Goal: Information Seeking & Learning: Learn about a topic

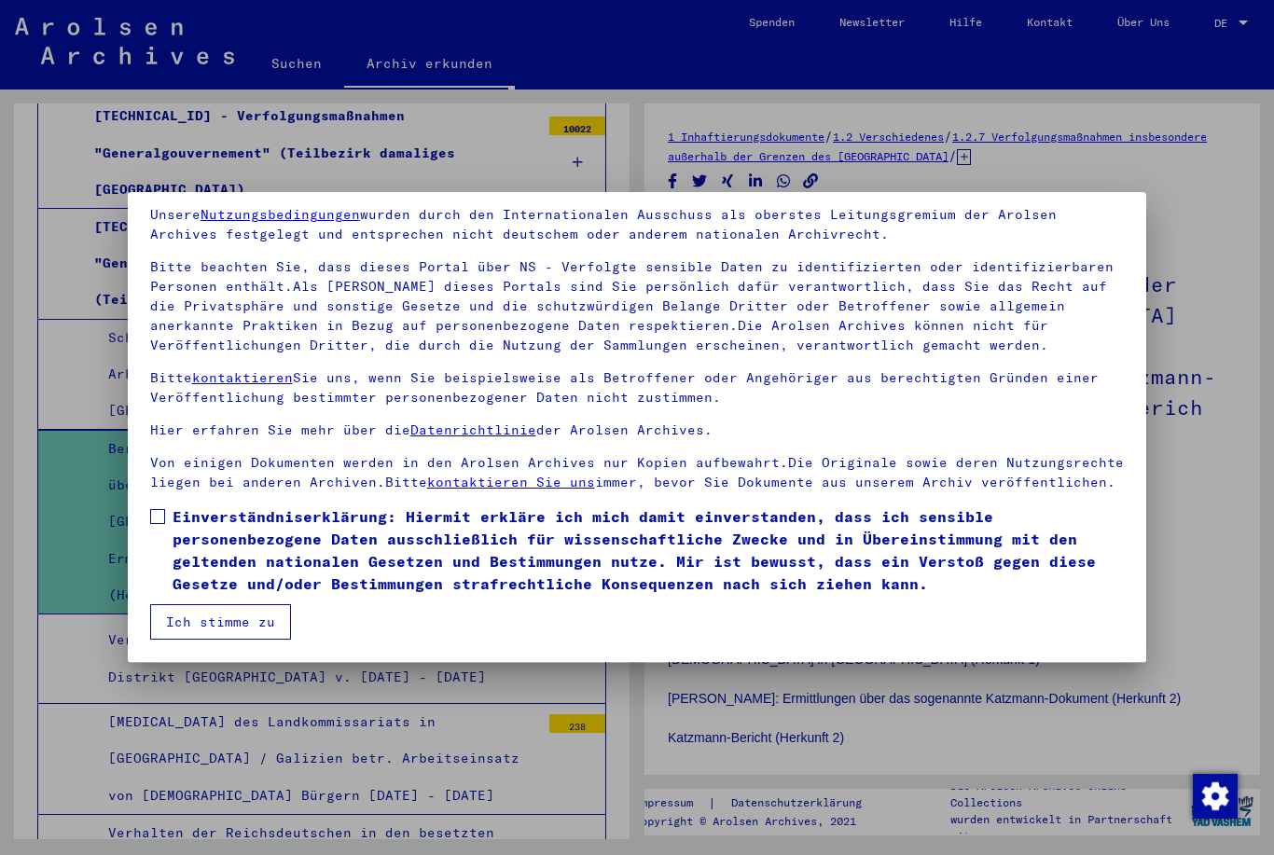
scroll to position [71, 0]
click at [205, 623] on button "Ich stimme zu" at bounding box center [220, 621] width 141 height 35
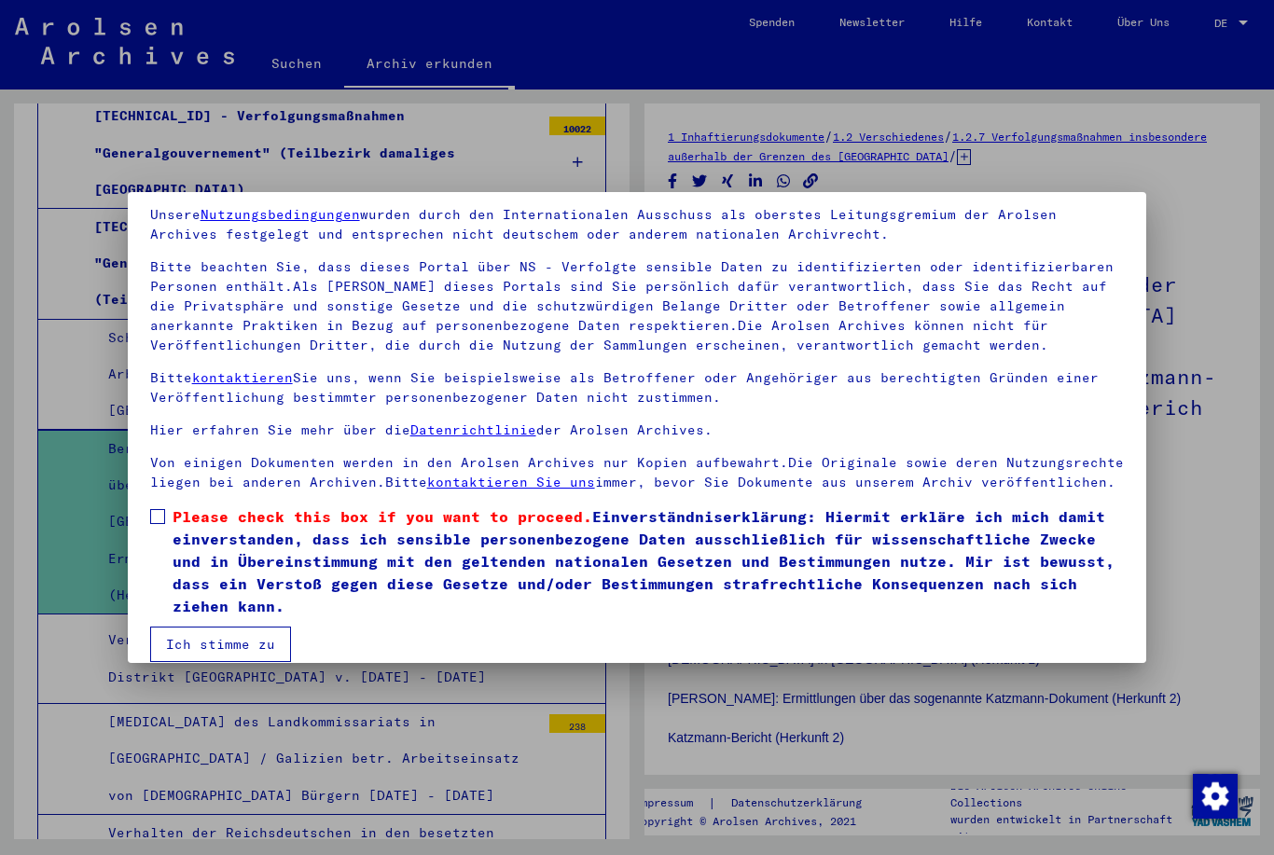
click at [192, 637] on button "Ich stimme zu" at bounding box center [220, 643] width 141 height 35
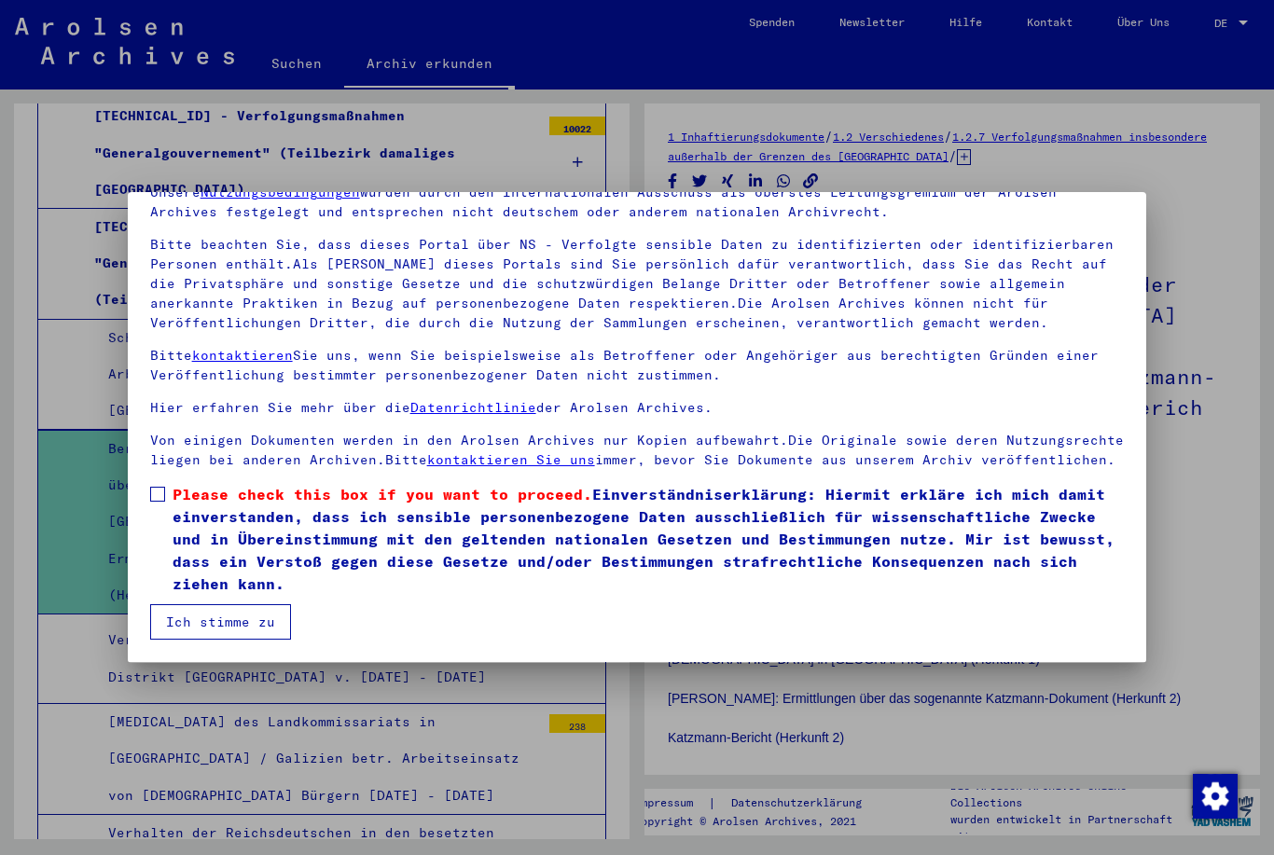
click at [249, 614] on button "Ich stimme zu" at bounding box center [220, 621] width 141 height 35
click at [162, 500] on span at bounding box center [157, 494] width 15 height 15
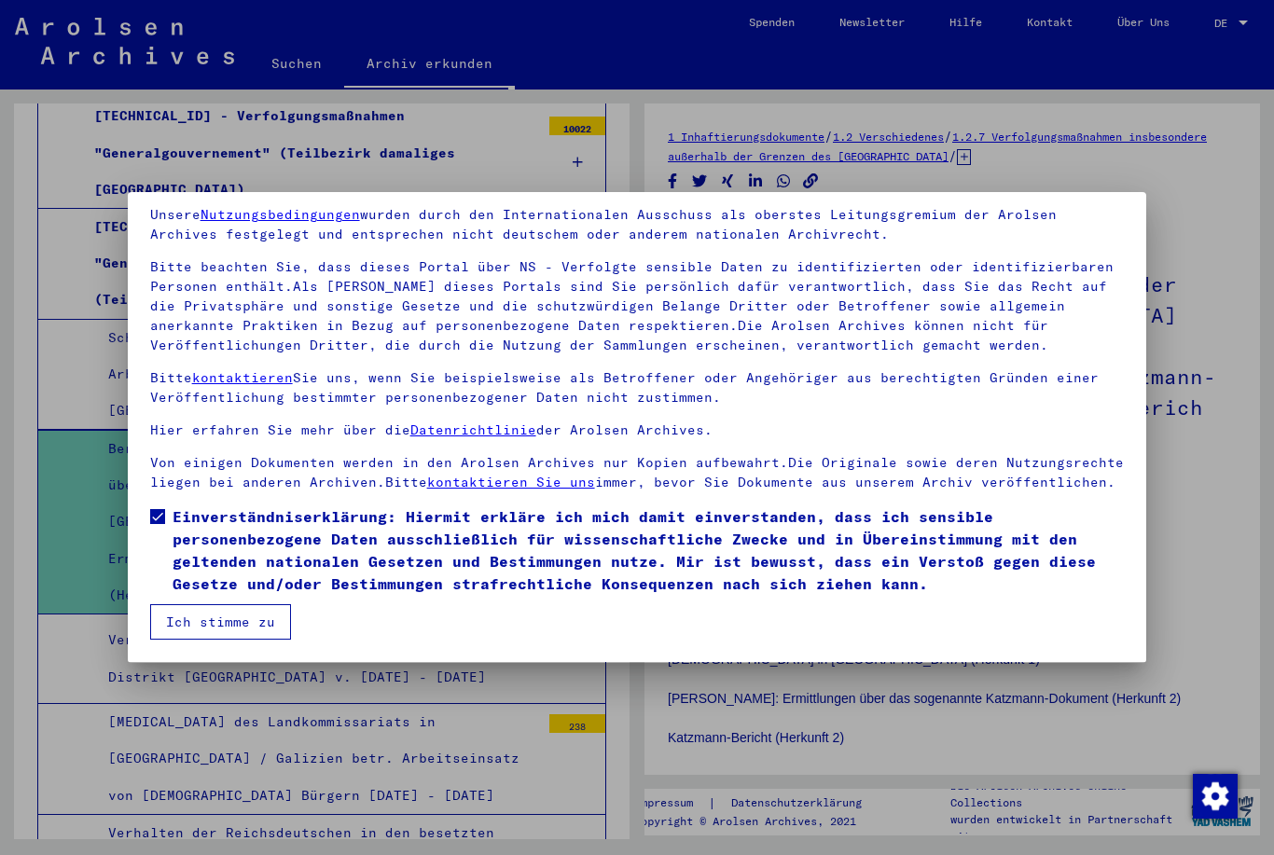
click at [233, 624] on button "Ich stimme zu" at bounding box center [220, 621] width 141 height 35
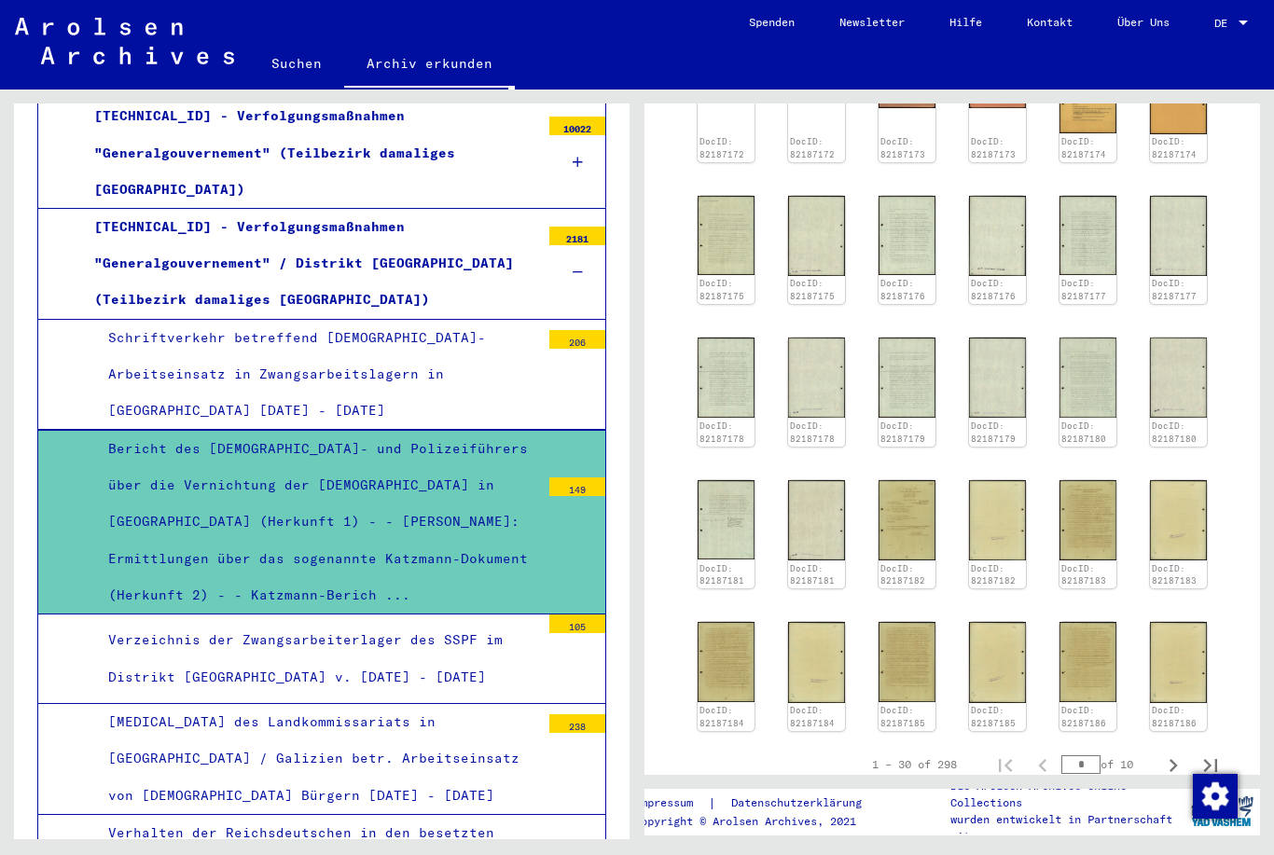
scroll to position [926, 0]
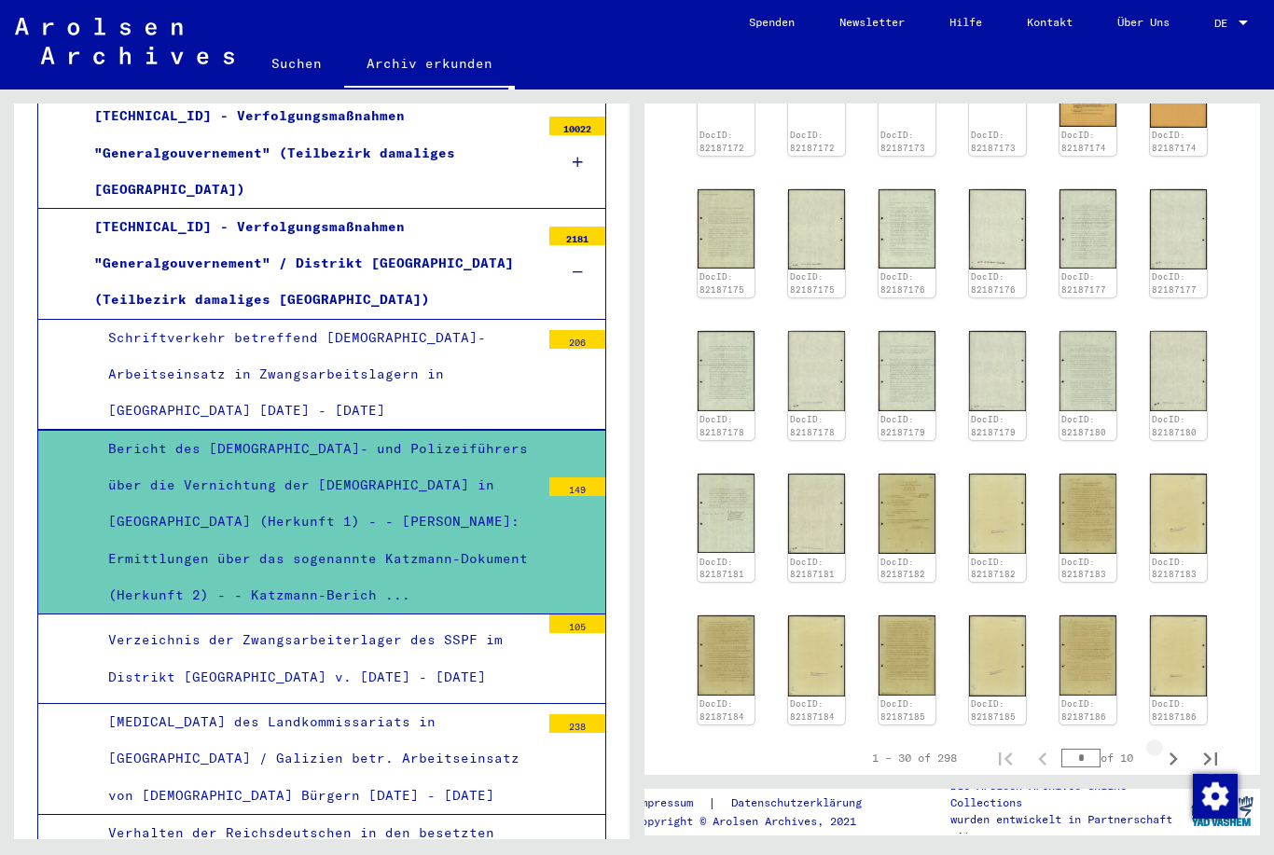
click at [1179, 746] on icon "Next page" at bounding box center [1173, 759] width 26 height 26
type input "*"
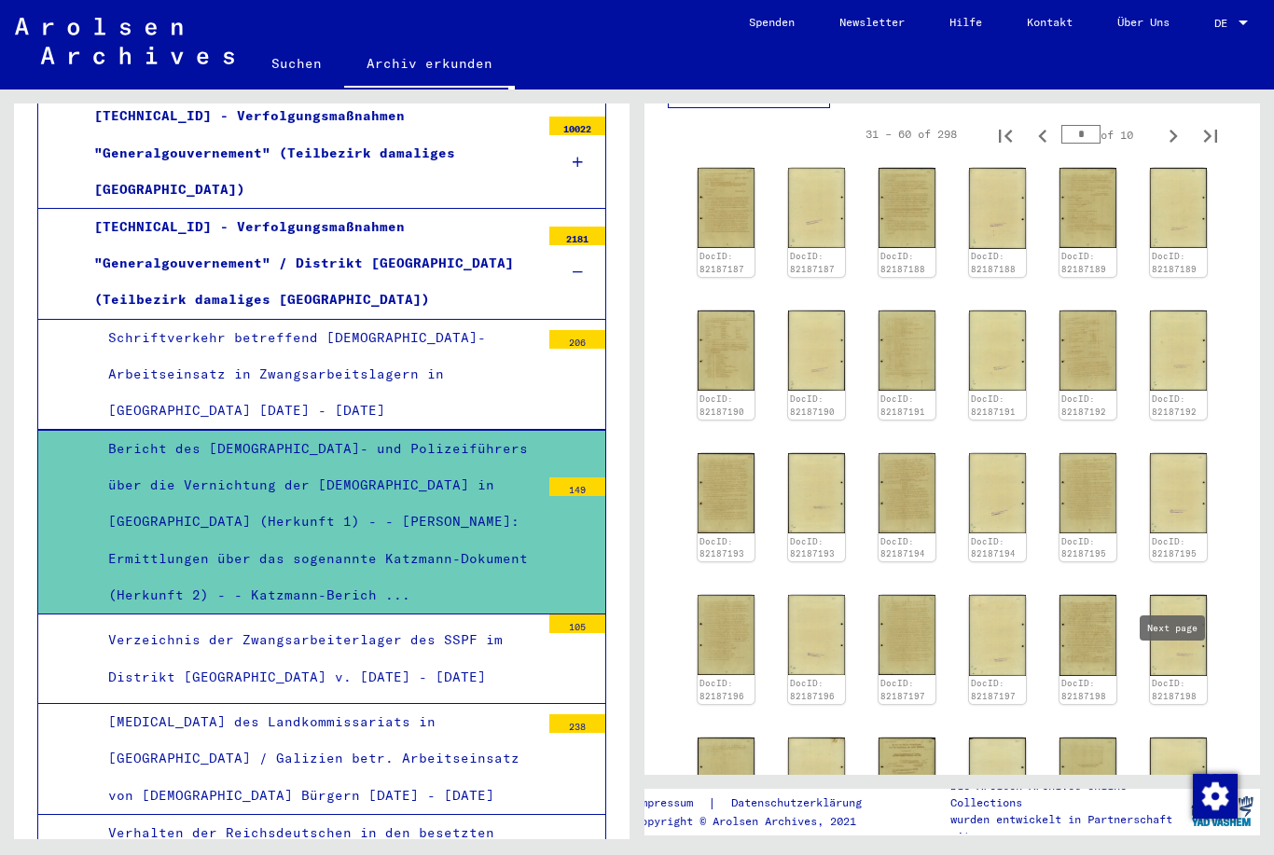
scroll to position [805, 0]
type input "*"
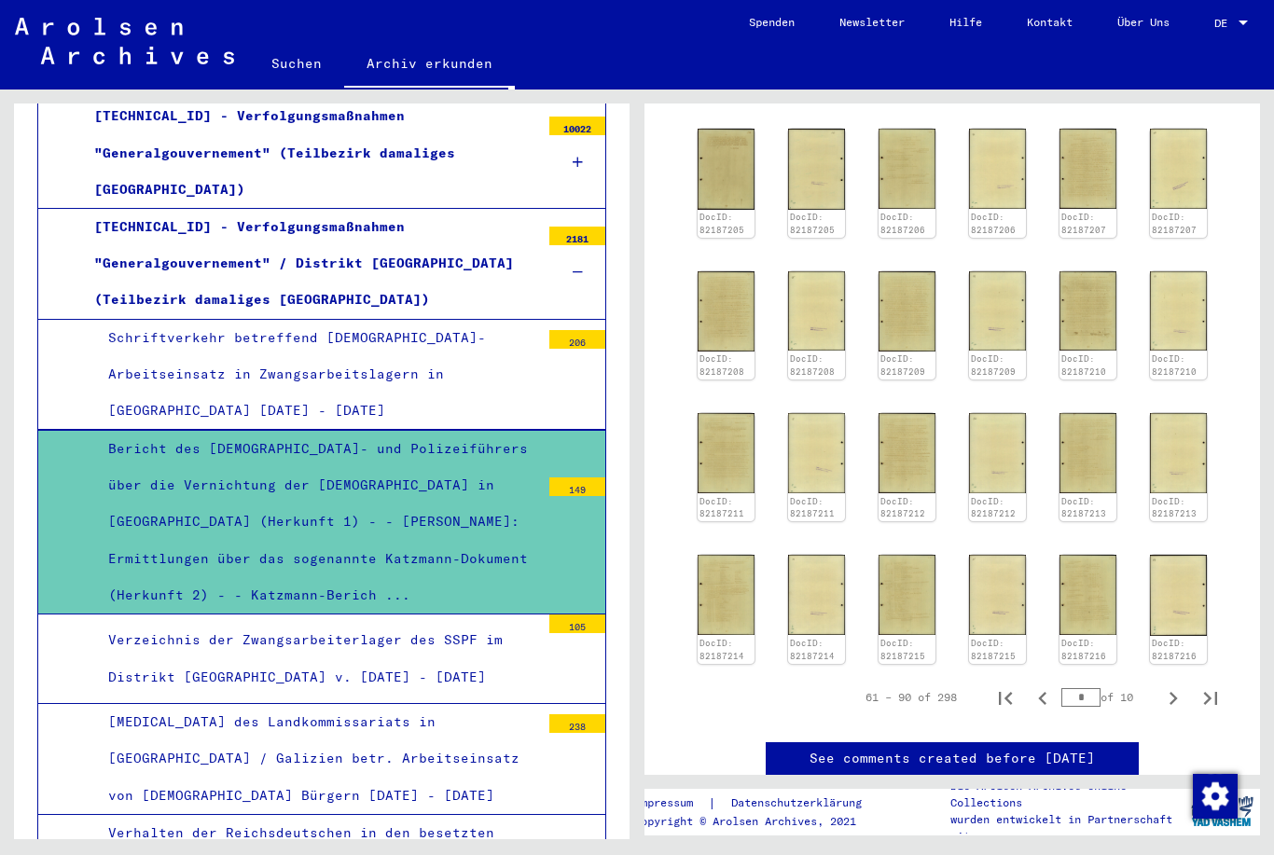
scroll to position [1004, 0]
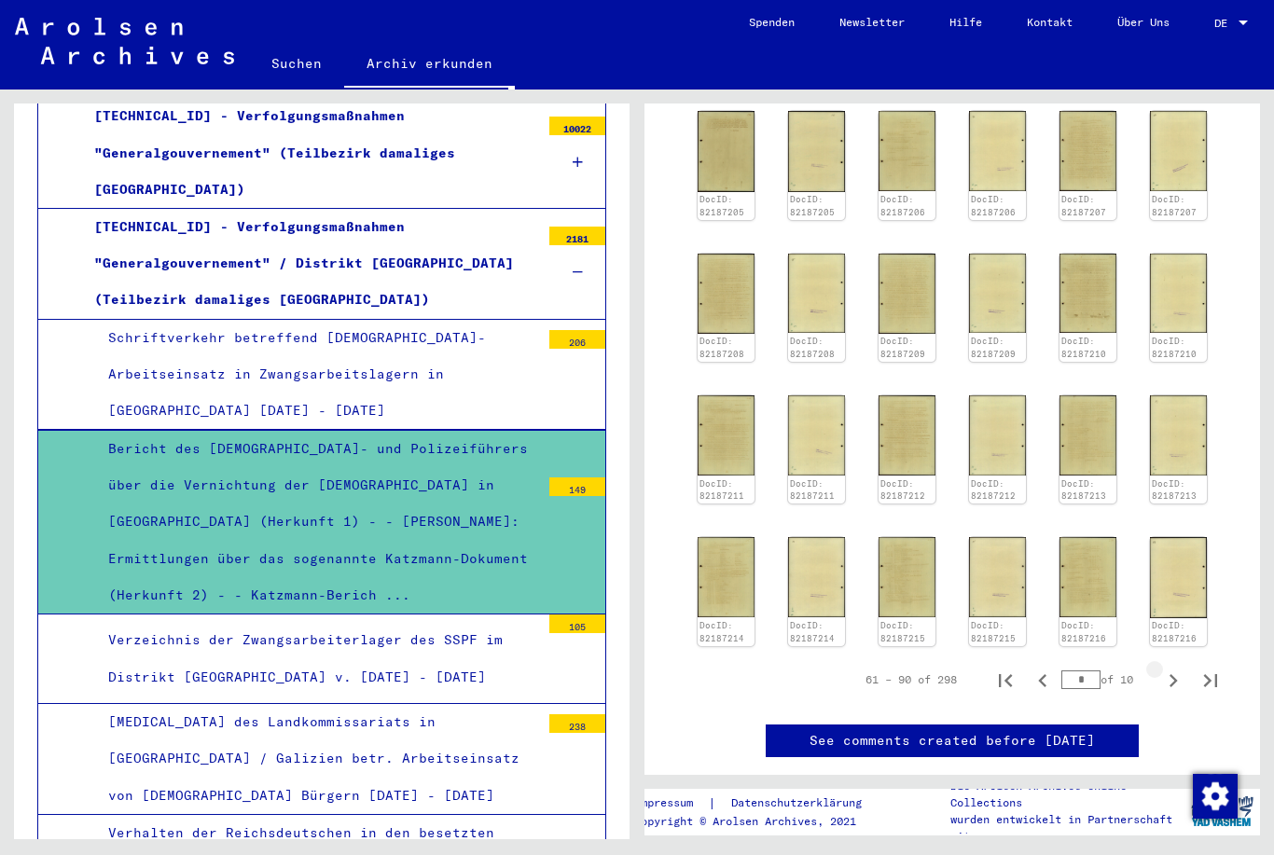
click at [1172, 668] on icon "Next page" at bounding box center [1173, 681] width 26 height 26
type input "*"
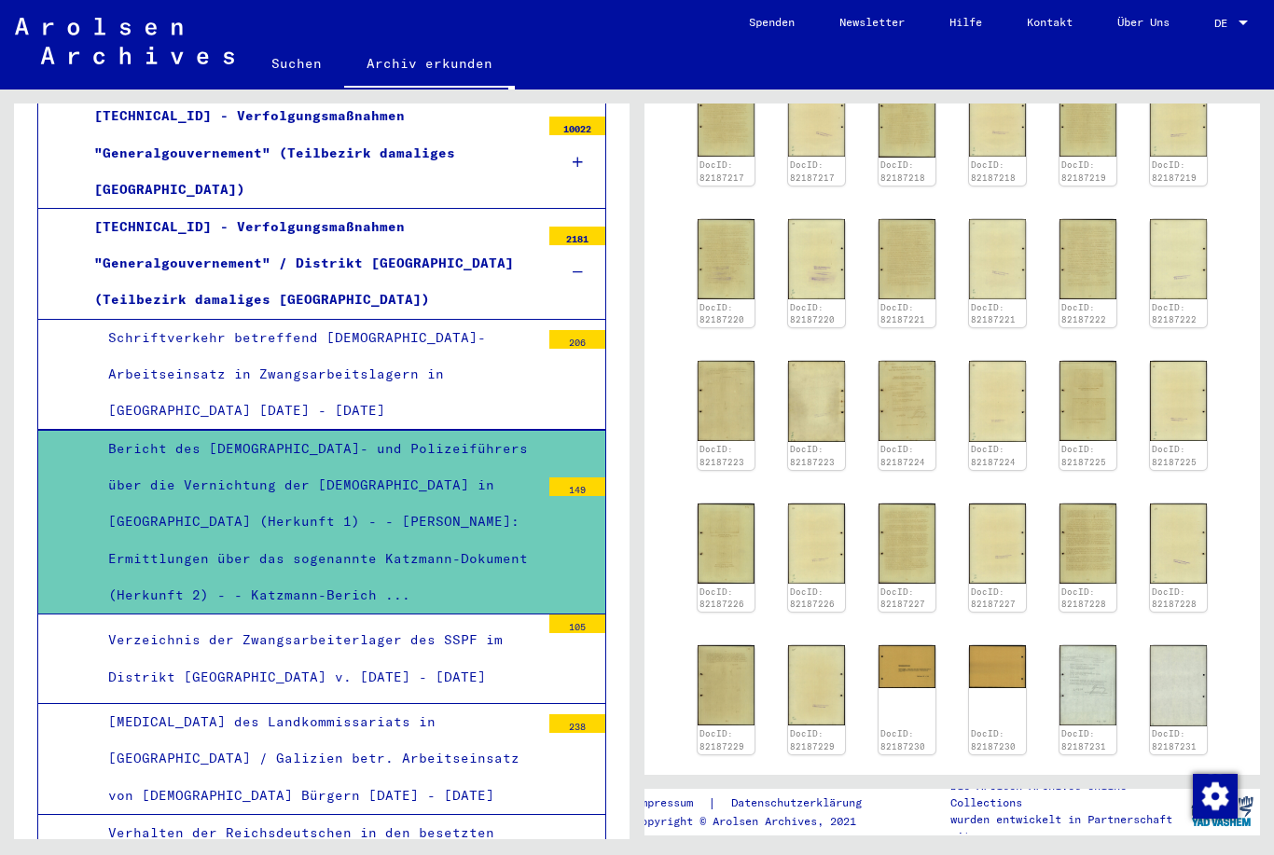
scroll to position [898, 0]
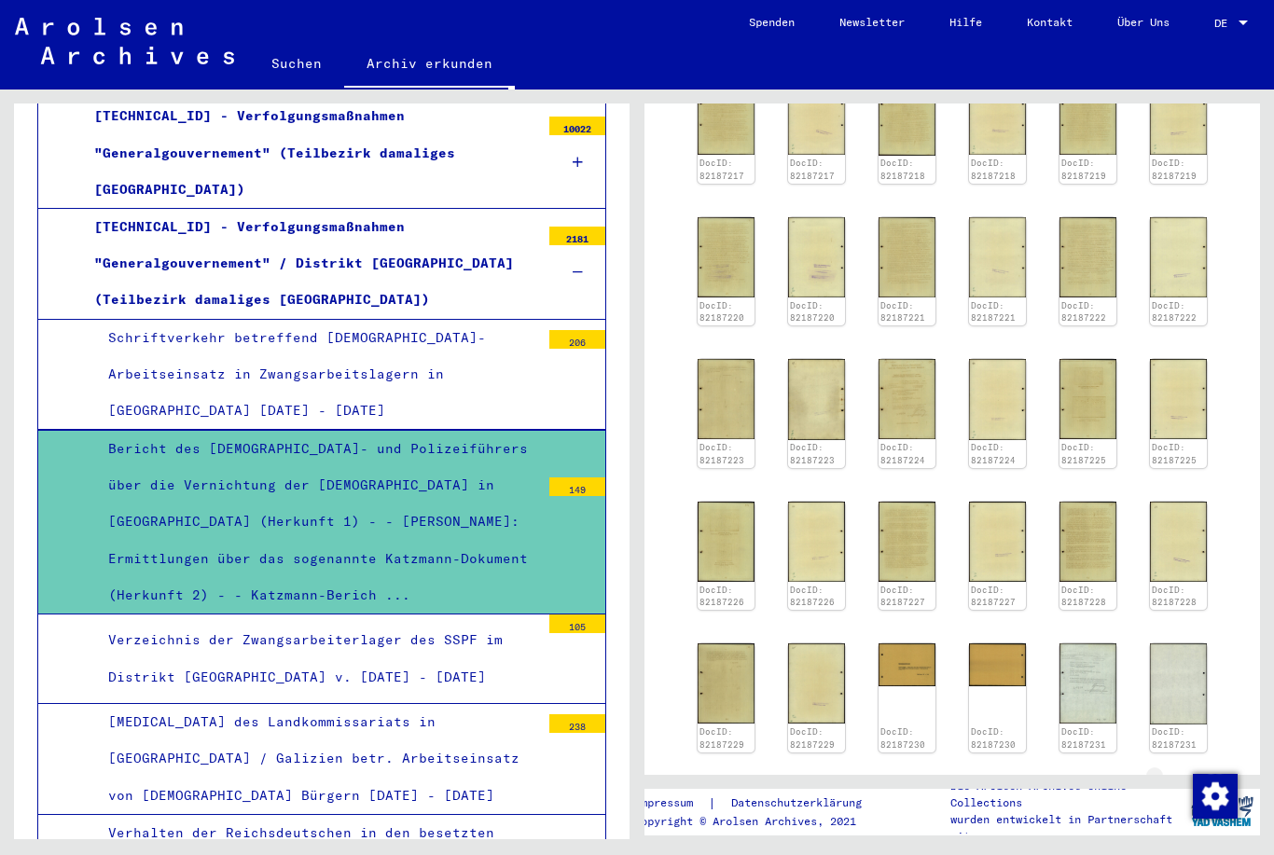
click at [1183, 774] on icon "Next page" at bounding box center [1173, 787] width 26 height 26
type input "*"
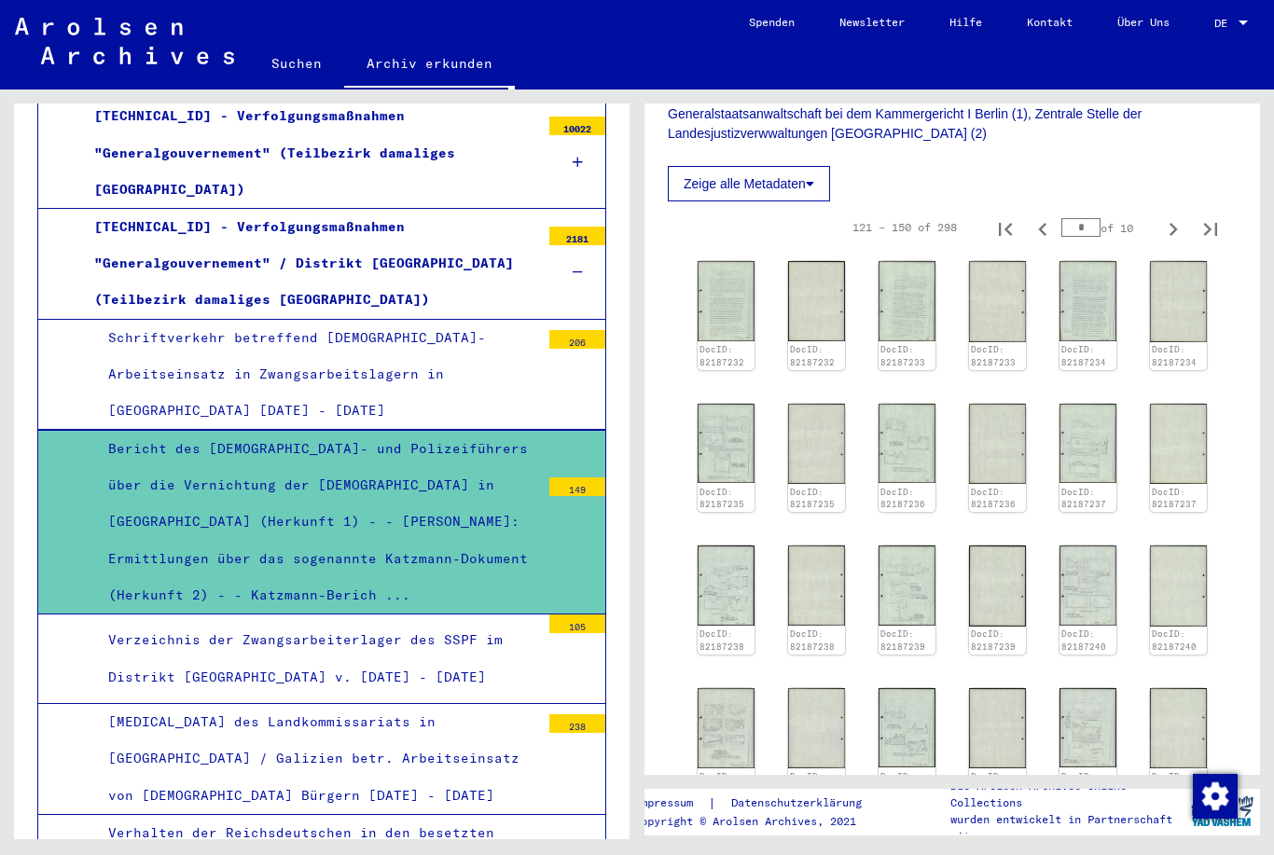
scroll to position [698, 0]
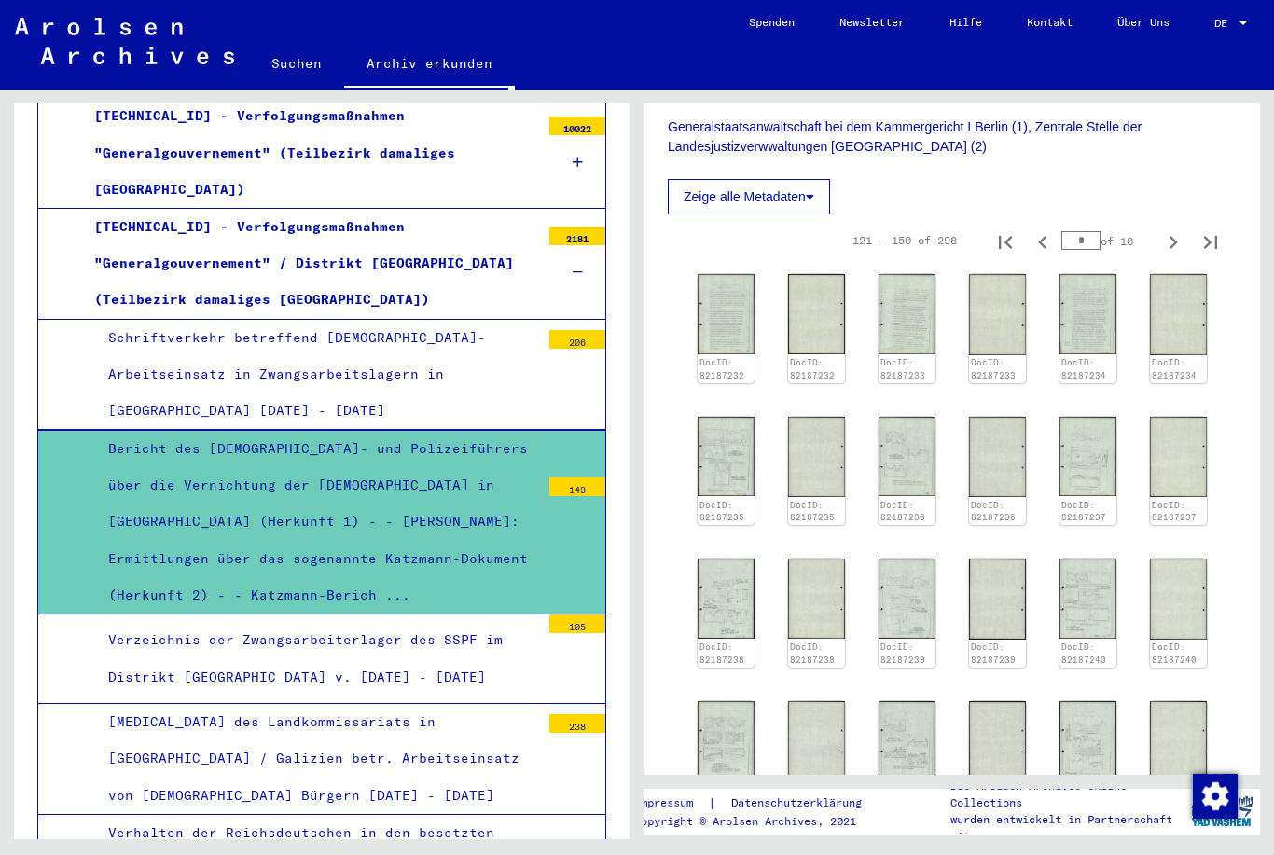
click at [740, 558] on img at bounding box center [725, 598] width 57 height 80
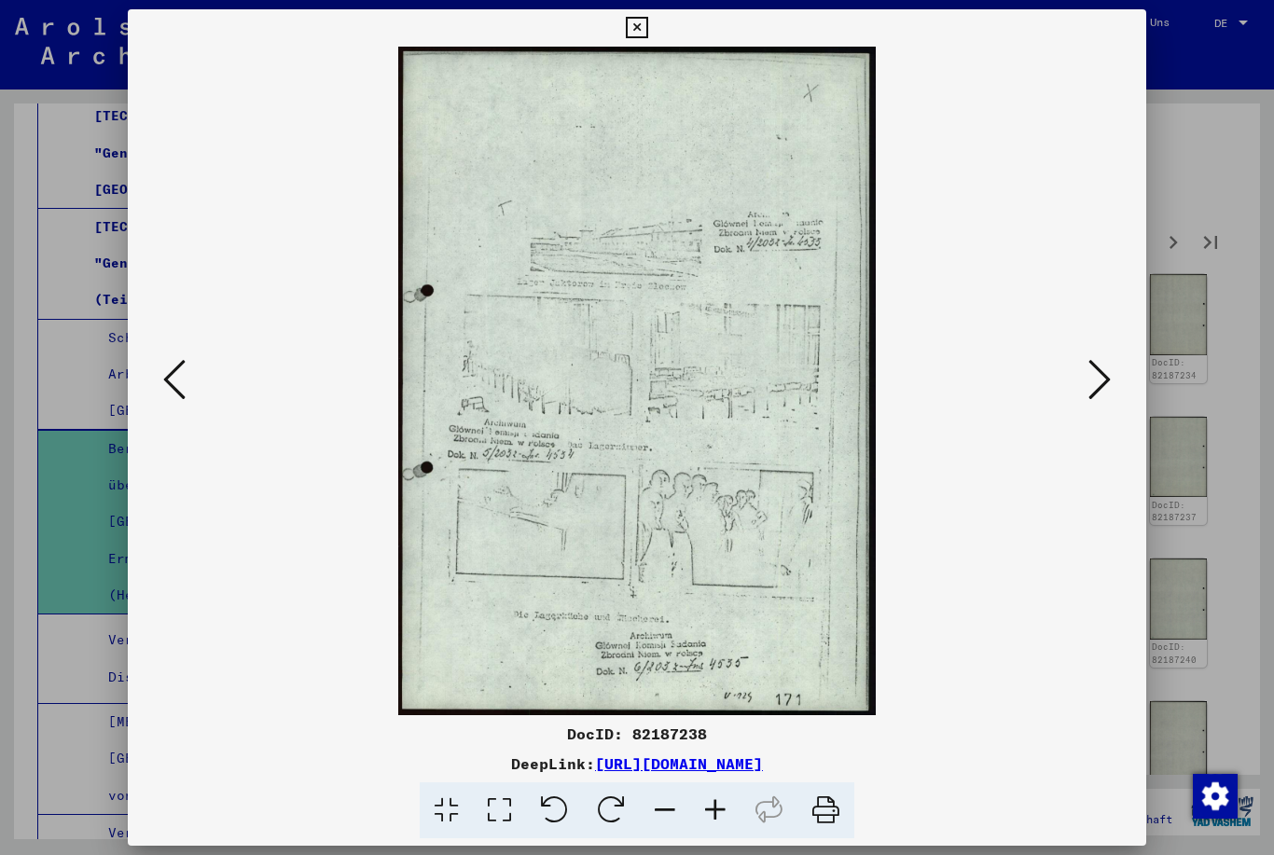
click at [1105, 373] on icon at bounding box center [1099, 379] width 22 height 45
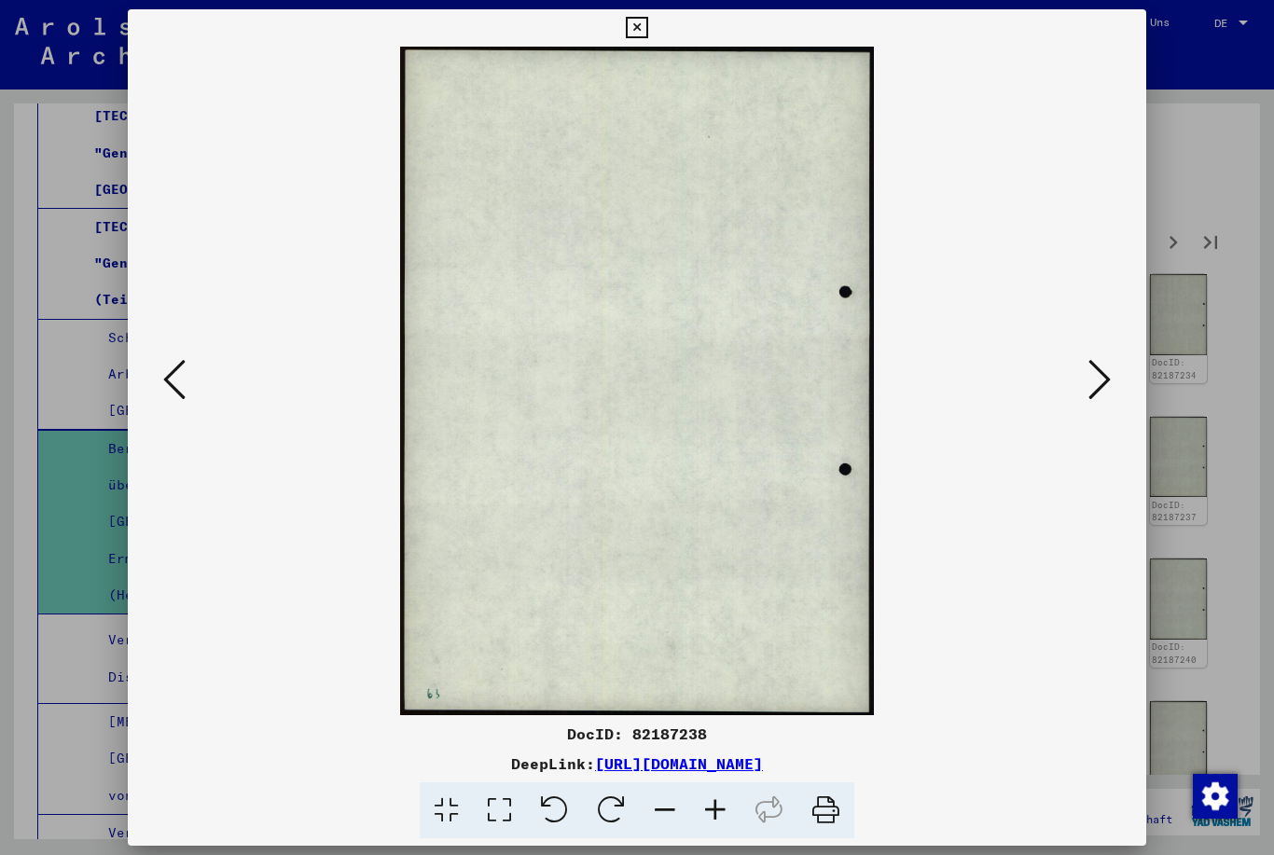
click at [1112, 374] on button at bounding box center [1099, 380] width 34 height 53
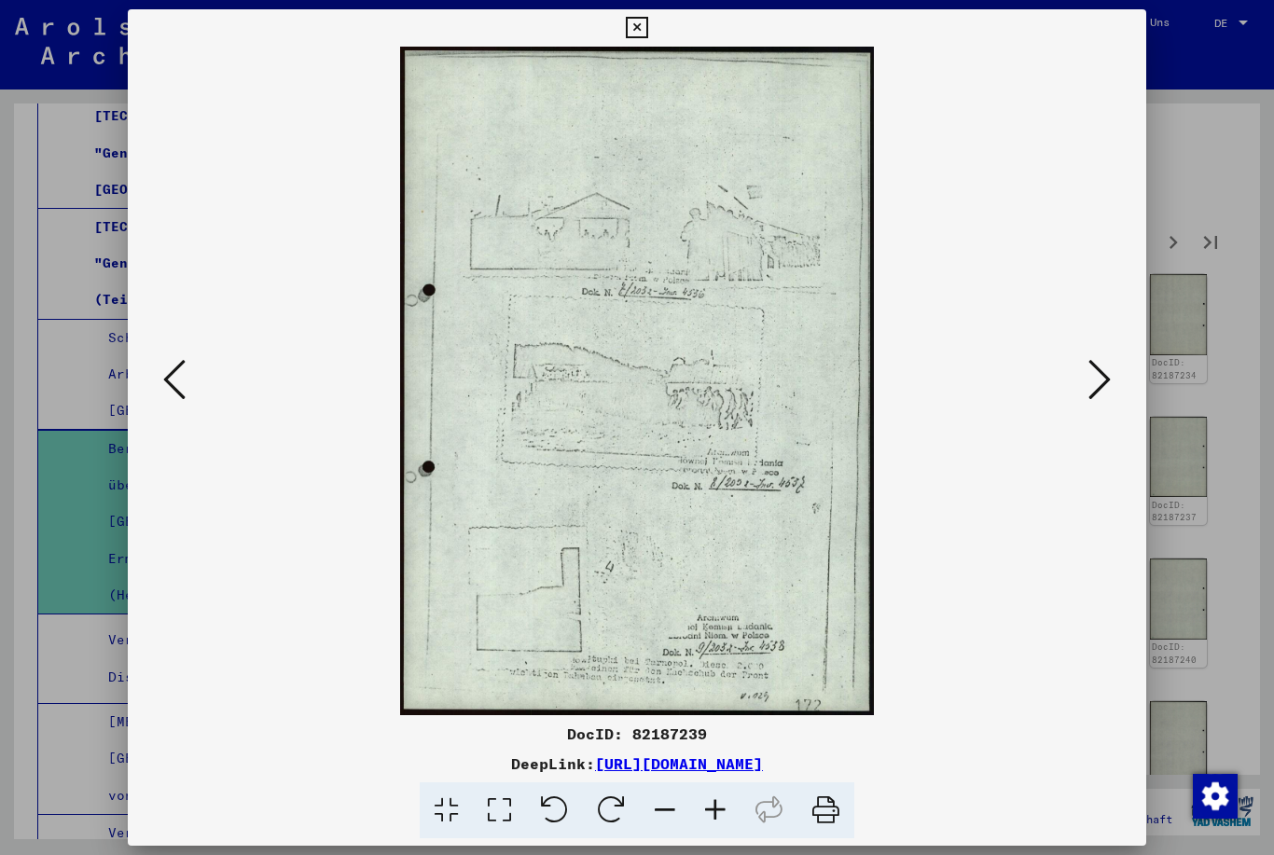
click at [1109, 379] on icon at bounding box center [1099, 379] width 22 height 45
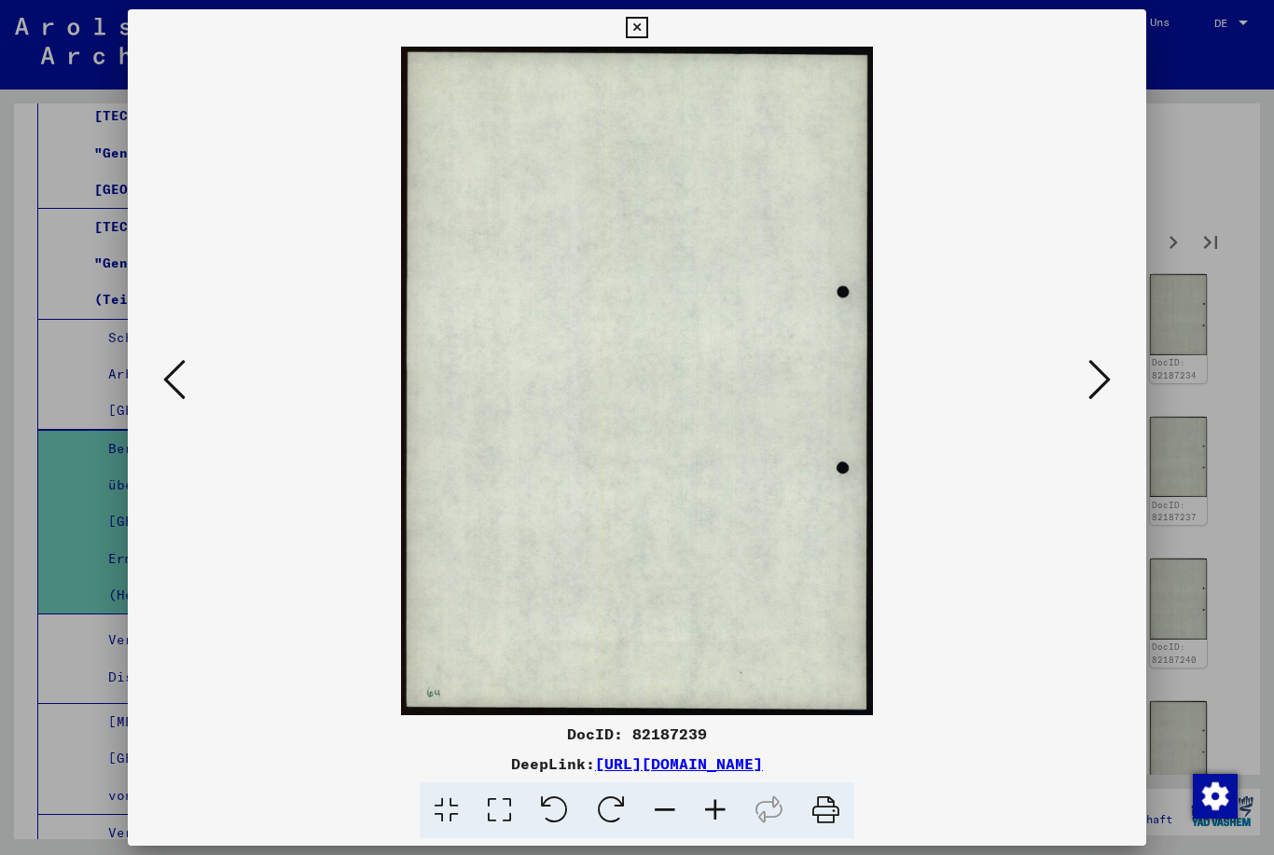
click at [1112, 373] on button at bounding box center [1099, 380] width 34 height 53
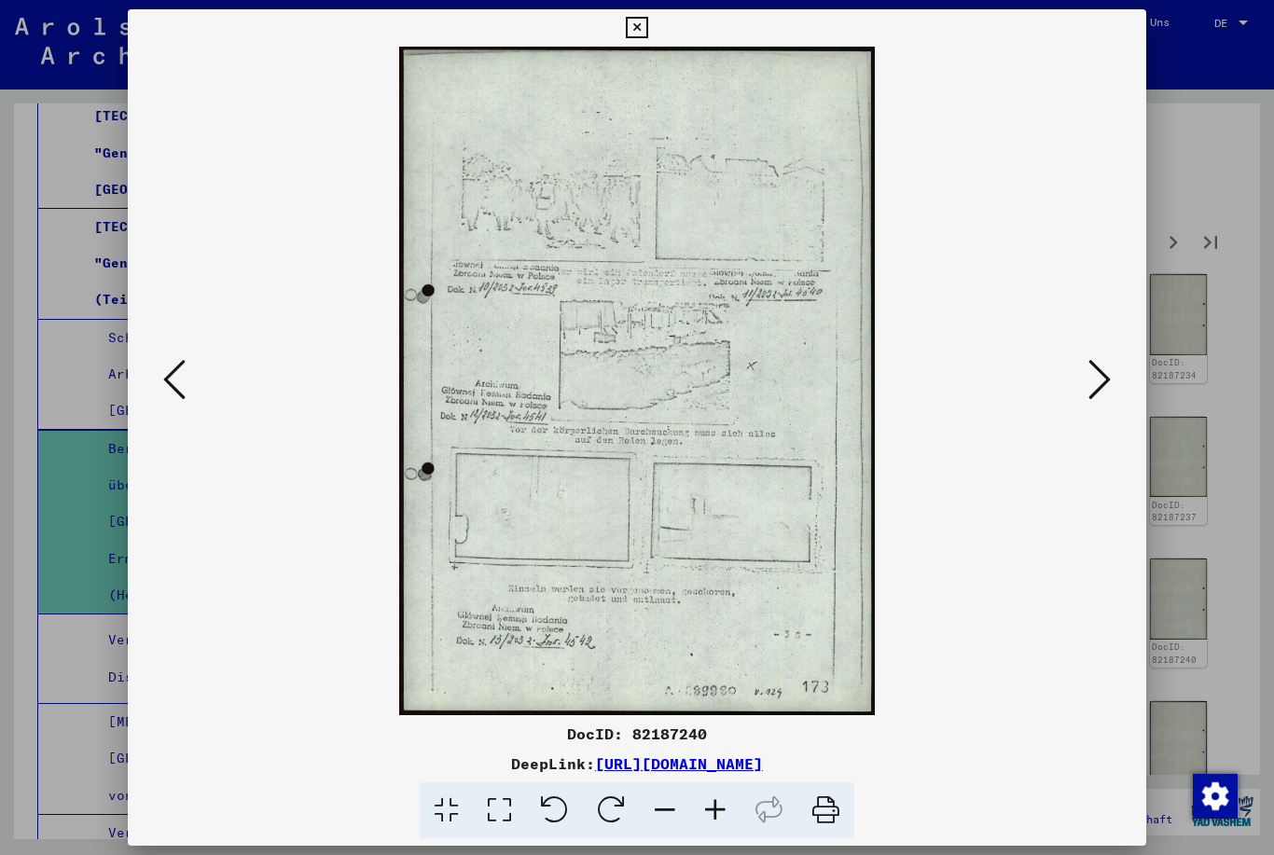
click at [1116, 375] on button at bounding box center [1099, 380] width 34 height 53
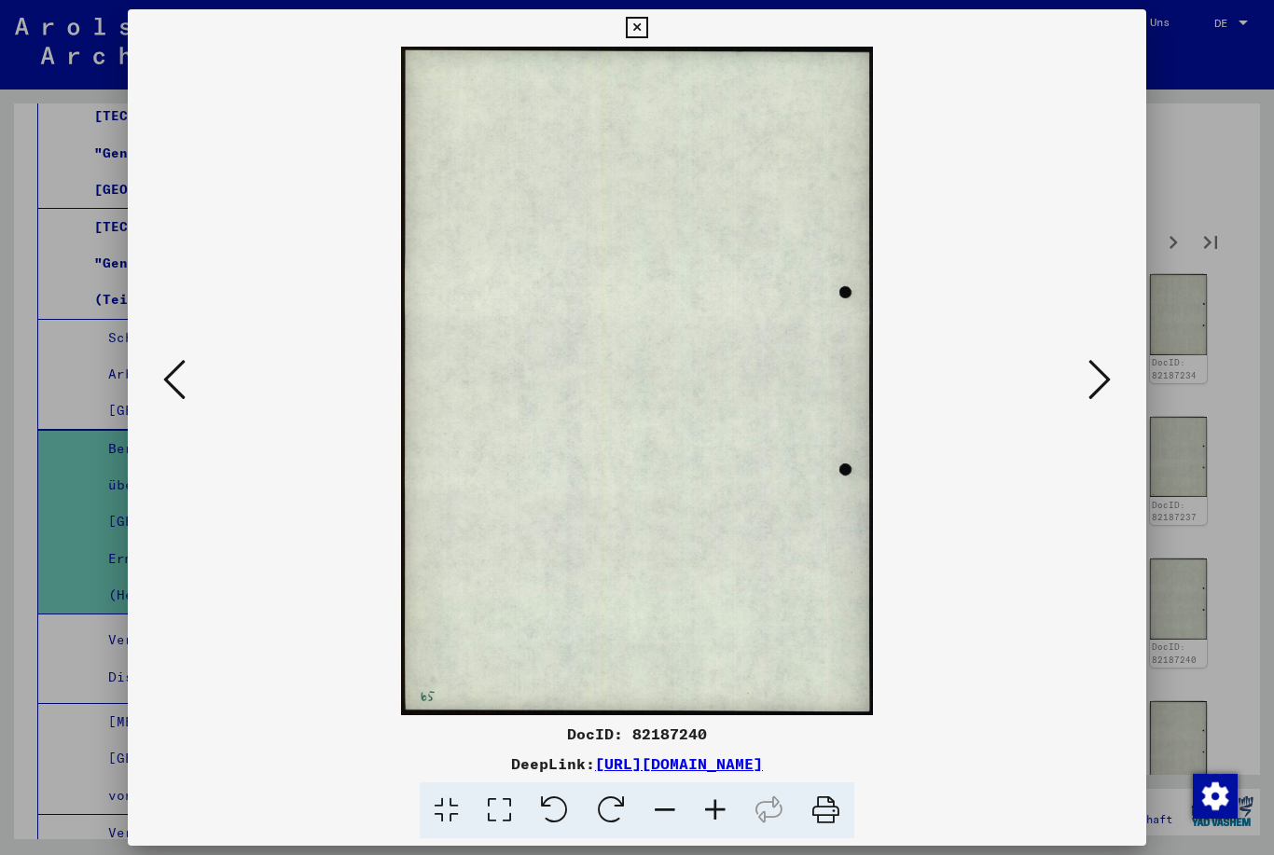
click at [1116, 374] on button at bounding box center [1099, 380] width 34 height 53
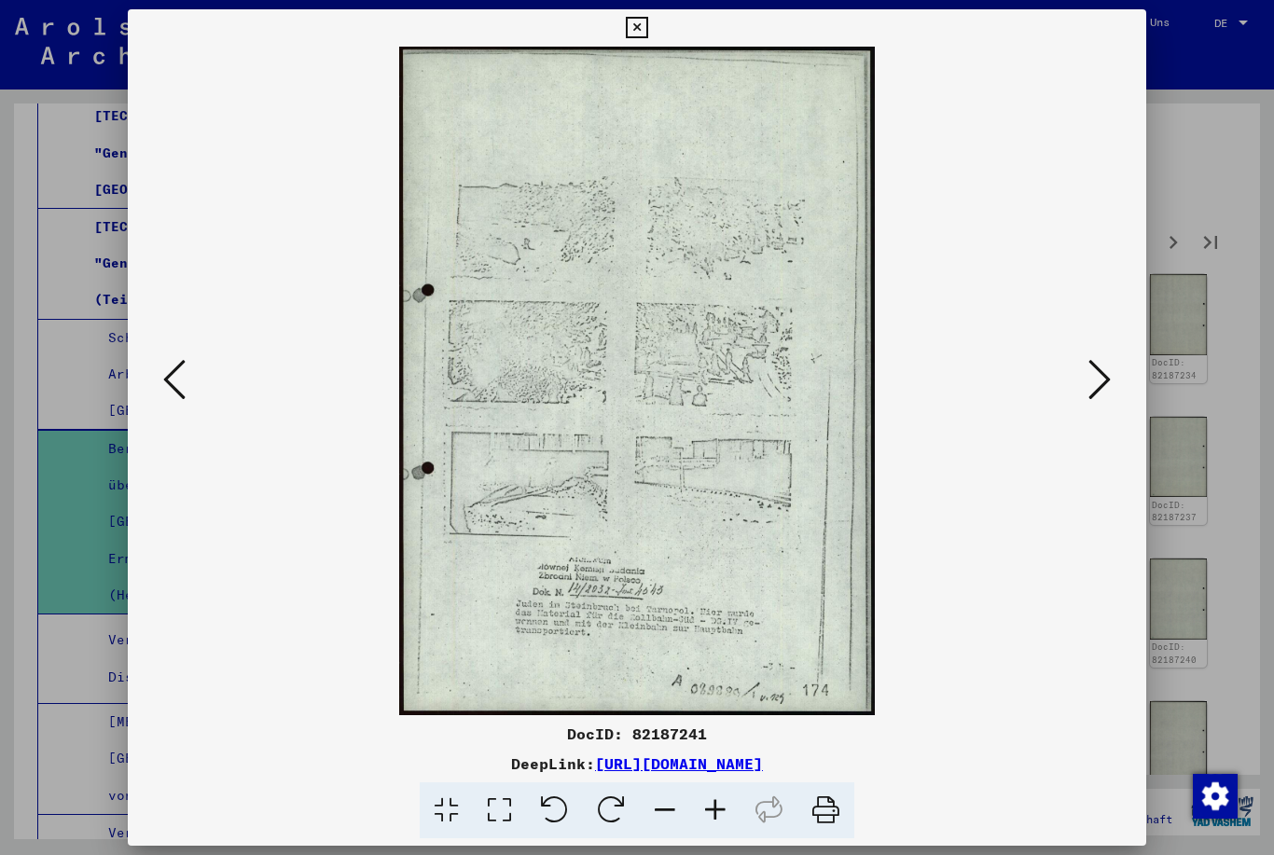
click at [1108, 374] on icon at bounding box center [1099, 379] width 22 height 45
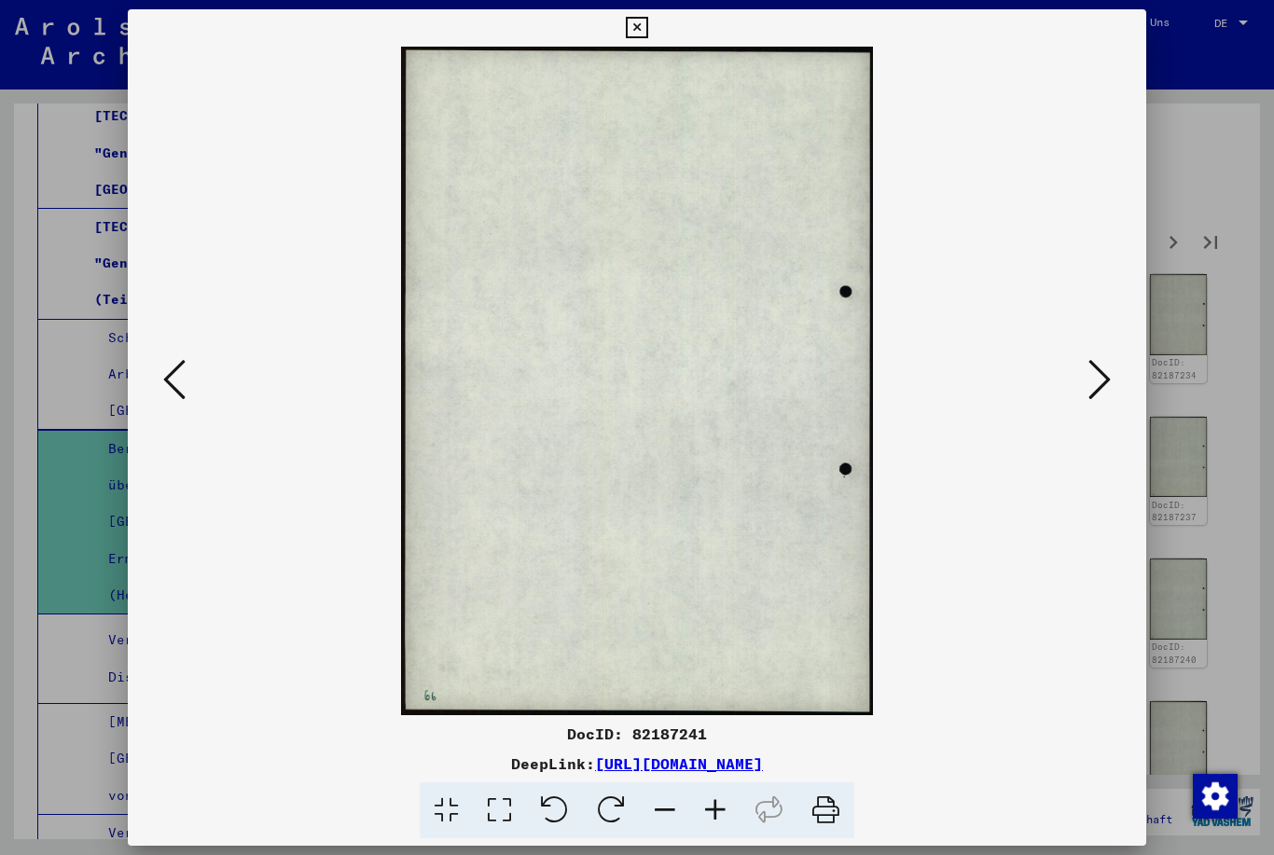
click at [1111, 375] on button at bounding box center [1099, 380] width 34 height 53
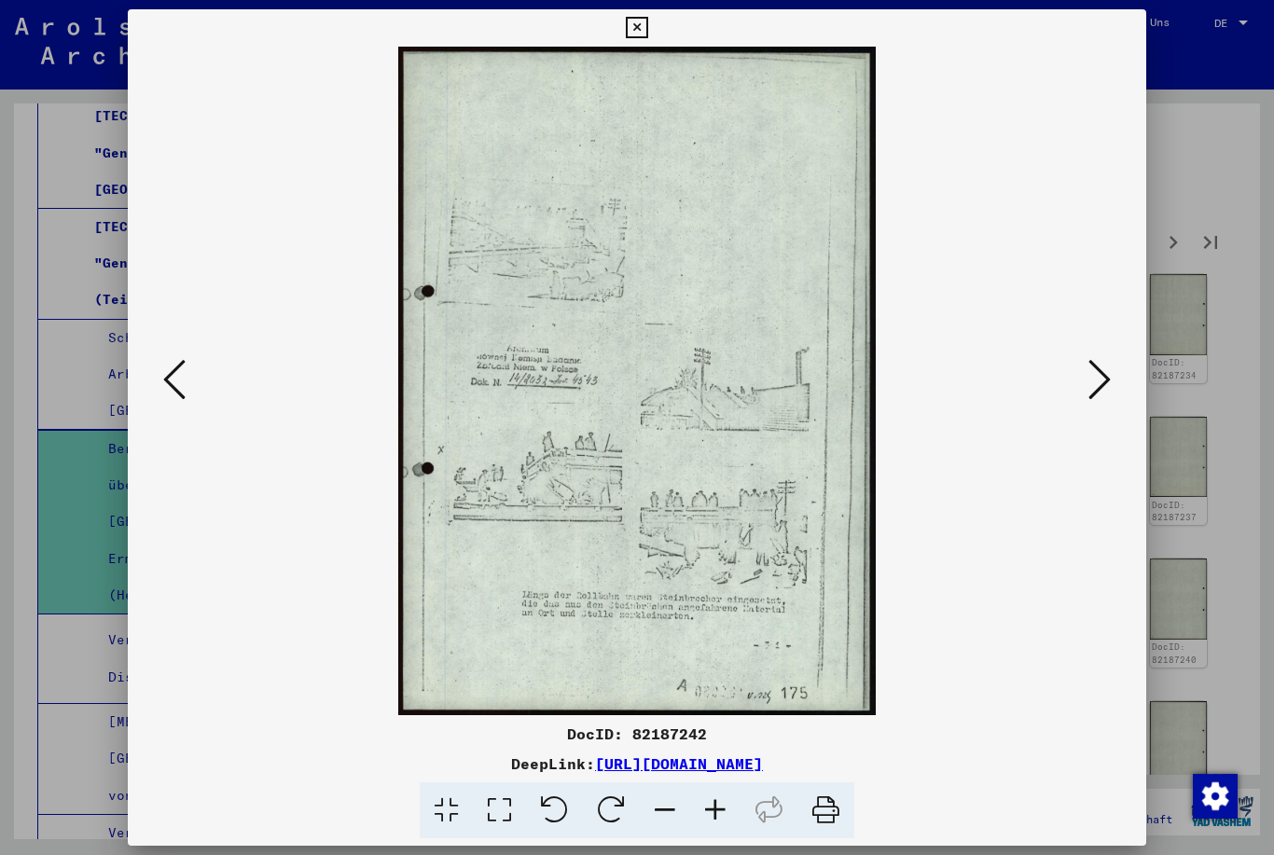
click at [1114, 370] on button at bounding box center [1099, 380] width 34 height 53
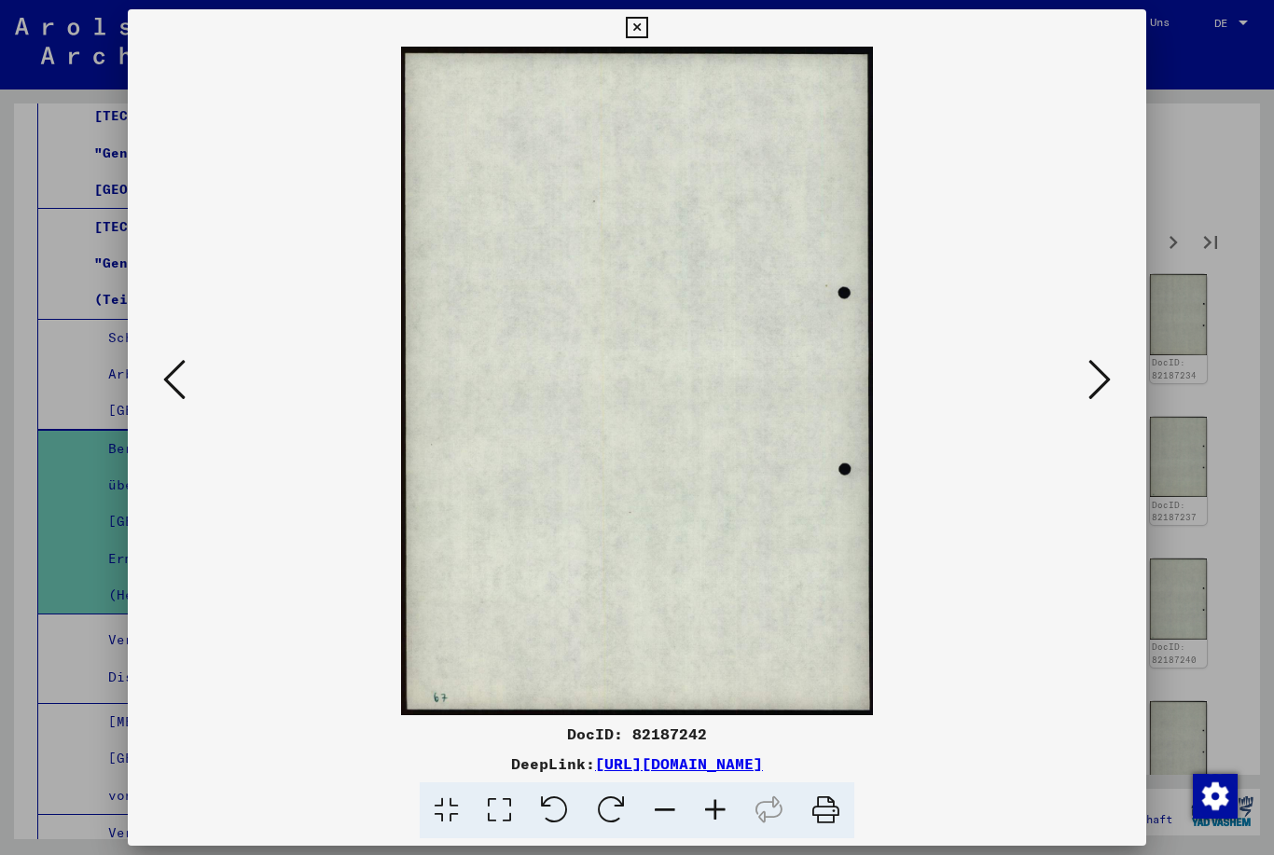
click at [1114, 365] on button at bounding box center [1099, 380] width 34 height 53
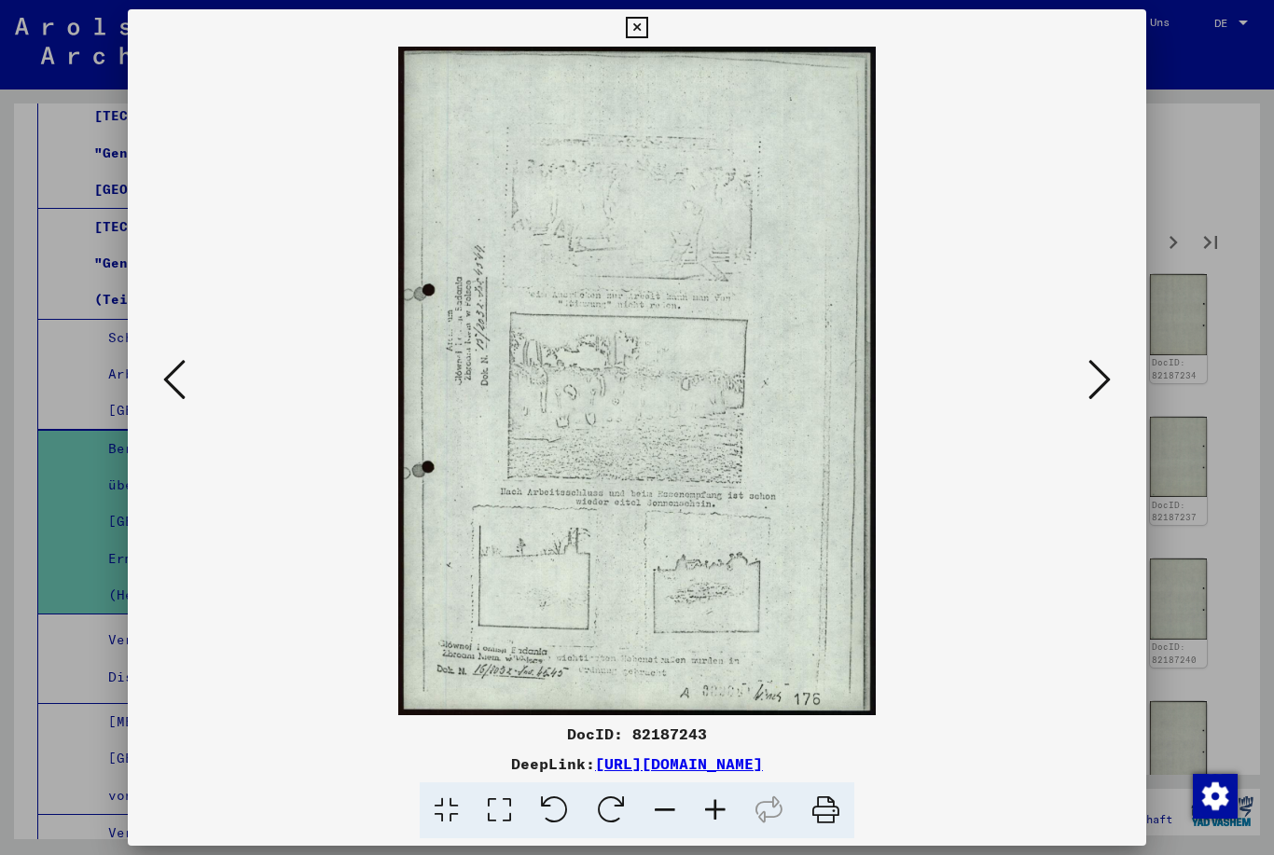
click at [1110, 379] on icon at bounding box center [1099, 379] width 22 height 45
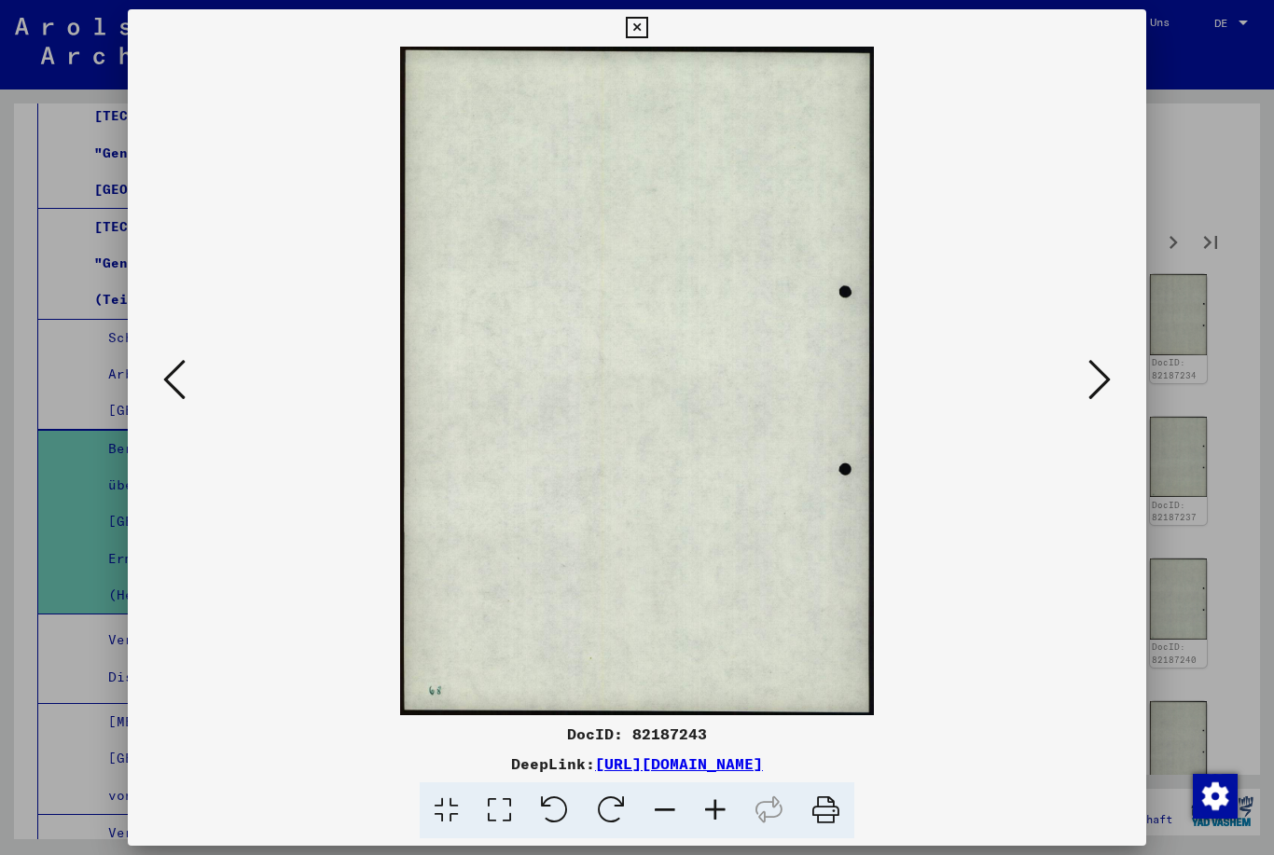
click at [1113, 375] on button at bounding box center [1099, 380] width 34 height 53
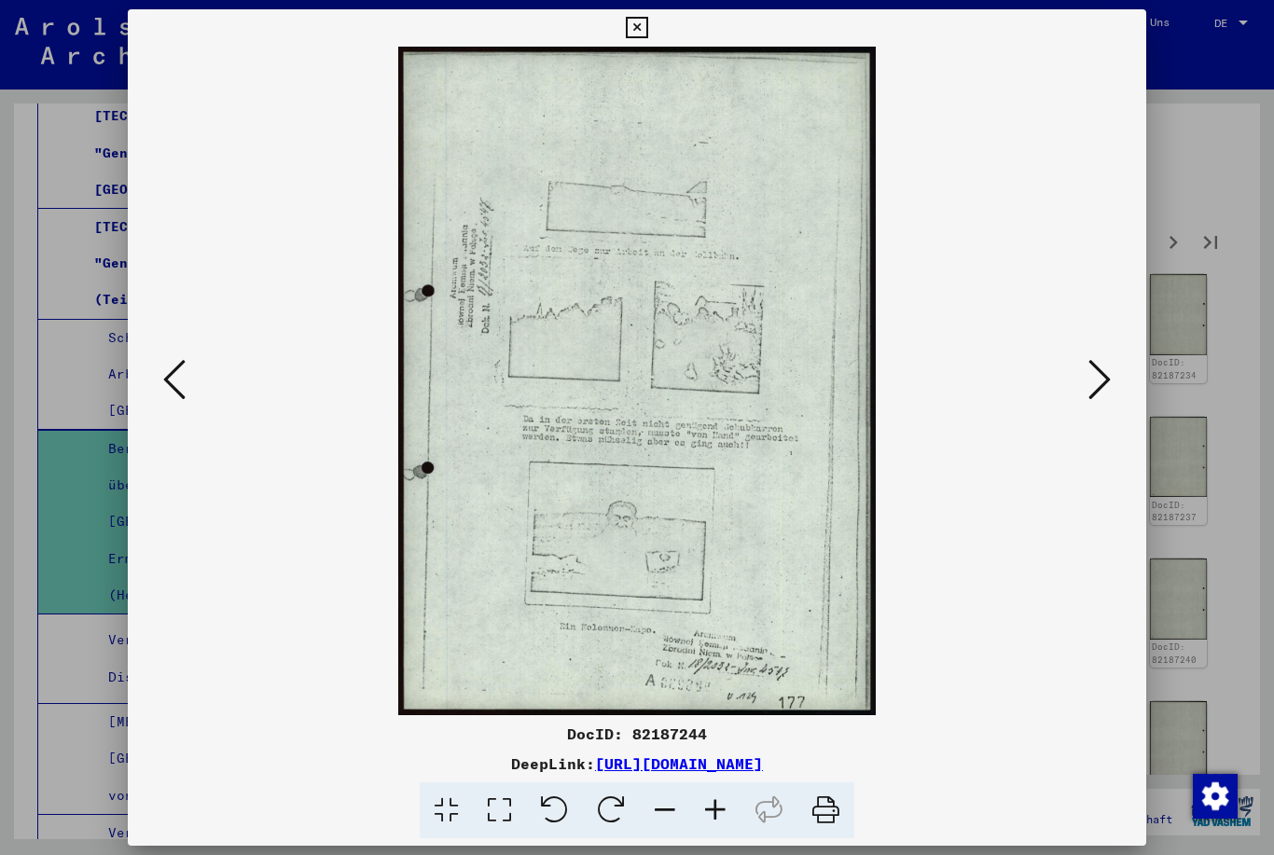
click at [1110, 379] on icon at bounding box center [1099, 379] width 22 height 45
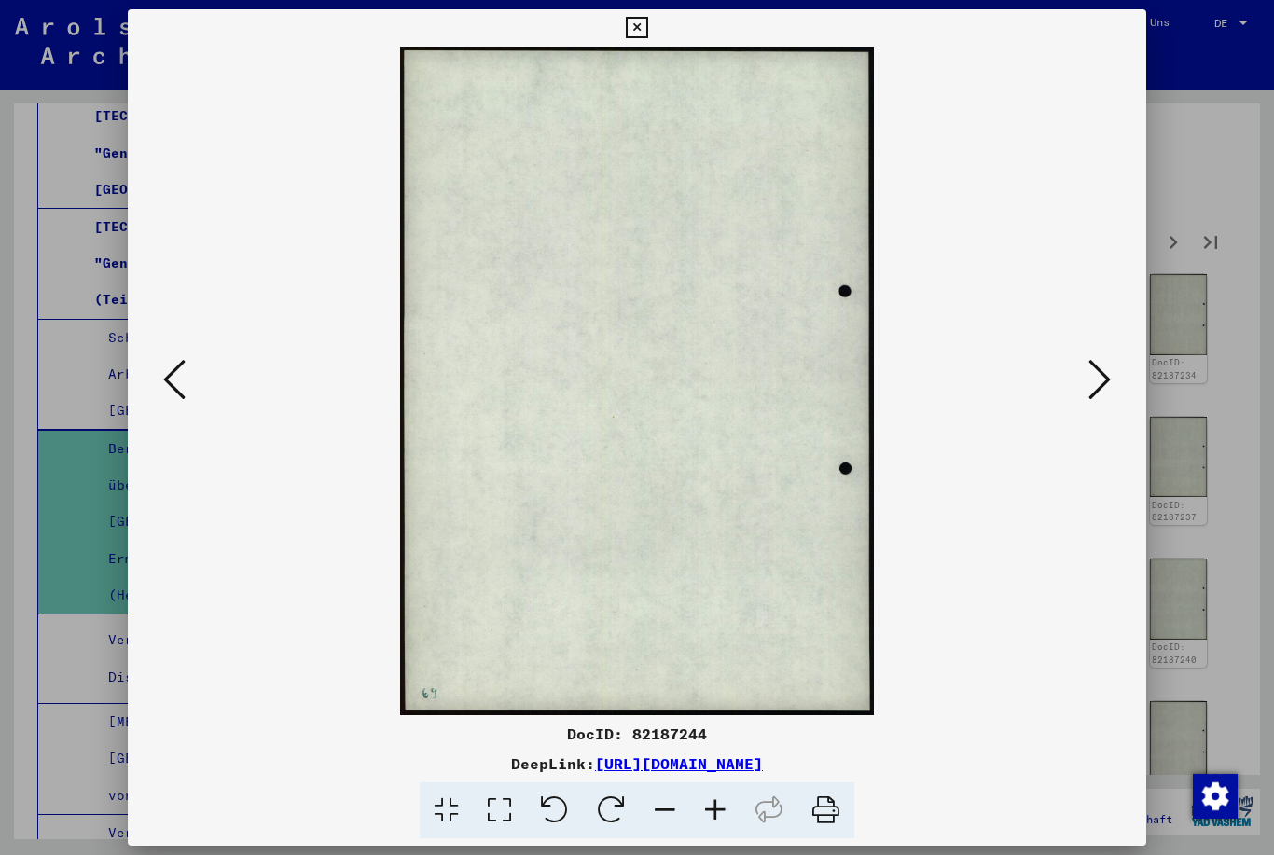
click at [1114, 375] on button at bounding box center [1099, 380] width 34 height 53
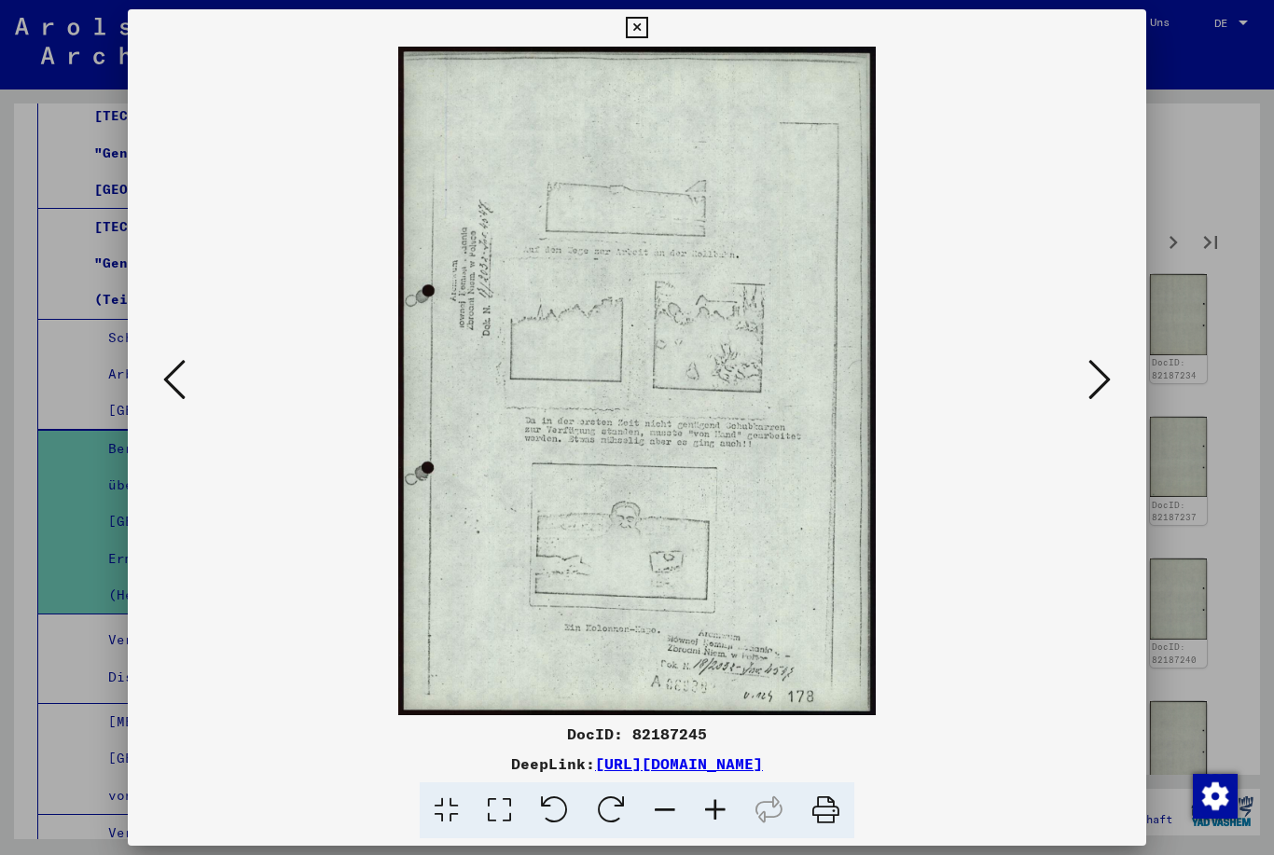
click at [1114, 374] on button at bounding box center [1099, 380] width 34 height 53
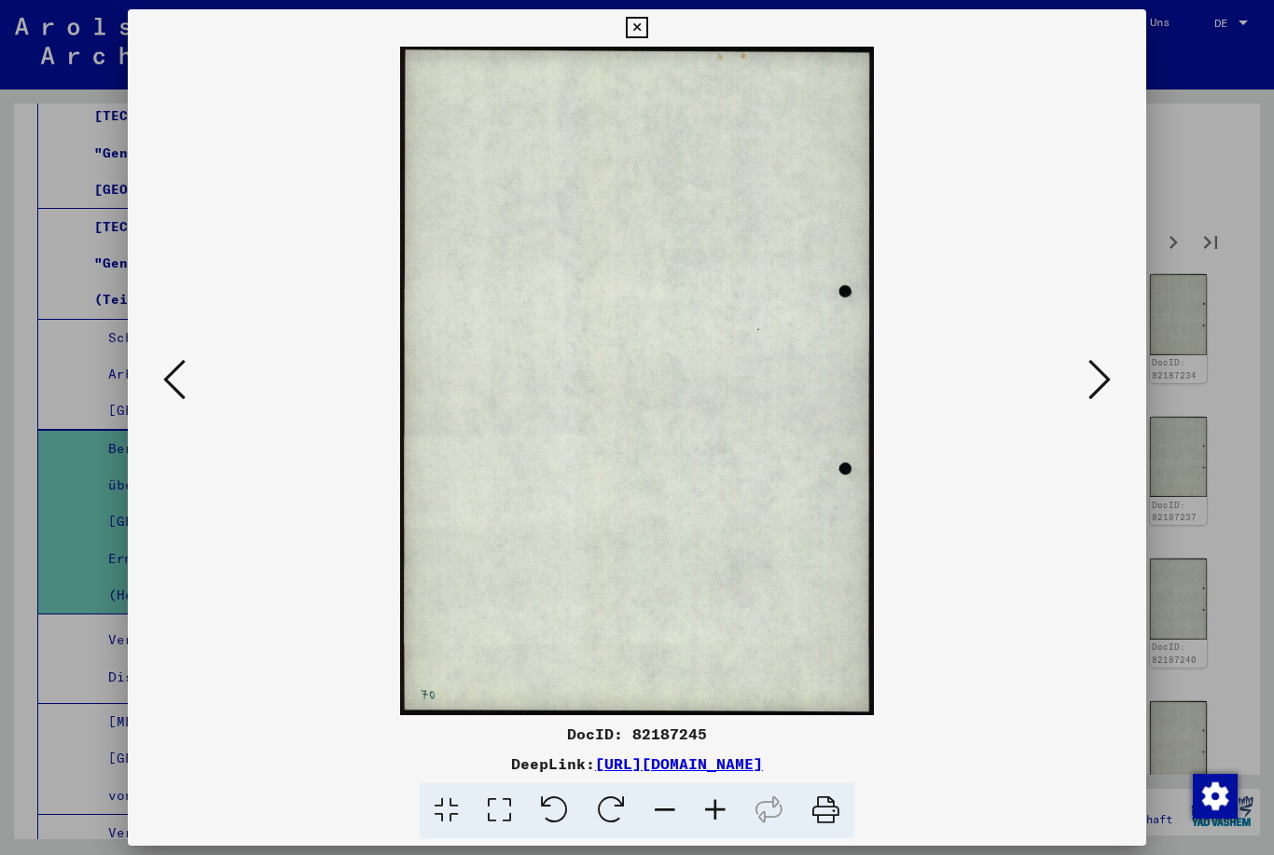
click at [1116, 378] on button at bounding box center [1099, 380] width 34 height 53
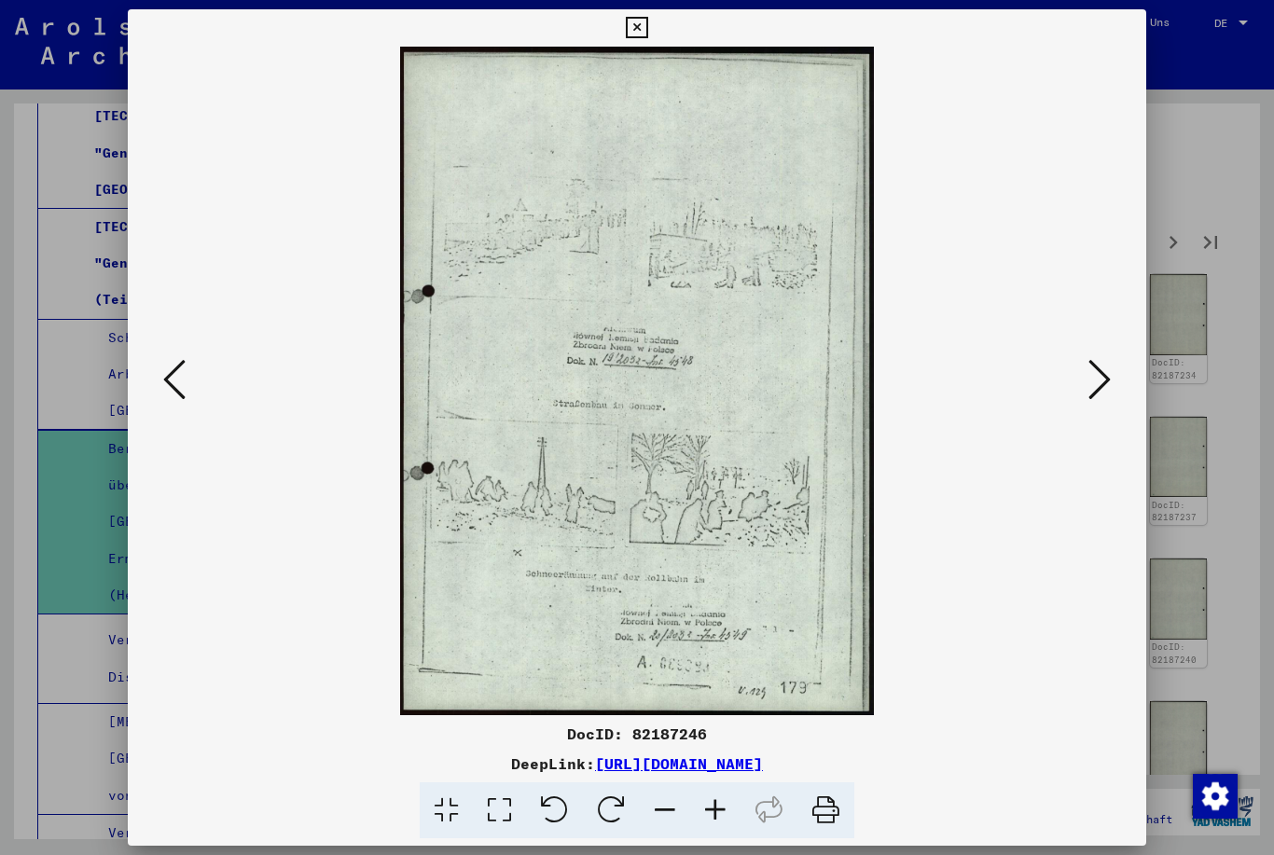
click at [1109, 380] on icon at bounding box center [1099, 379] width 22 height 45
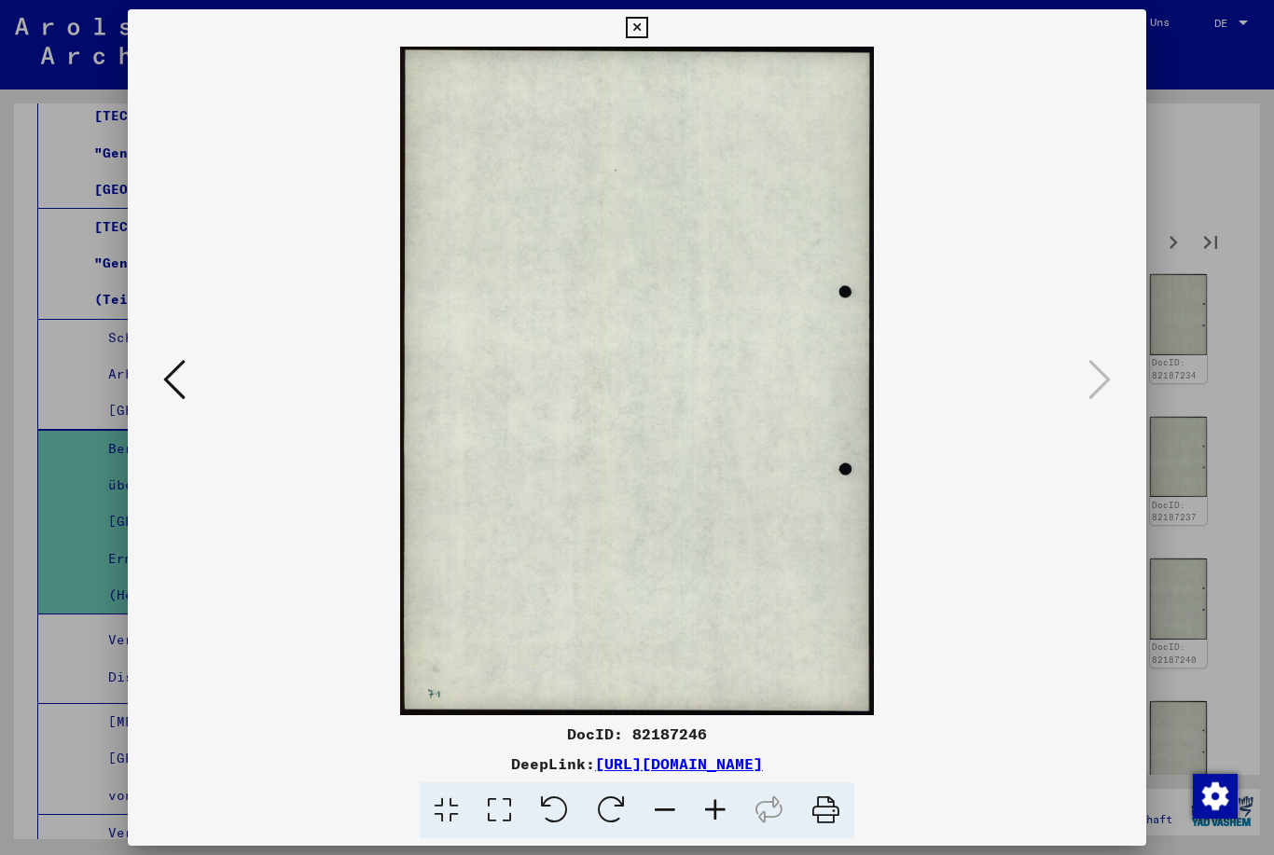
click at [161, 381] on button at bounding box center [175, 380] width 34 height 53
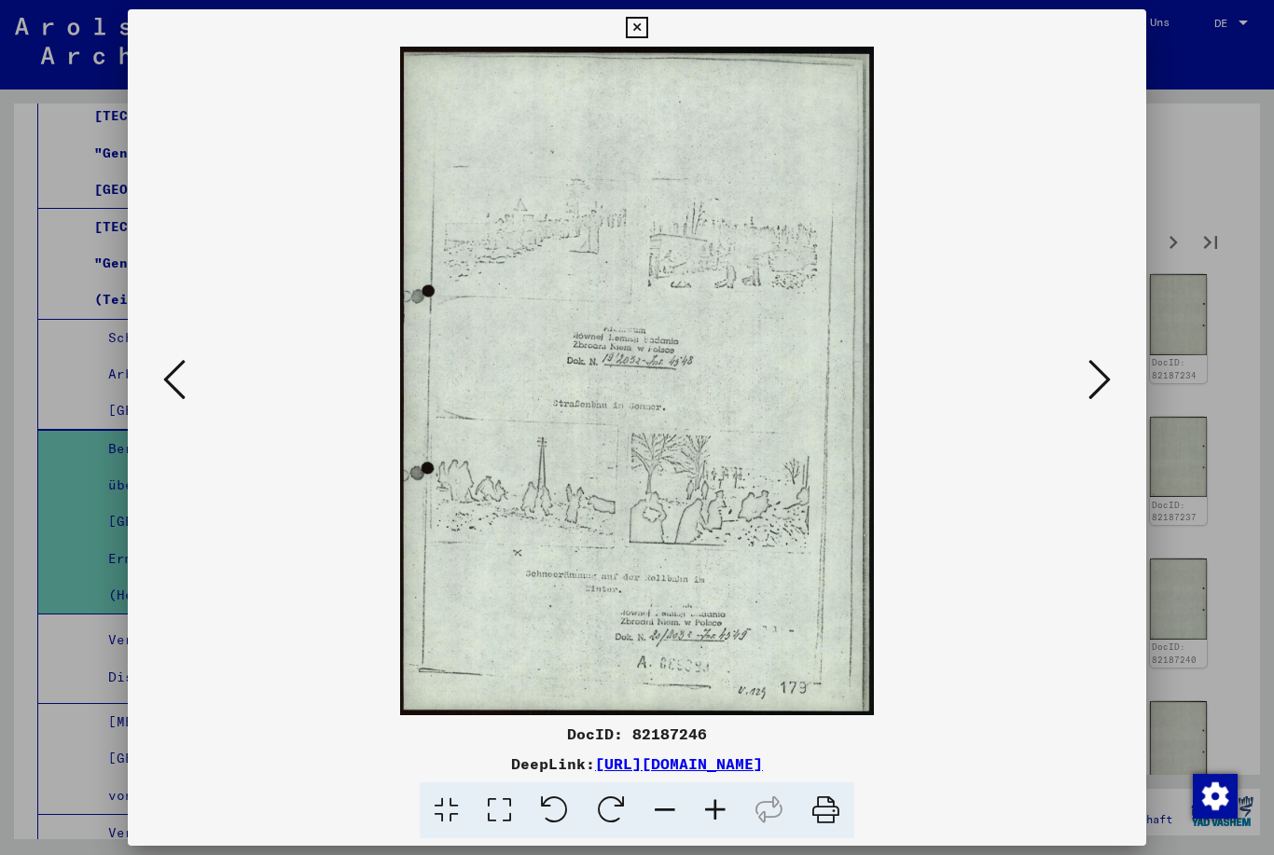
click at [167, 368] on icon at bounding box center [174, 379] width 22 height 45
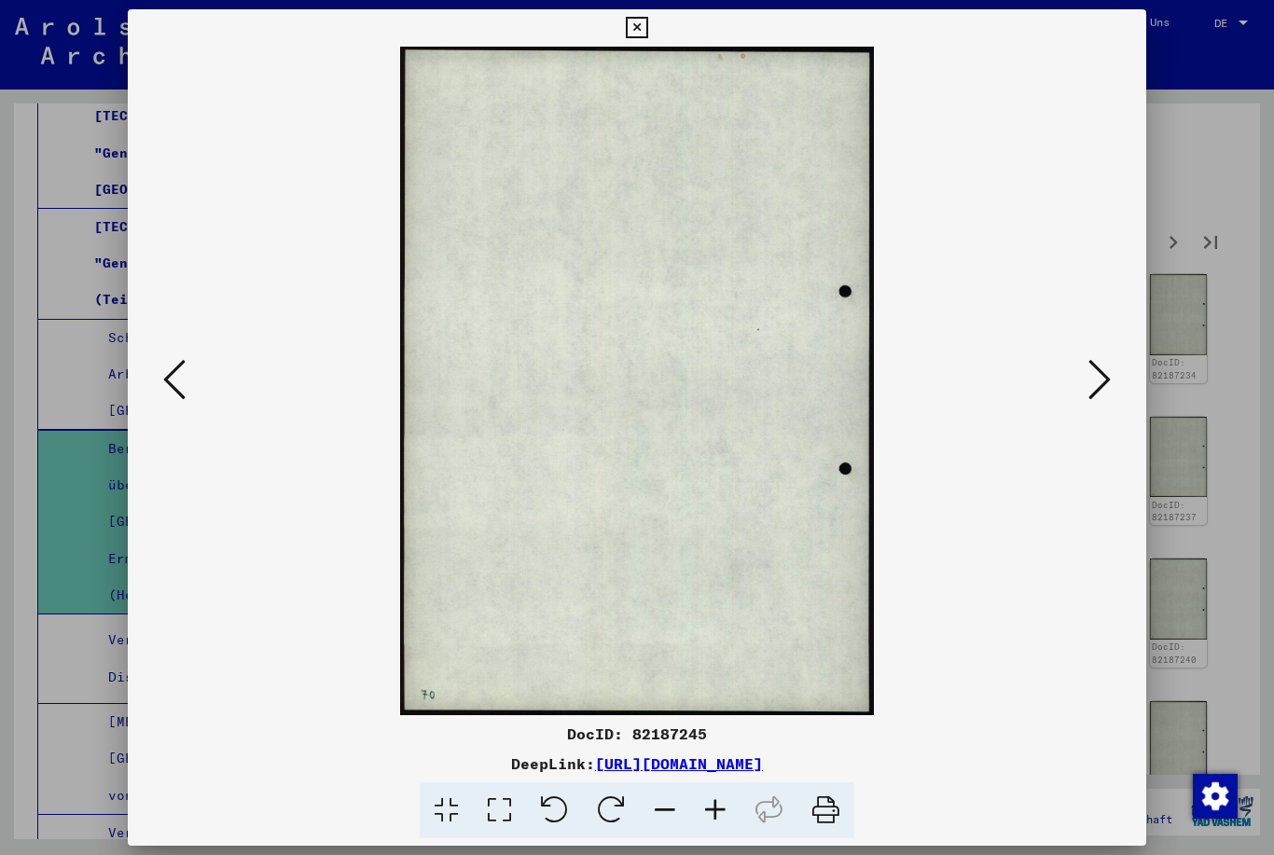
click at [164, 372] on icon at bounding box center [174, 379] width 22 height 45
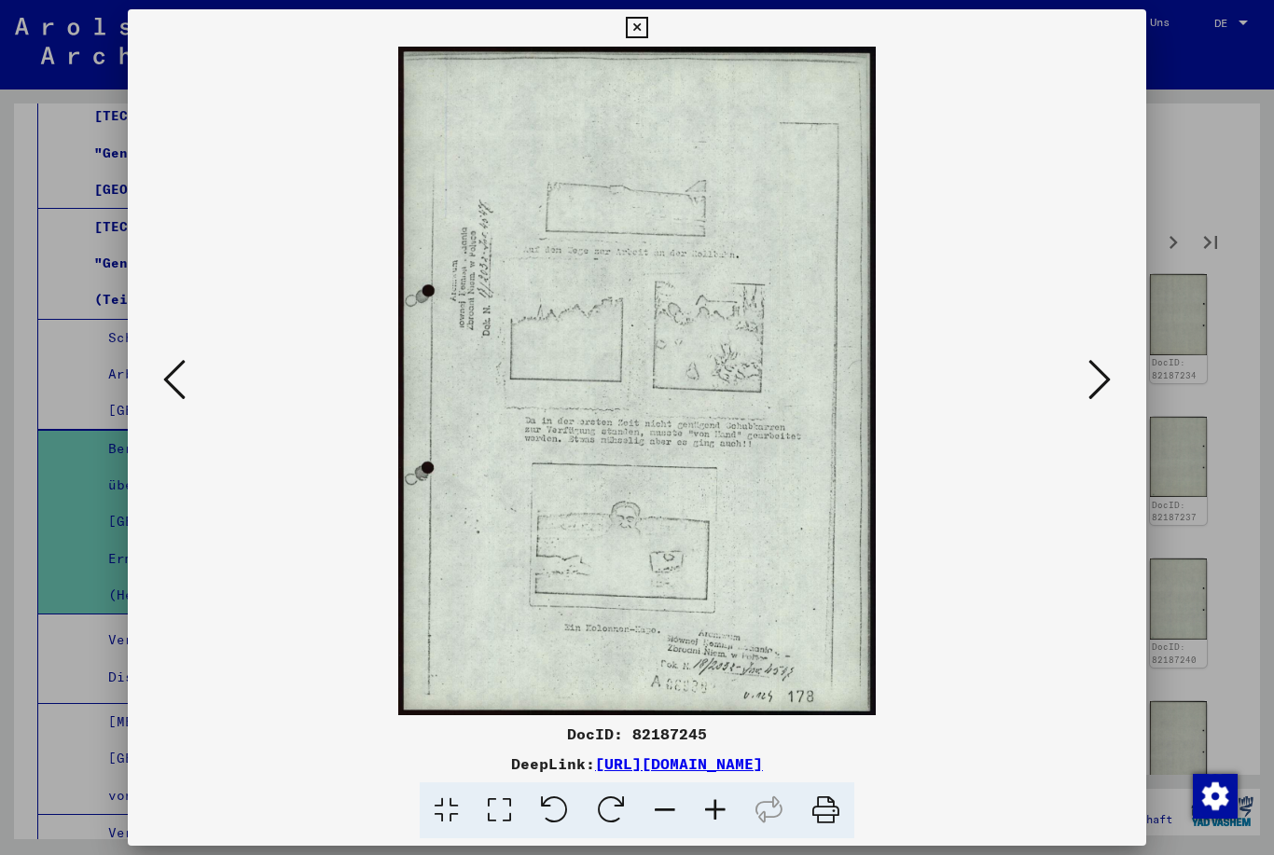
click at [158, 374] on button at bounding box center [175, 380] width 34 height 53
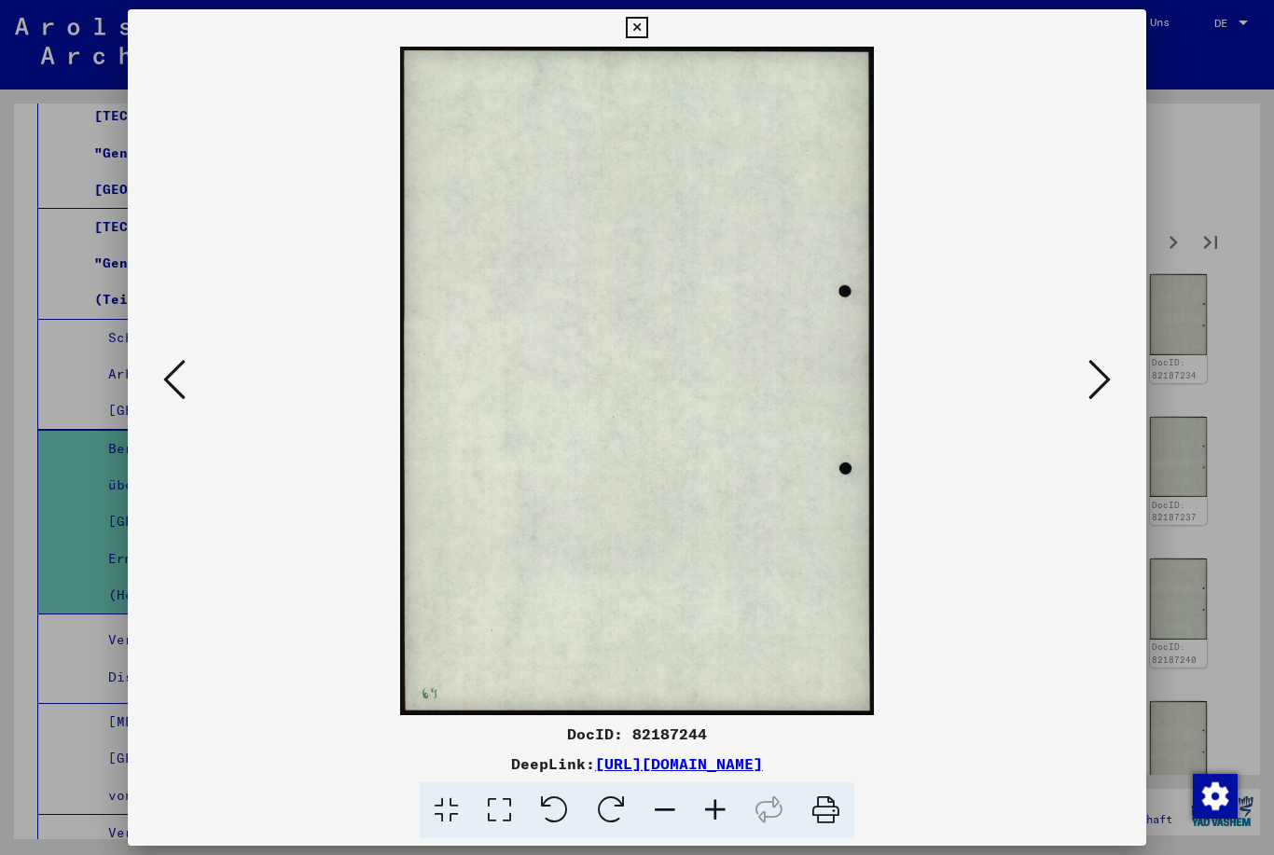
click at [158, 379] on button at bounding box center [175, 380] width 34 height 53
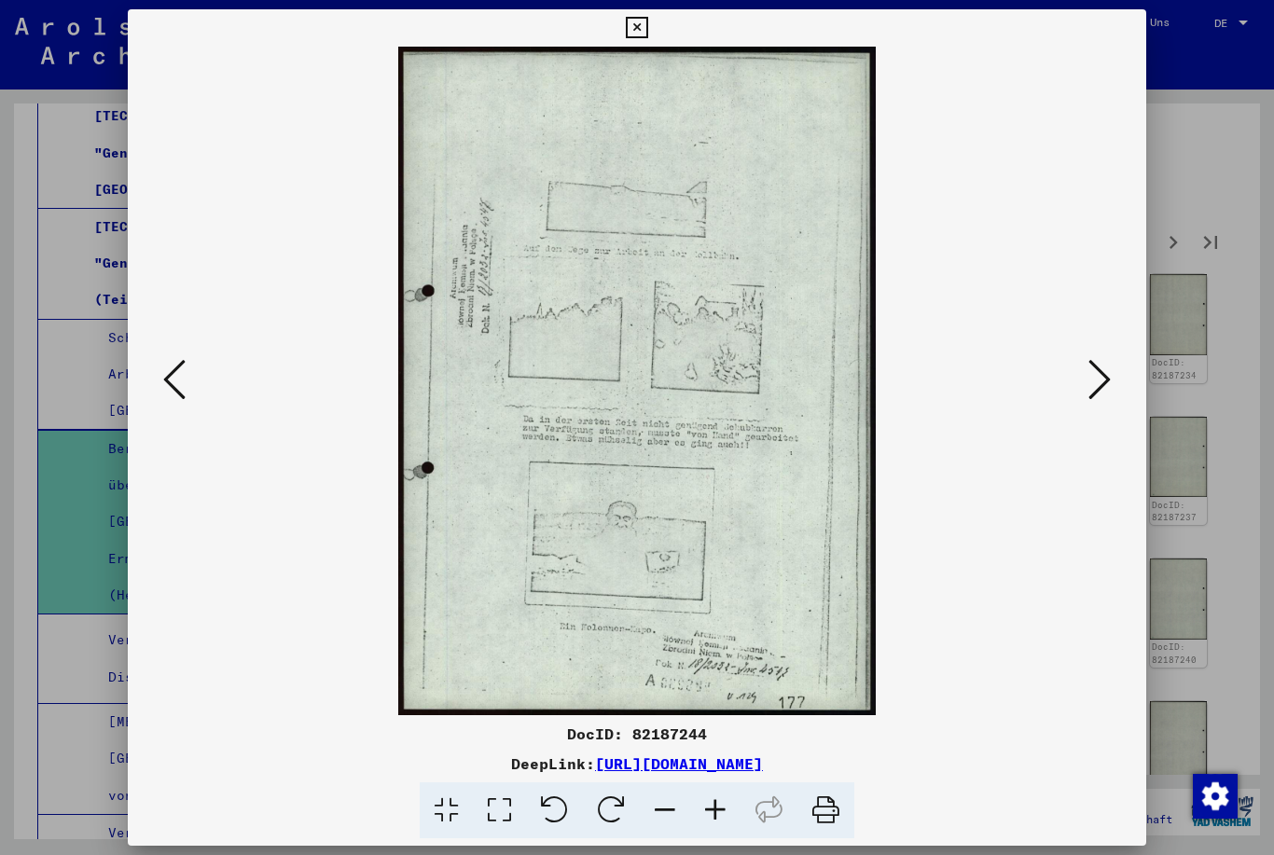
click at [151, 374] on div at bounding box center [637, 381] width 1019 height 668
click at [158, 377] on button at bounding box center [175, 380] width 34 height 53
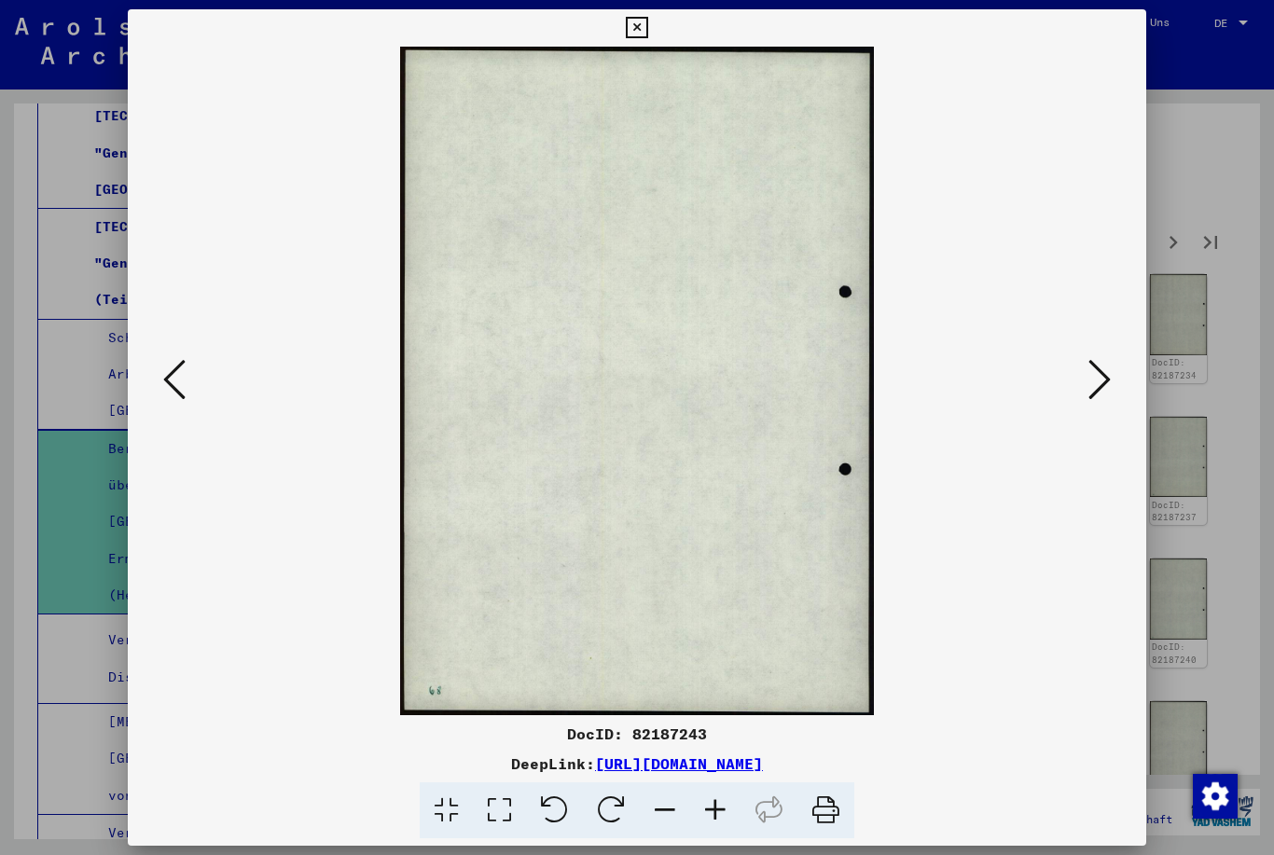
click at [169, 378] on icon at bounding box center [174, 379] width 22 height 45
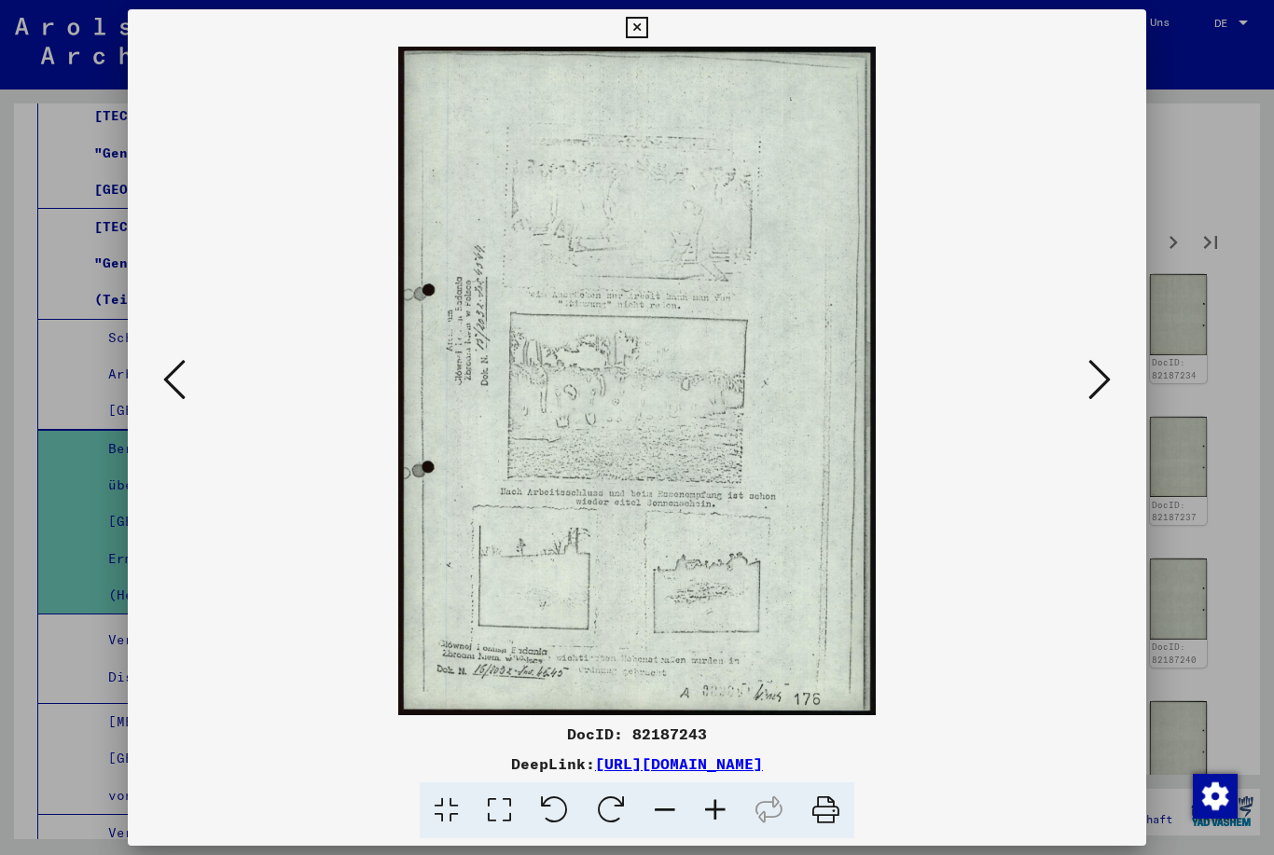
click at [169, 372] on icon at bounding box center [174, 379] width 22 height 45
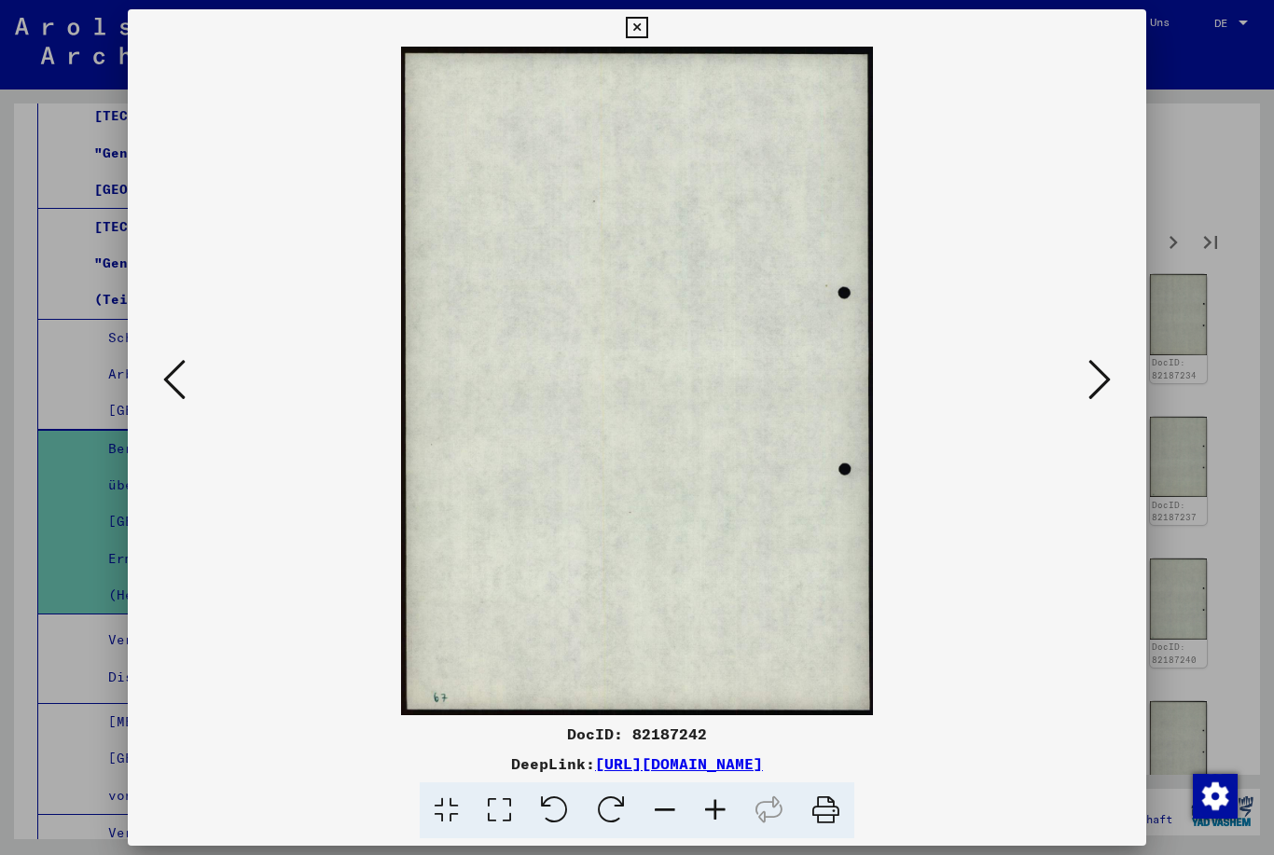
click at [169, 380] on icon at bounding box center [174, 379] width 22 height 45
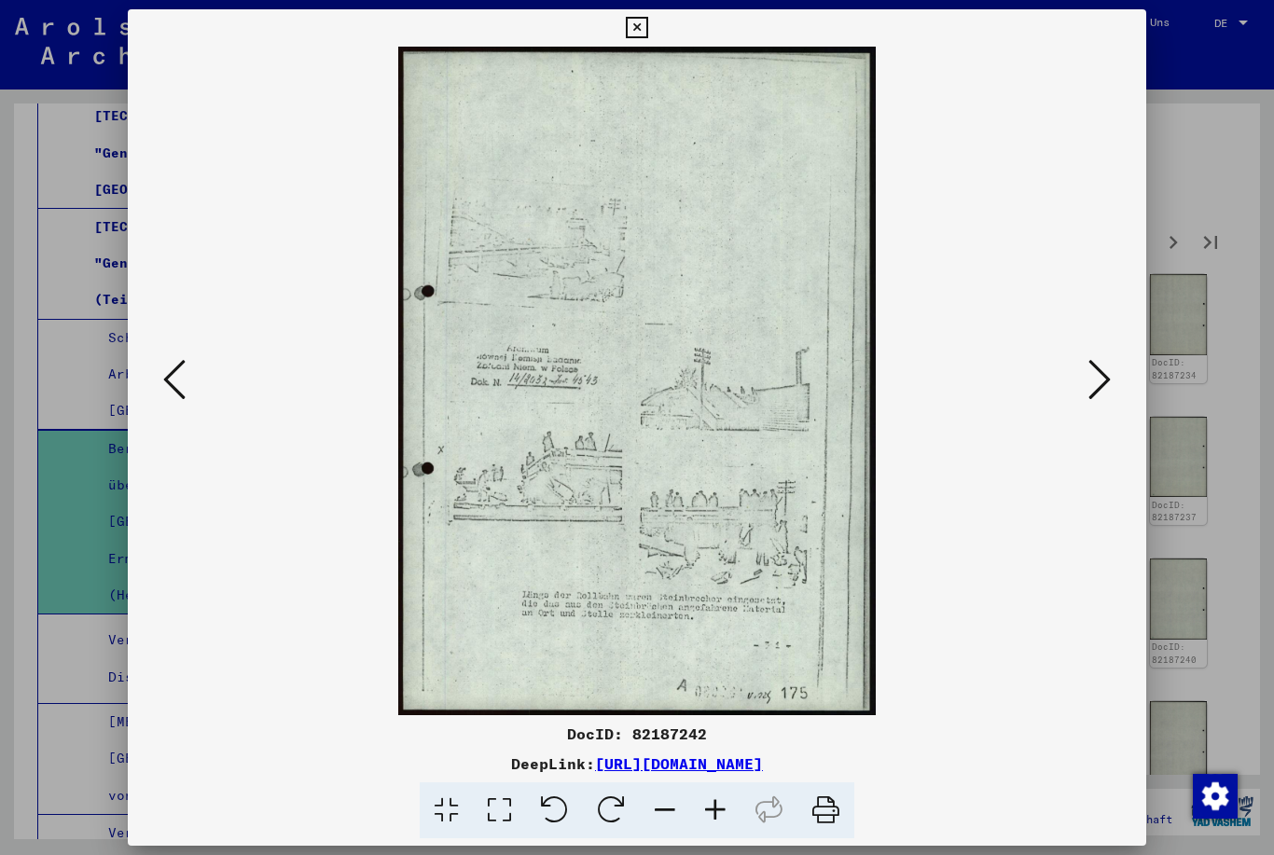
click at [169, 382] on icon at bounding box center [174, 379] width 22 height 45
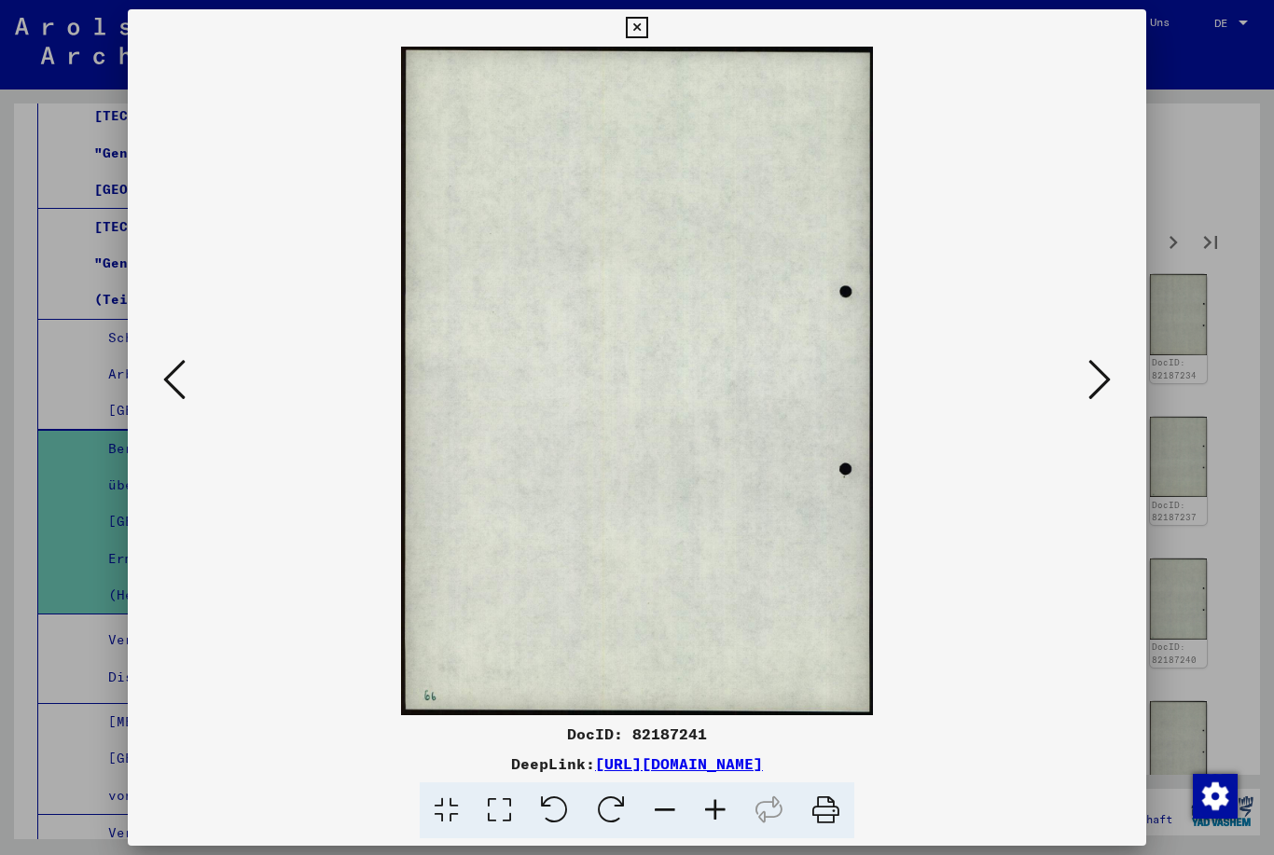
click at [167, 379] on icon at bounding box center [174, 379] width 22 height 45
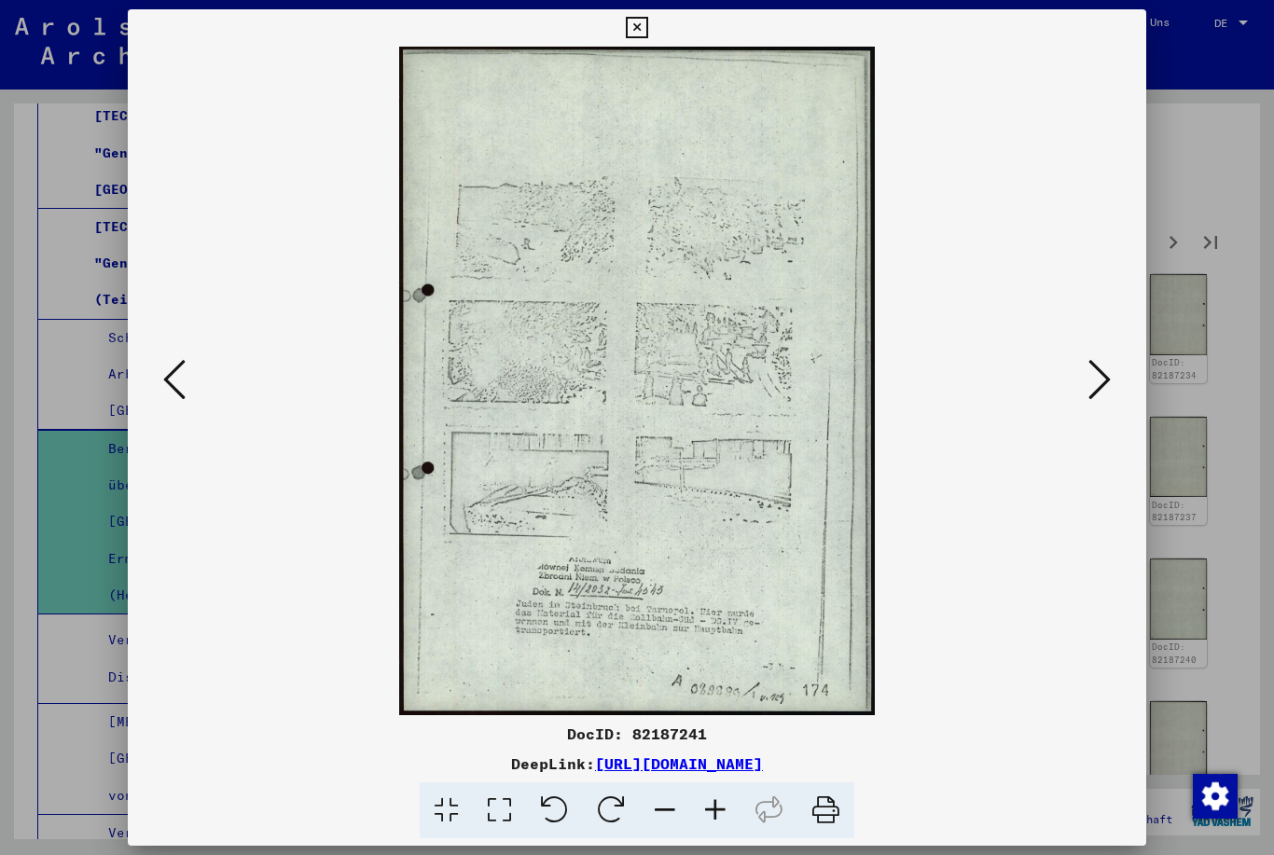
click at [166, 371] on icon at bounding box center [174, 379] width 22 height 45
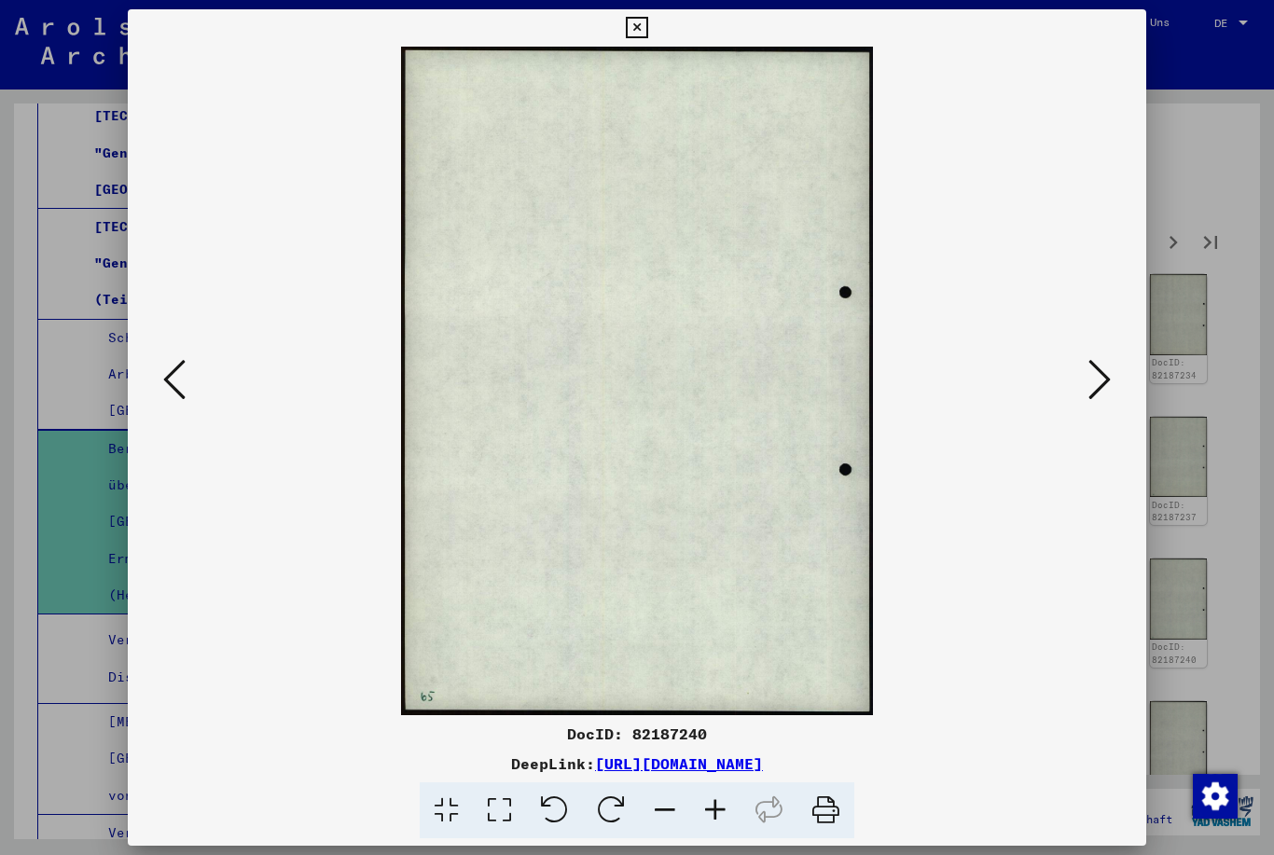
click at [167, 372] on icon at bounding box center [174, 379] width 22 height 45
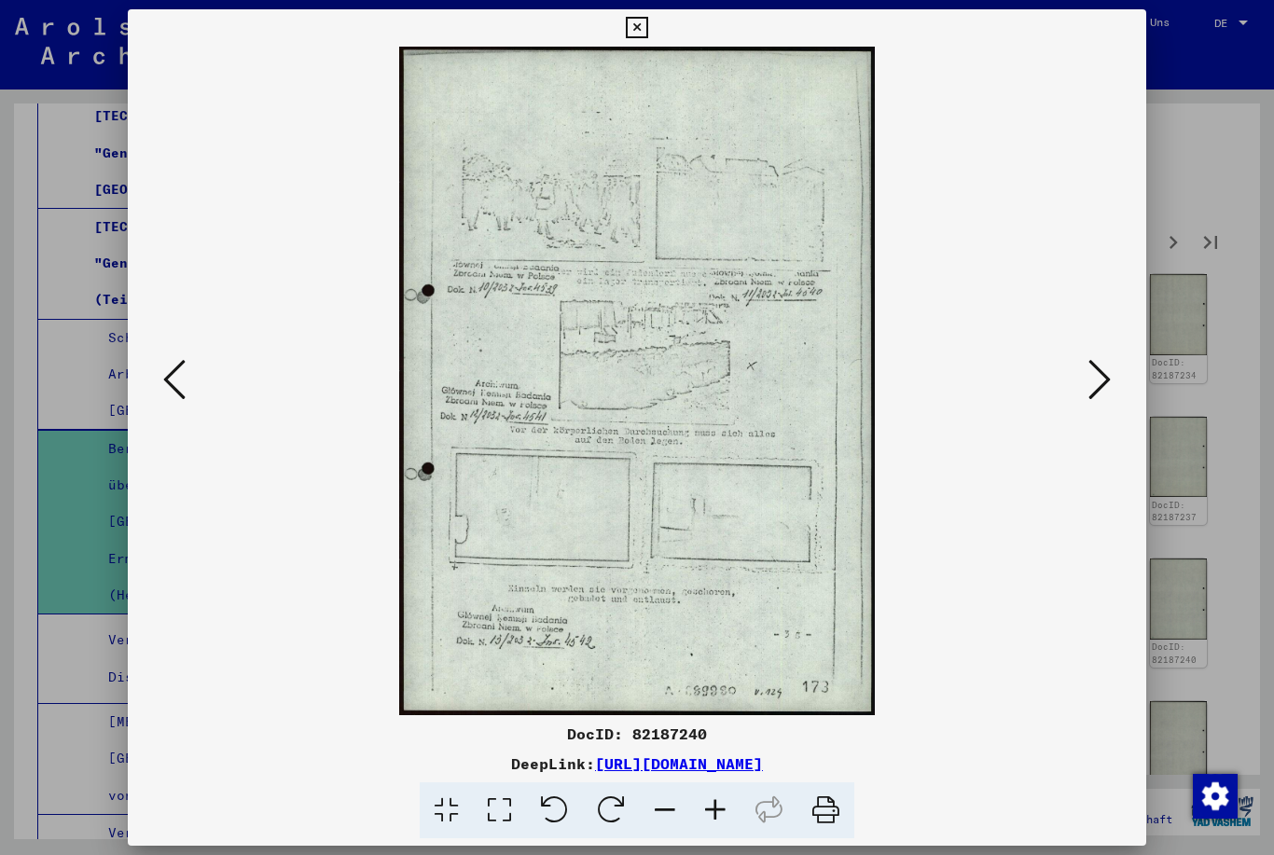
click at [178, 369] on icon at bounding box center [174, 379] width 22 height 45
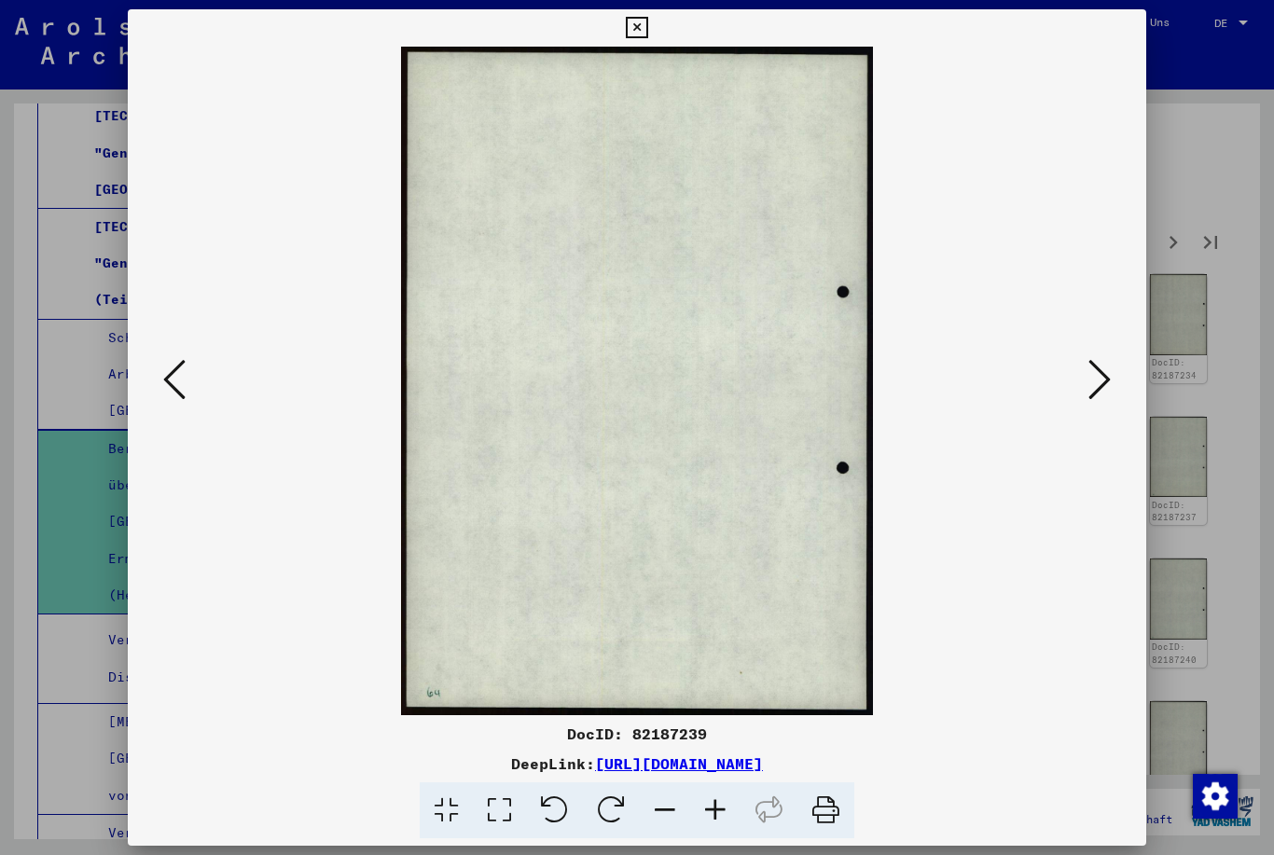
click at [175, 376] on icon at bounding box center [174, 379] width 22 height 45
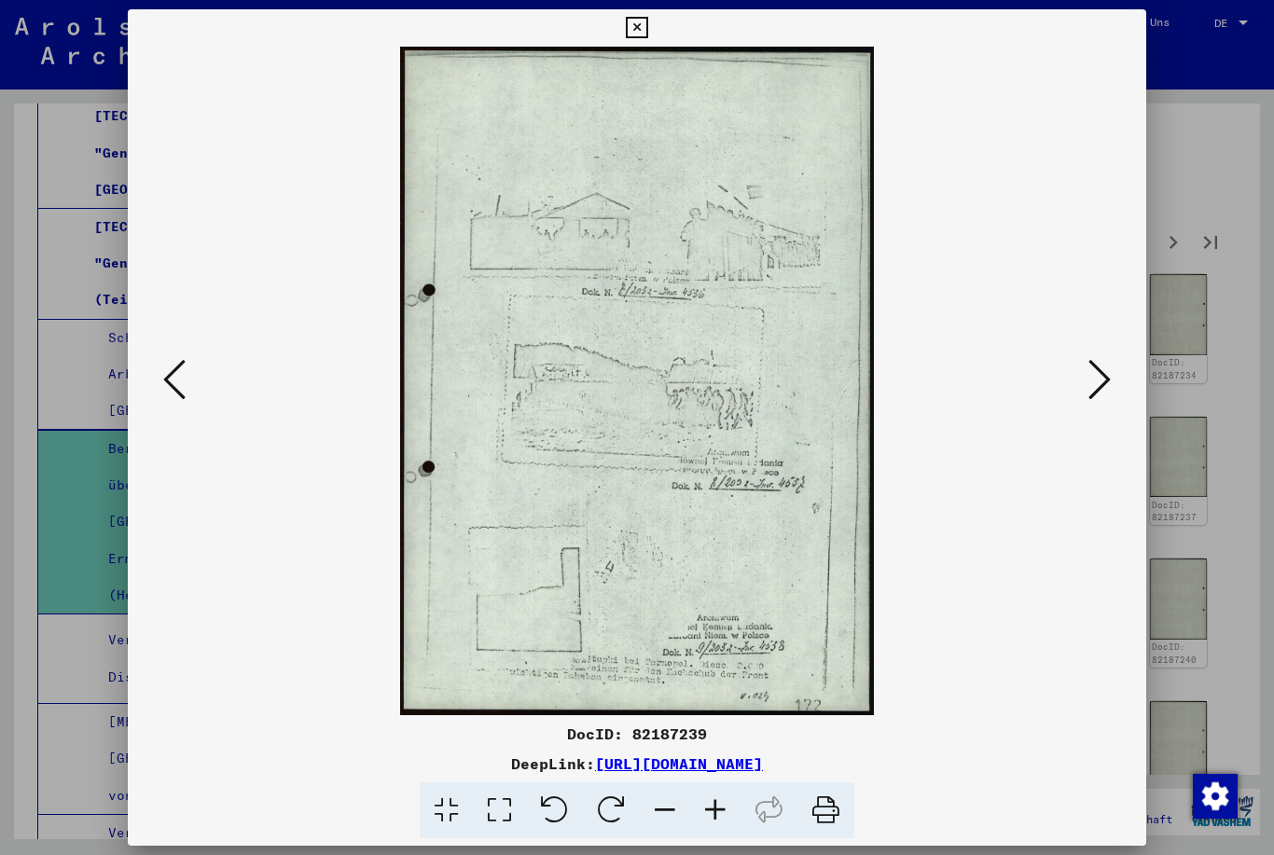
click at [168, 375] on icon at bounding box center [174, 379] width 22 height 45
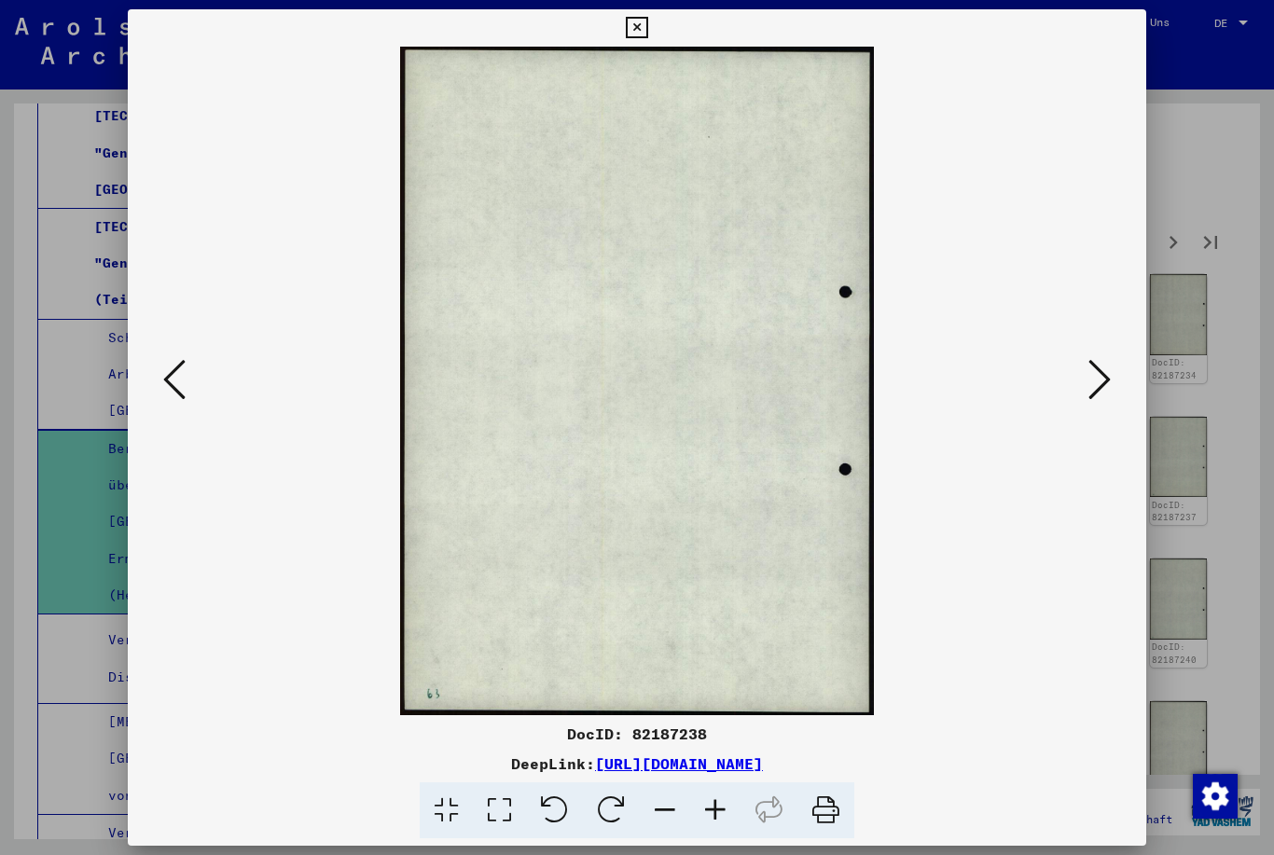
click at [170, 376] on icon at bounding box center [174, 379] width 22 height 45
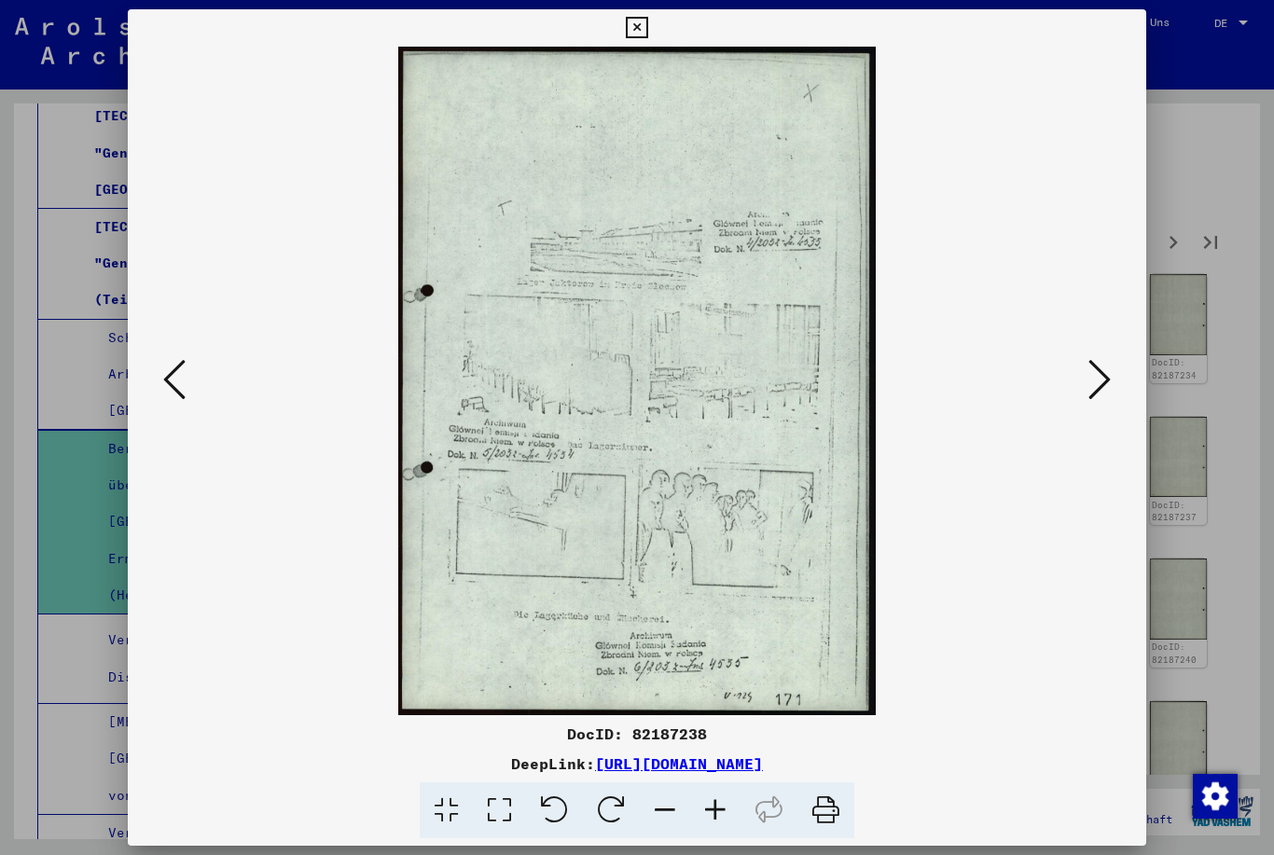
click at [171, 377] on icon at bounding box center [174, 379] width 22 height 45
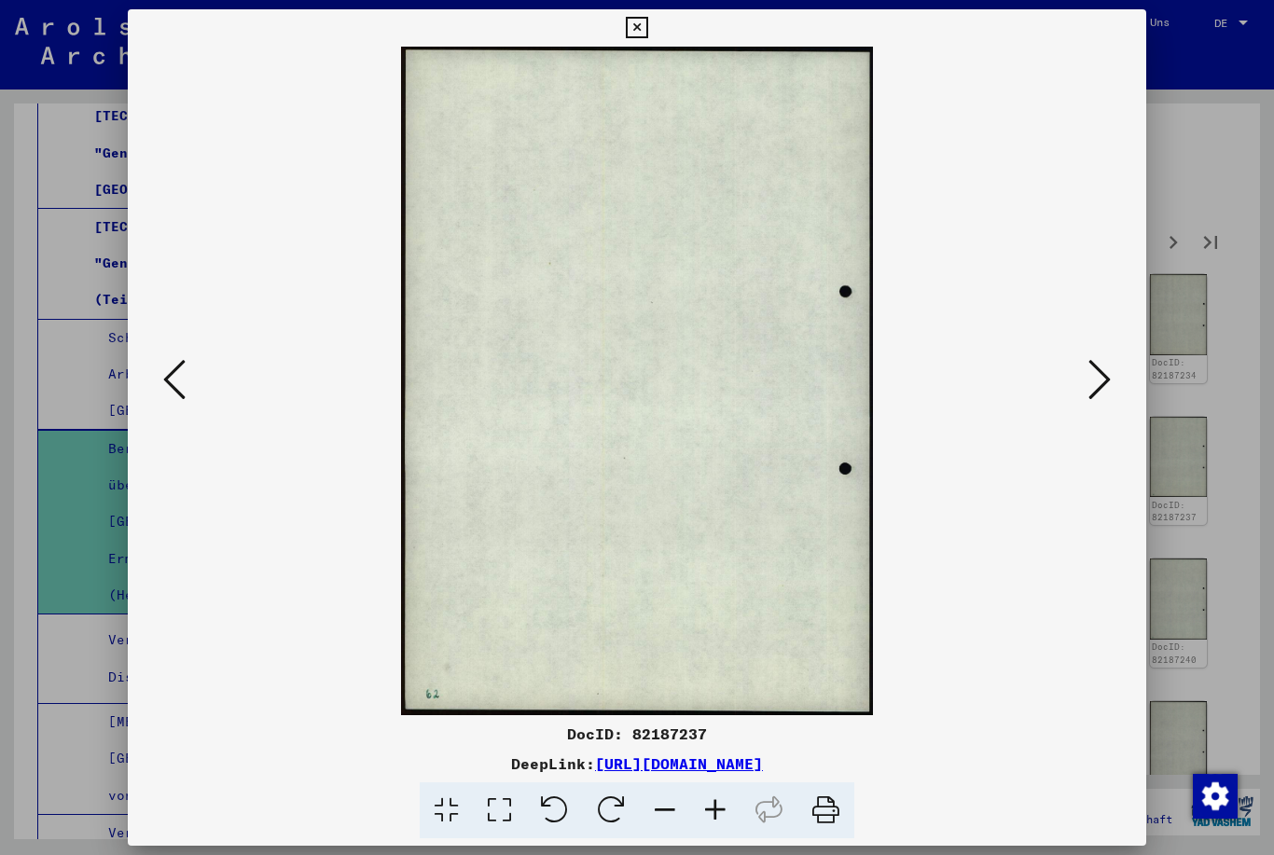
click at [170, 377] on icon at bounding box center [174, 379] width 22 height 45
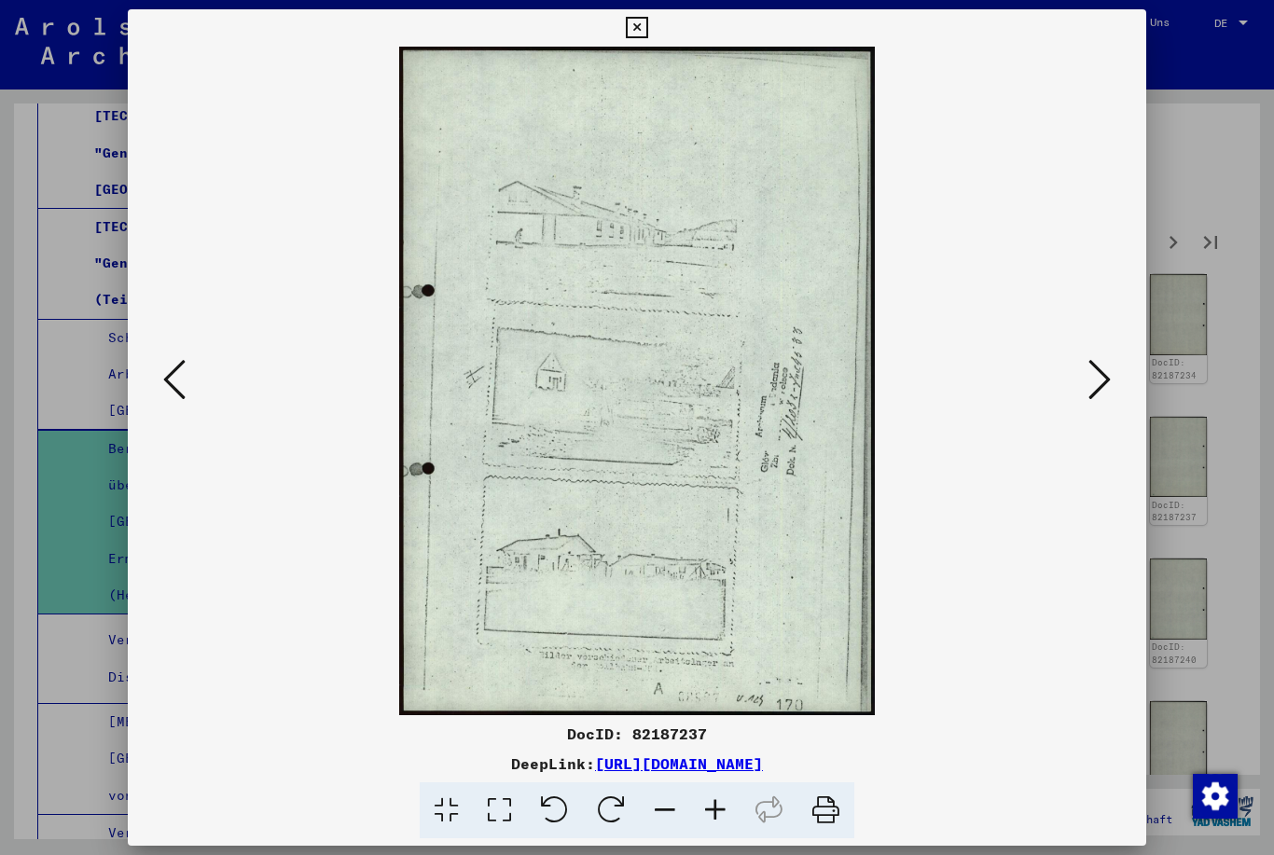
click at [173, 367] on icon at bounding box center [174, 379] width 22 height 45
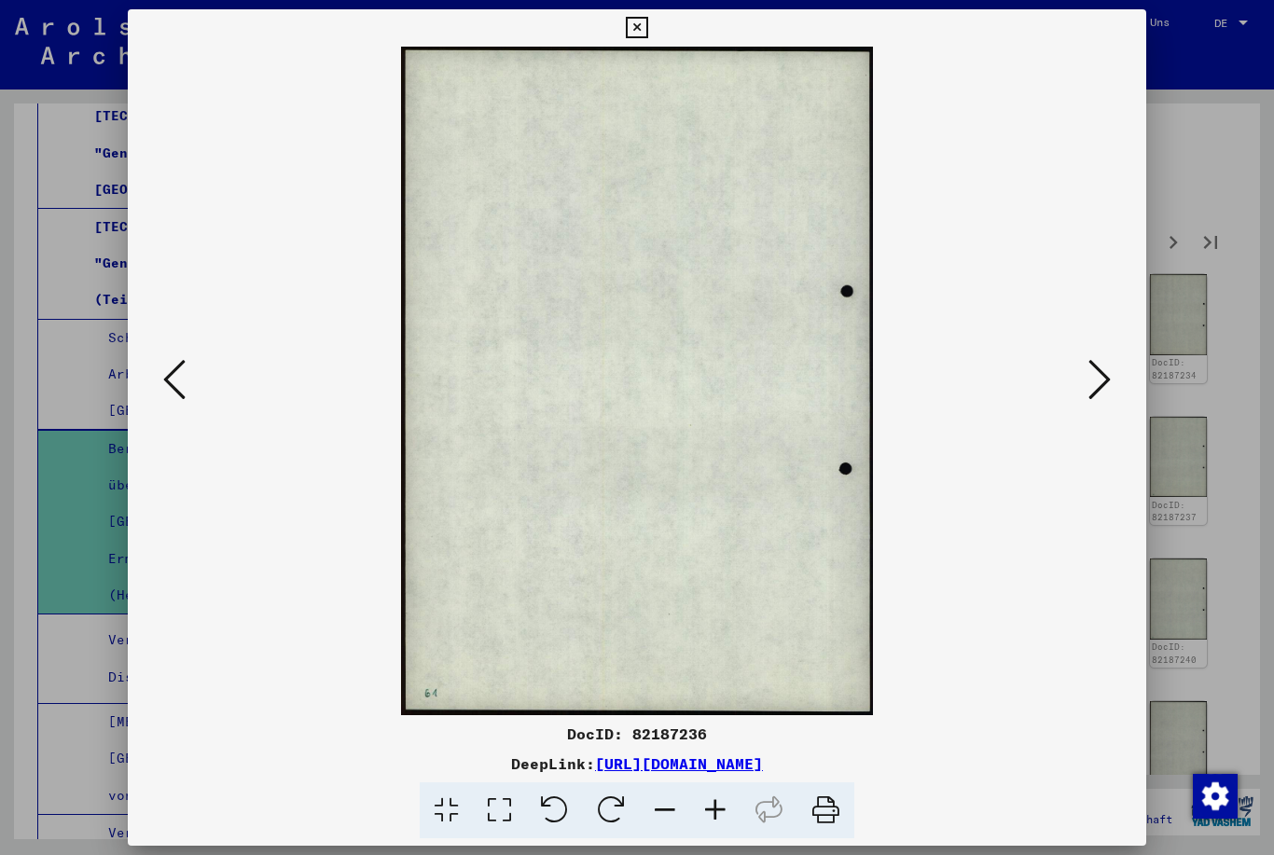
click at [179, 374] on icon at bounding box center [174, 379] width 22 height 45
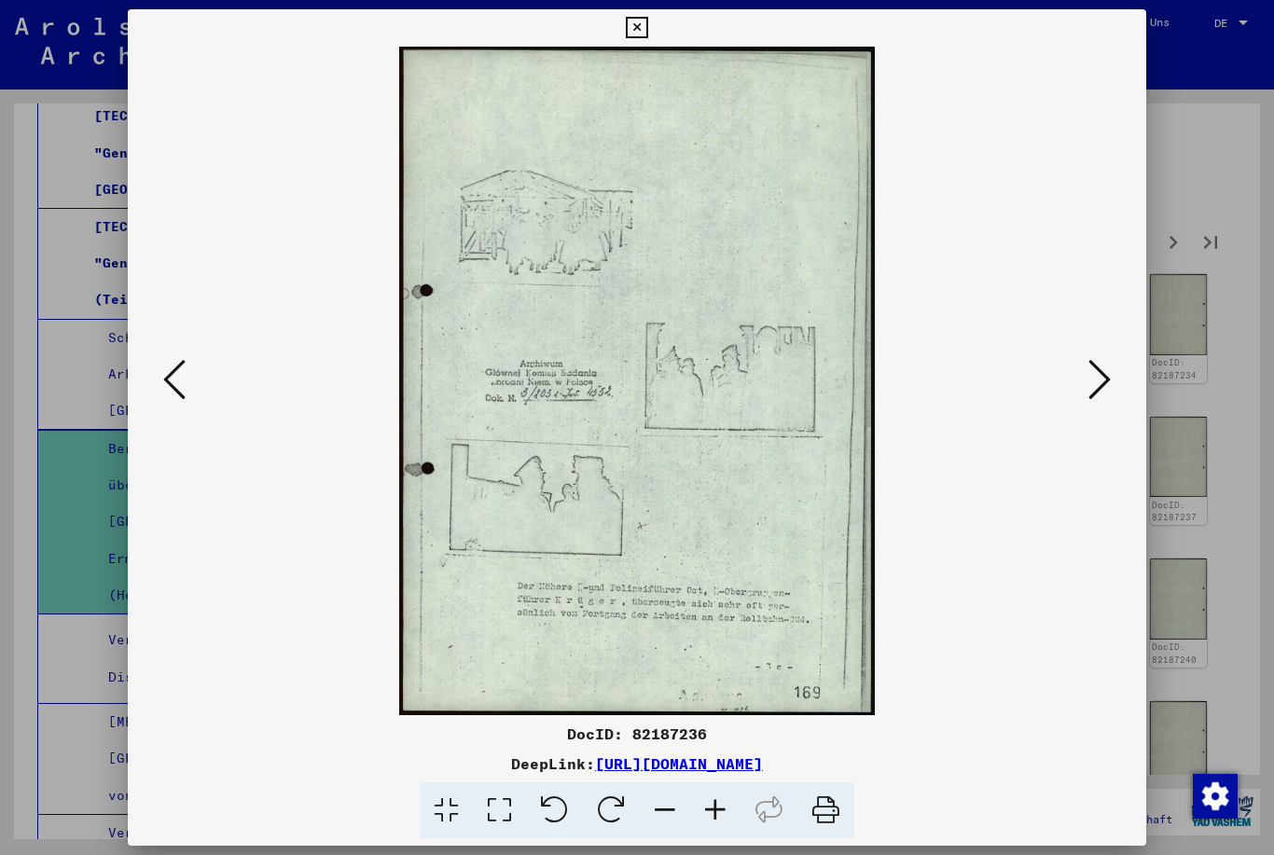
click at [175, 370] on icon at bounding box center [174, 379] width 22 height 45
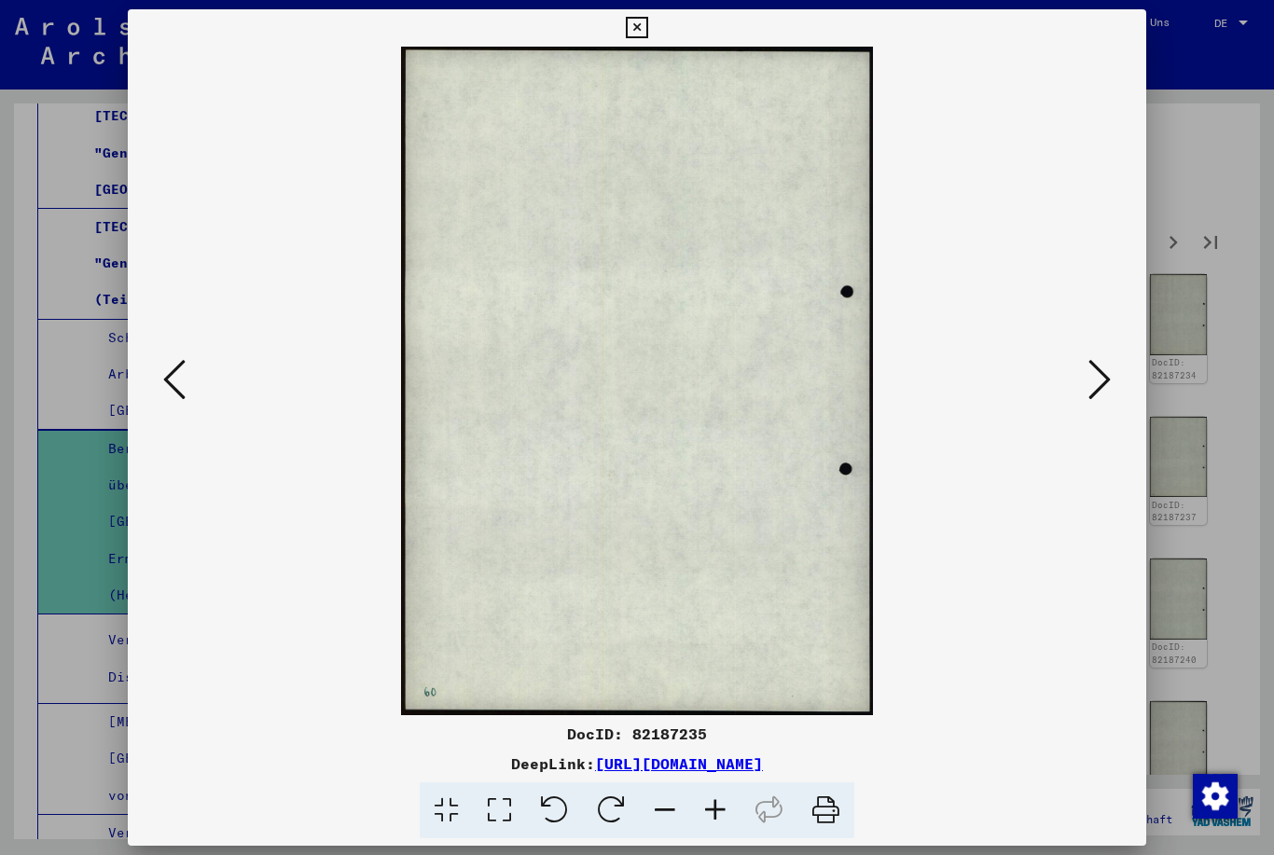
click at [175, 375] on icon at bounding box center [174, 379] width 22 height 45
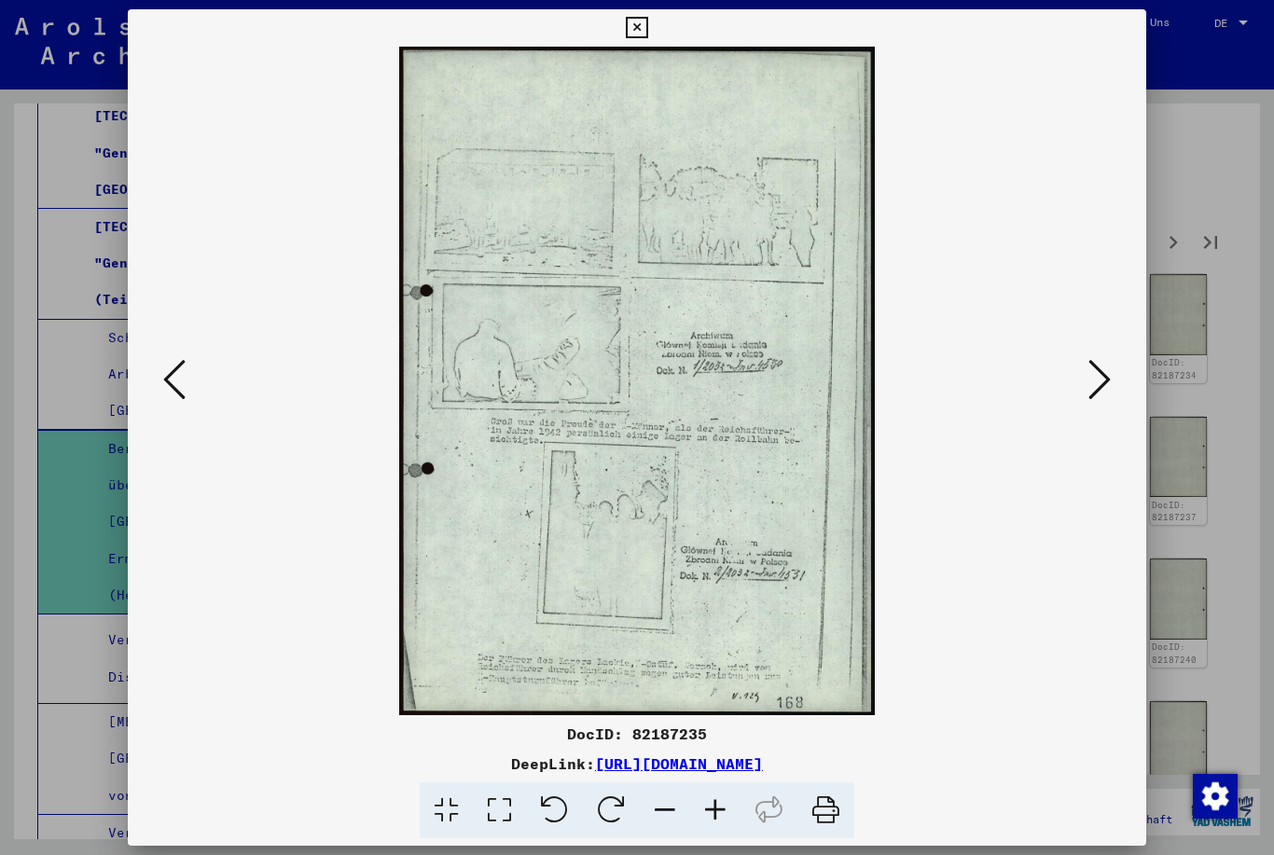
click at [178, 377] on icon at bounding box center [174, 379] width 22 height 45
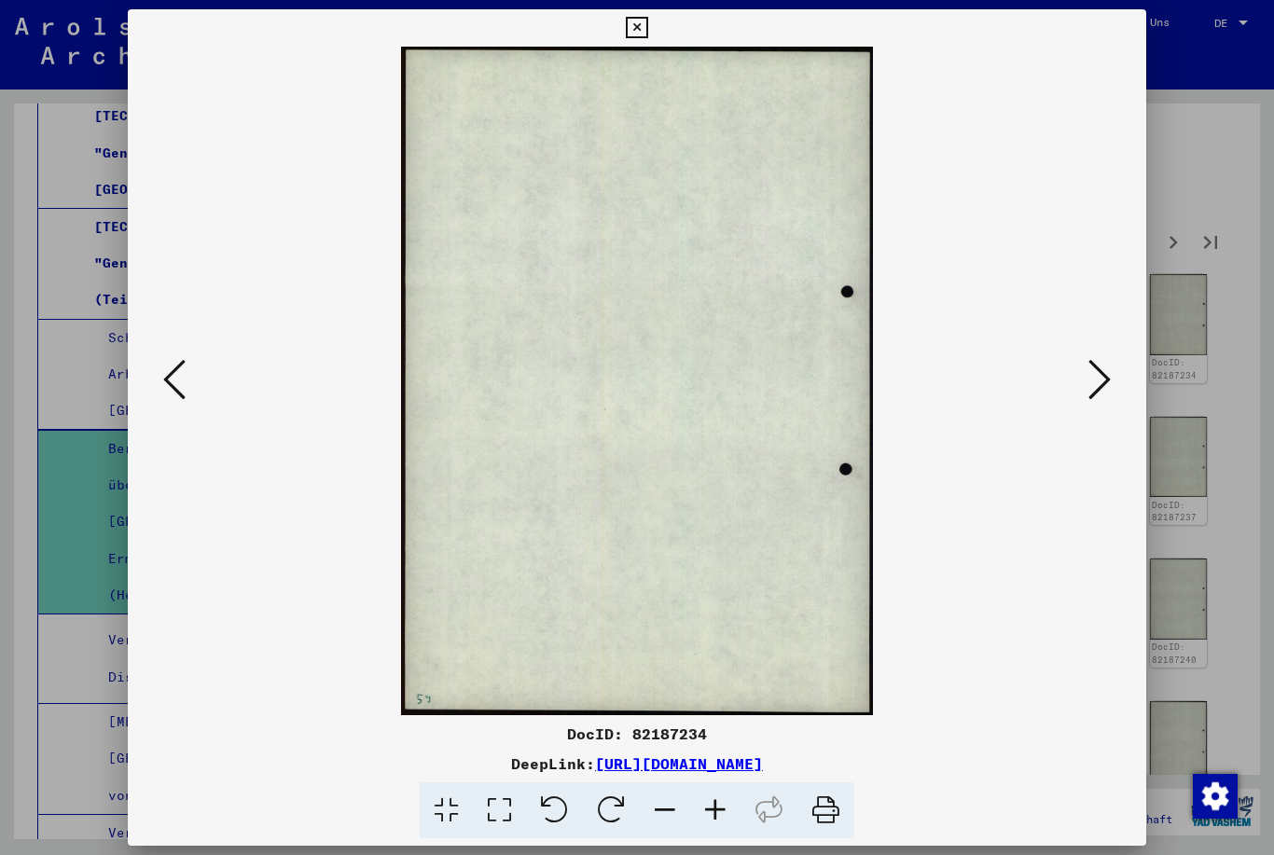
click at [184, 370] on icon at bounding box center [174, 379] width 22 height 45
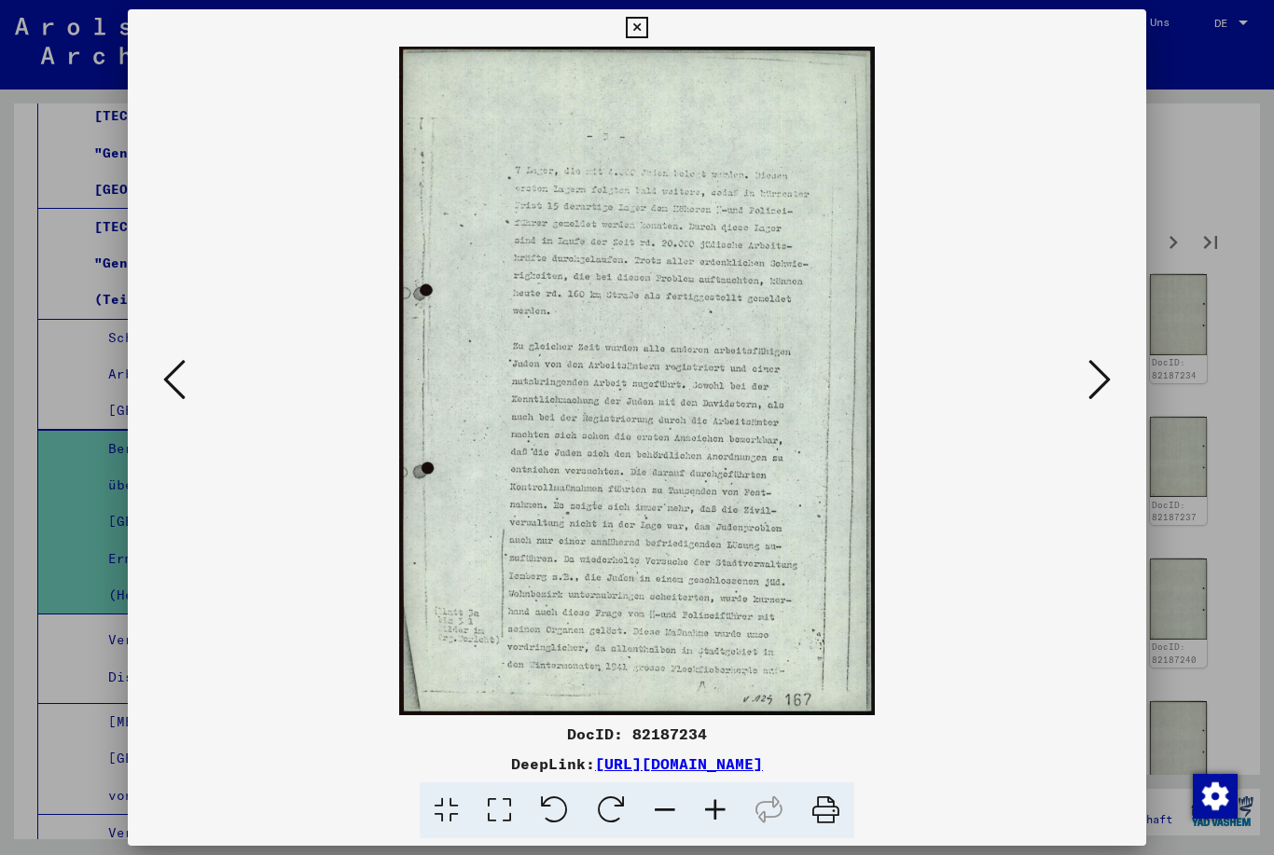
click at [653, 30] on button at bounding box center [636, 27] width 33 height 37
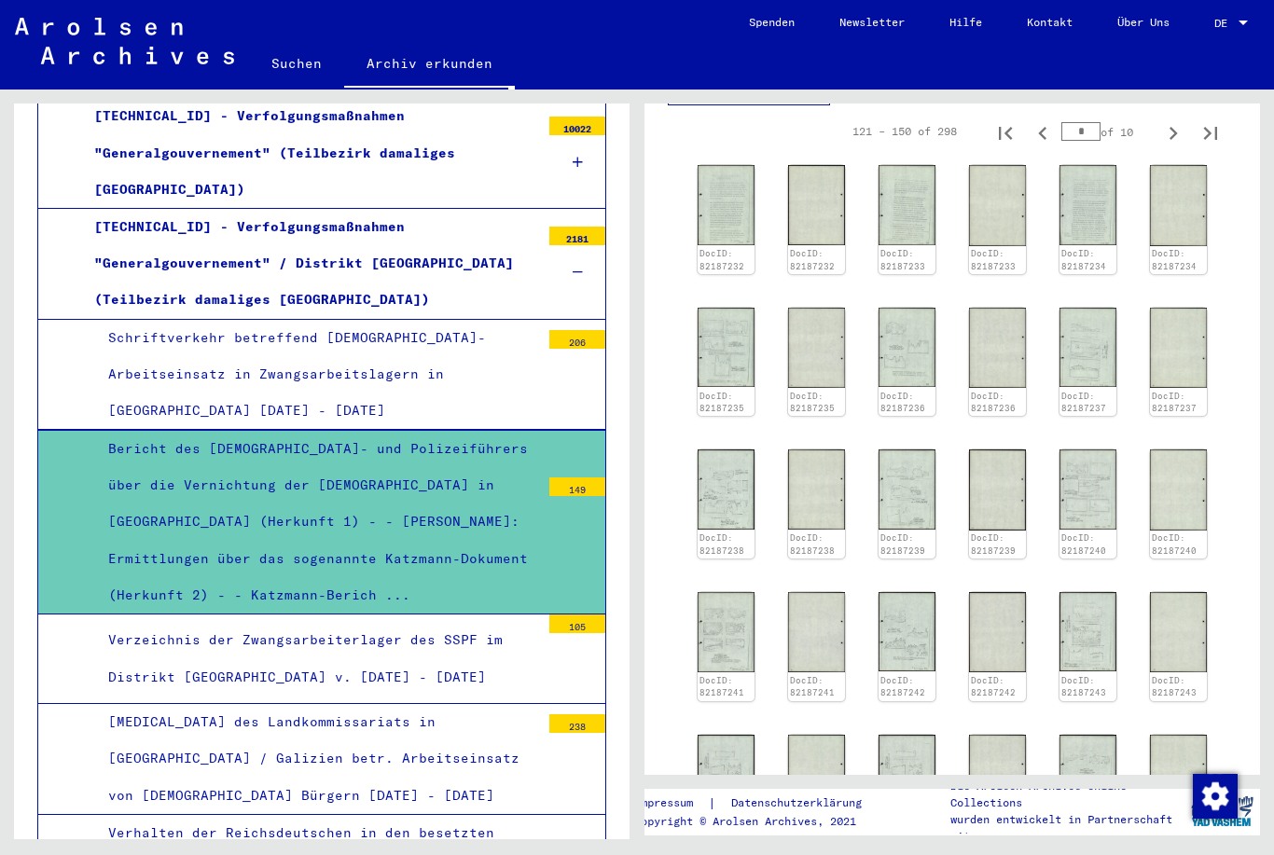
scroll to position [824, 0]
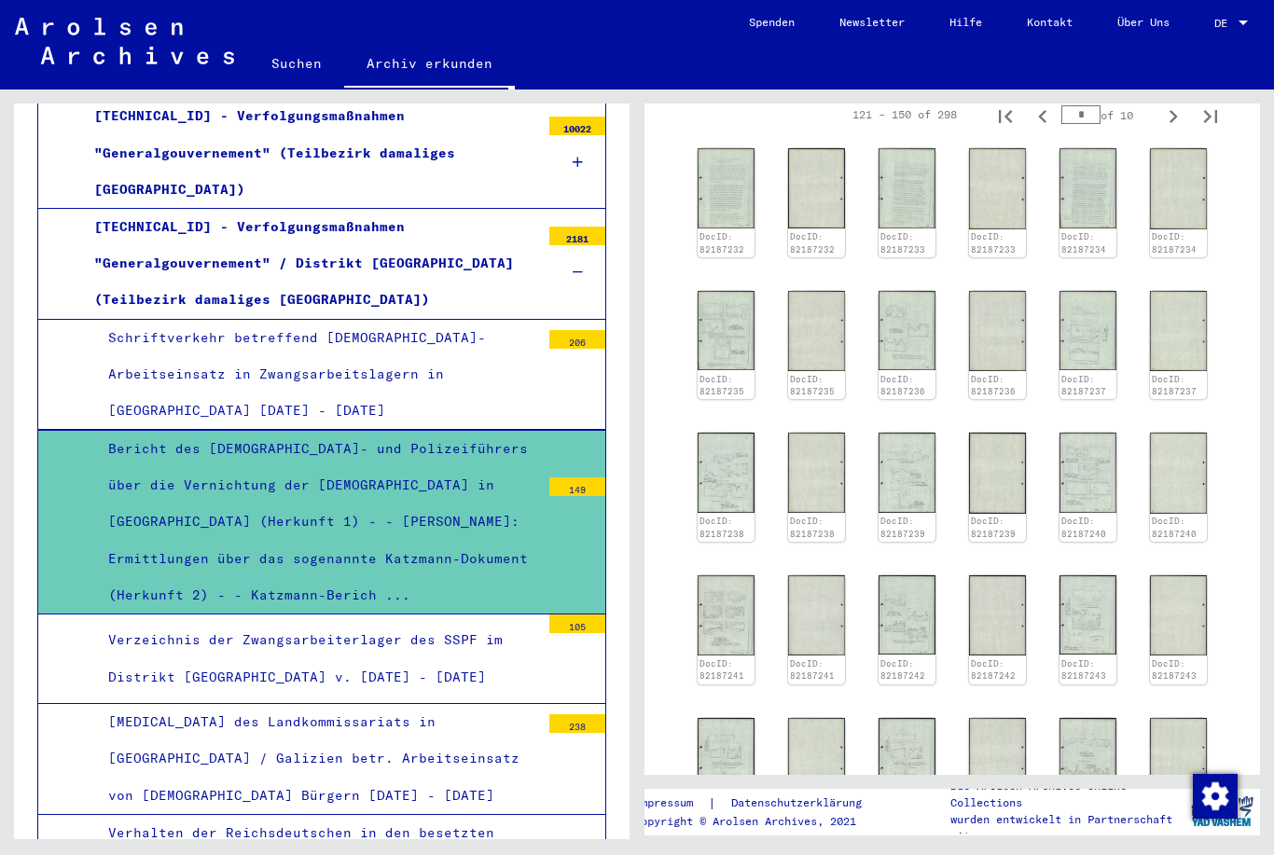
click at [1101, 718] on img at bounding box center [1087, 758] width 57 height 80
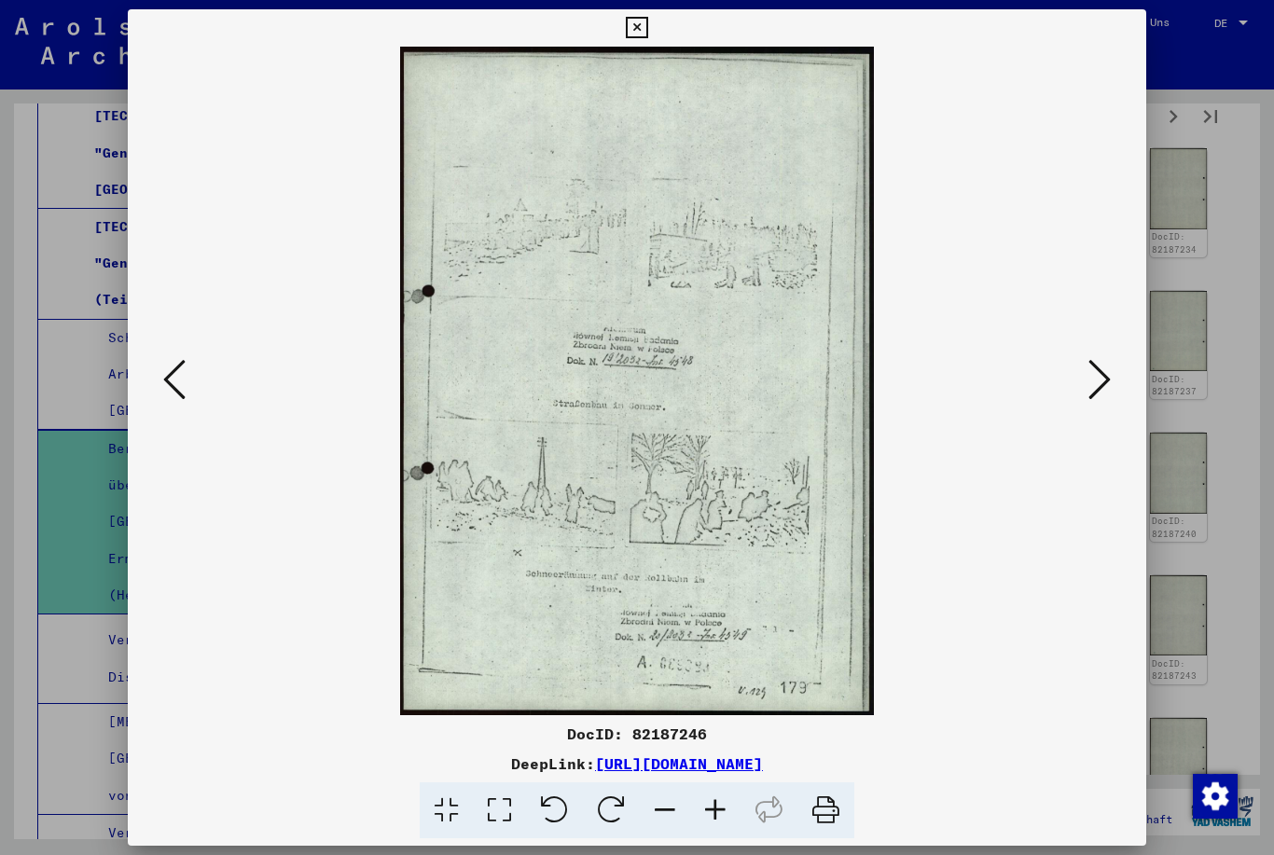
click at [647, 30] on icon at bounding box center [636, 28] width 21 height 22
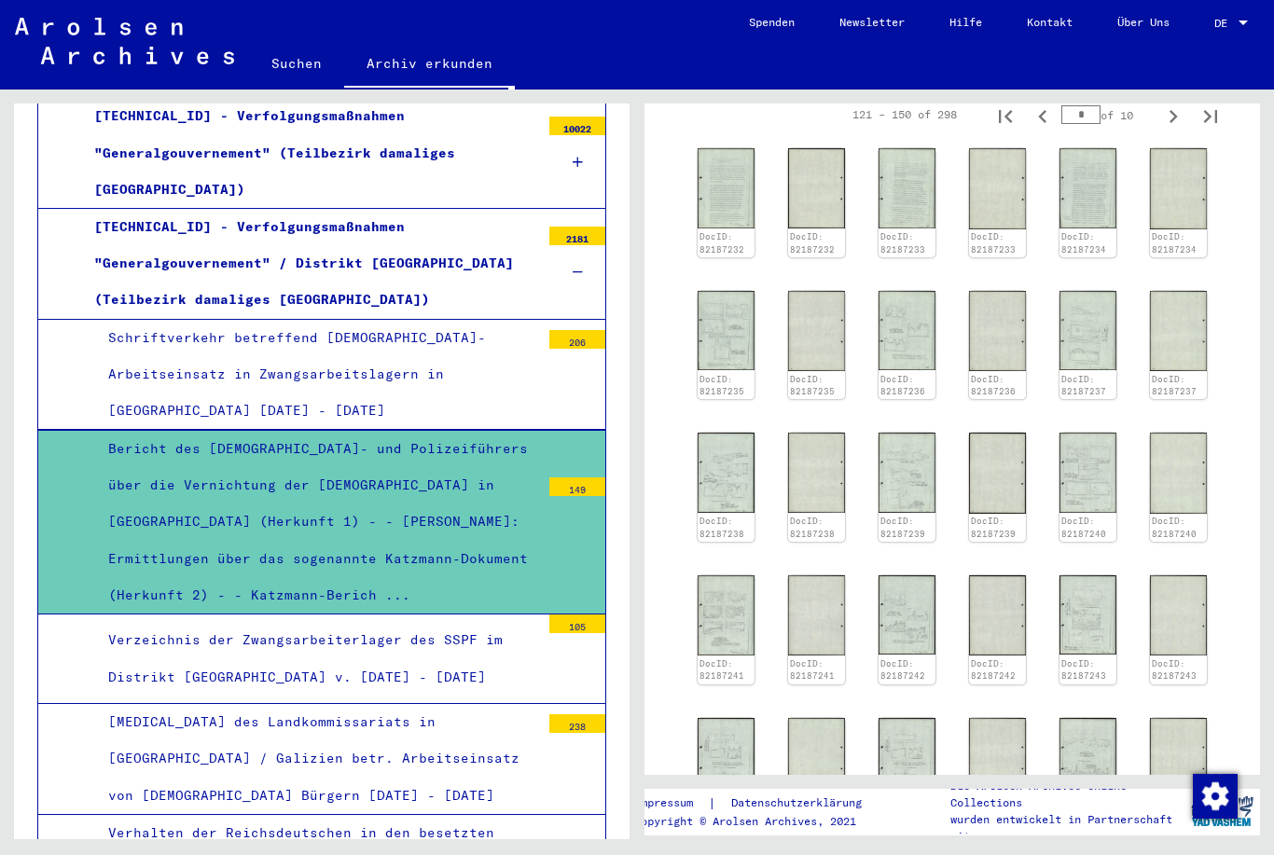
click at [1176, 847] on icon "Next page" at bounding box center [1173, 860] width 26 height 26
type input "*"
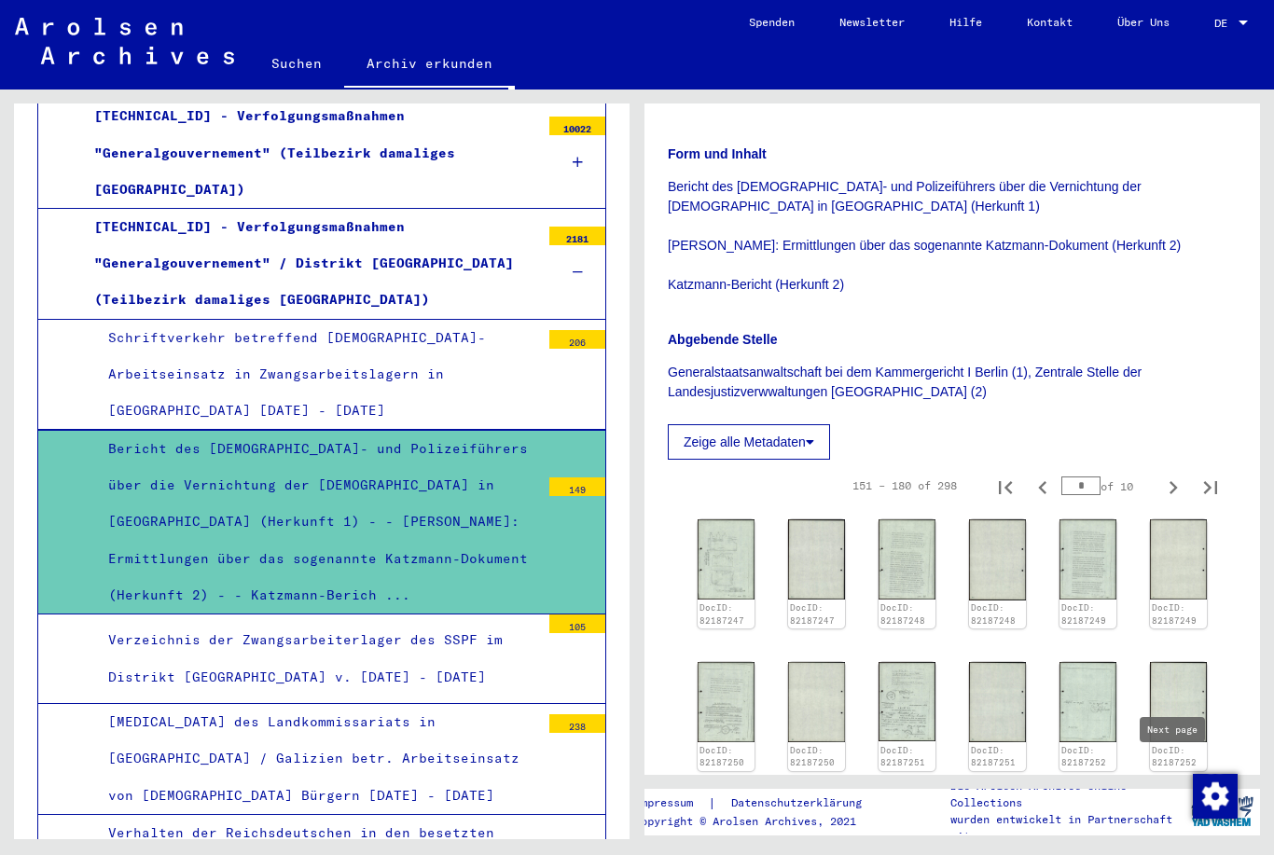
scroll to position [477, 0]
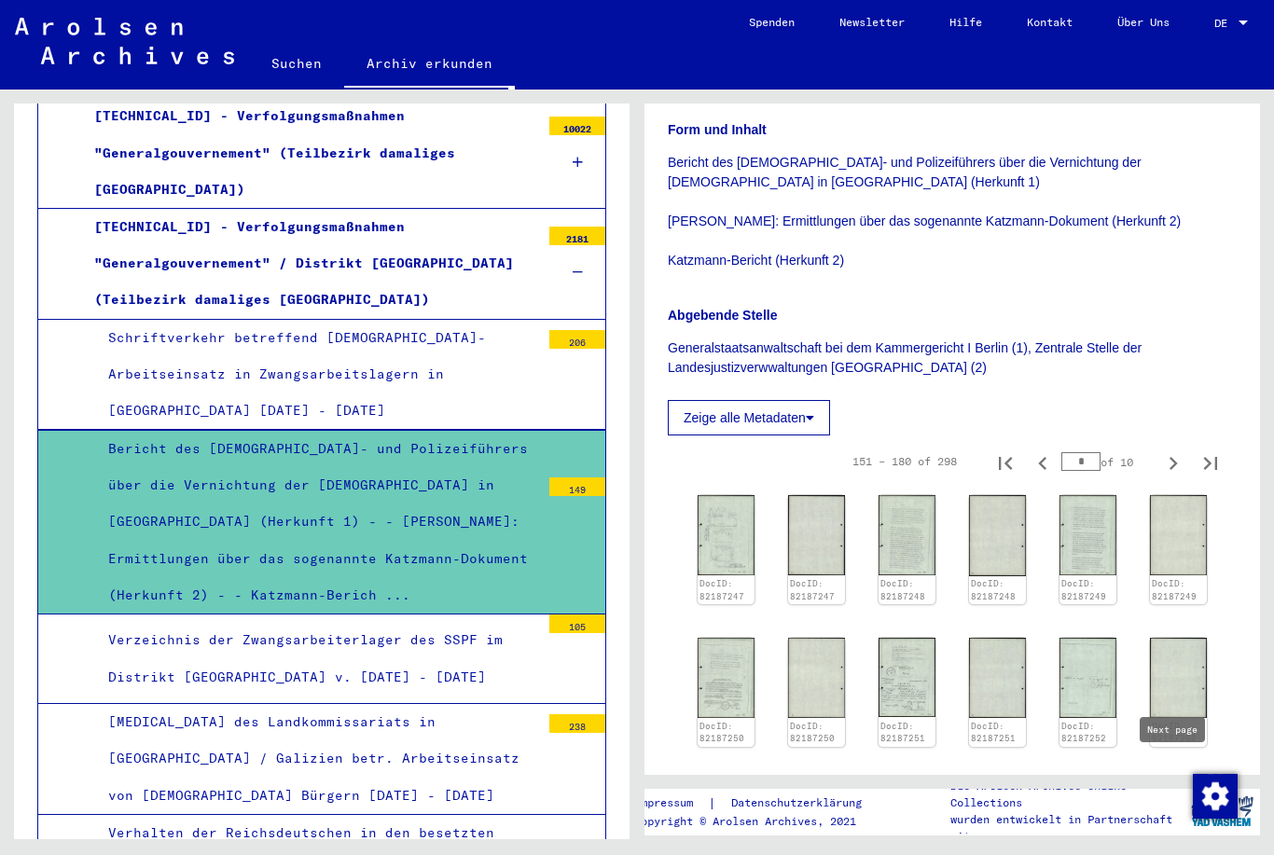
click at [910, 638] on img at bounding box center [906, 678] width 57 height 80
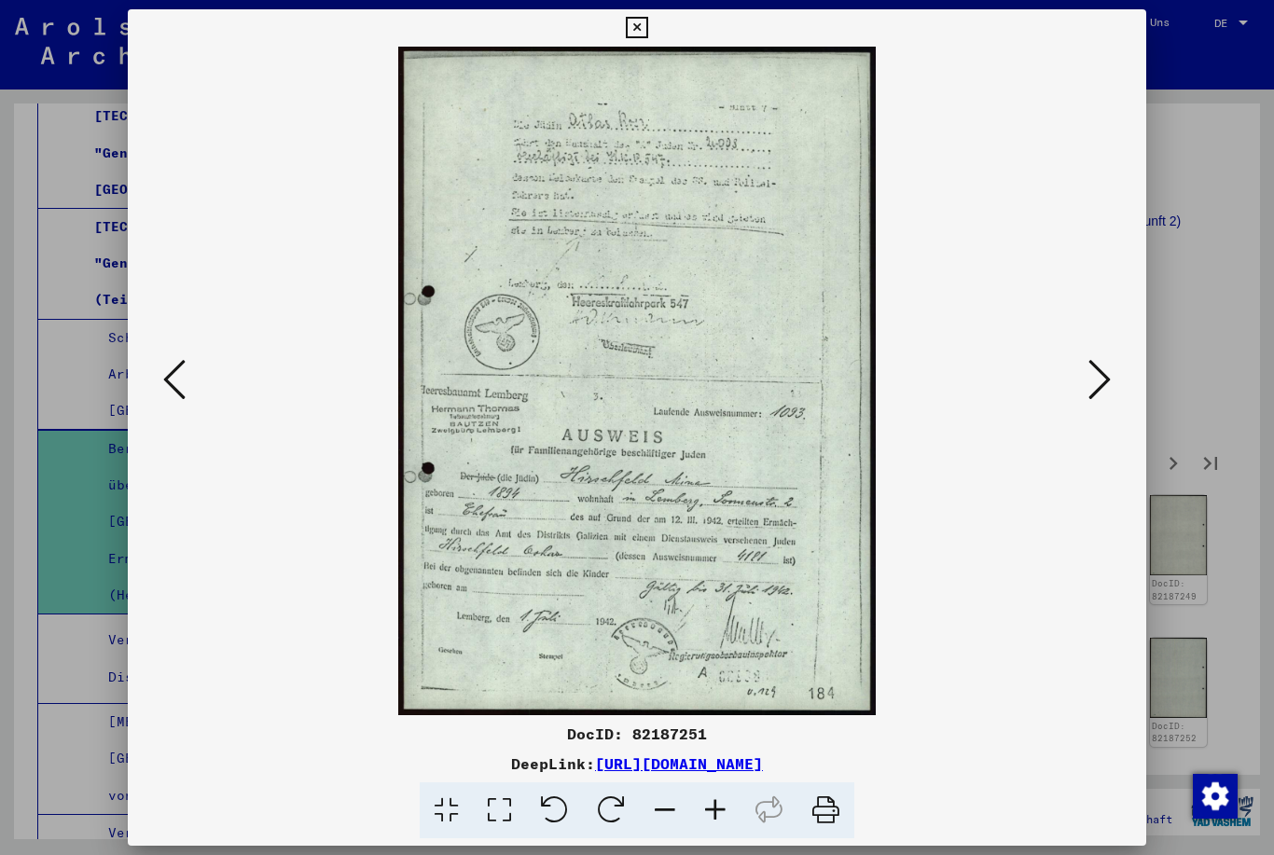
click at [653, 26] on button at bounding box center [636, 27] width 33 height 37
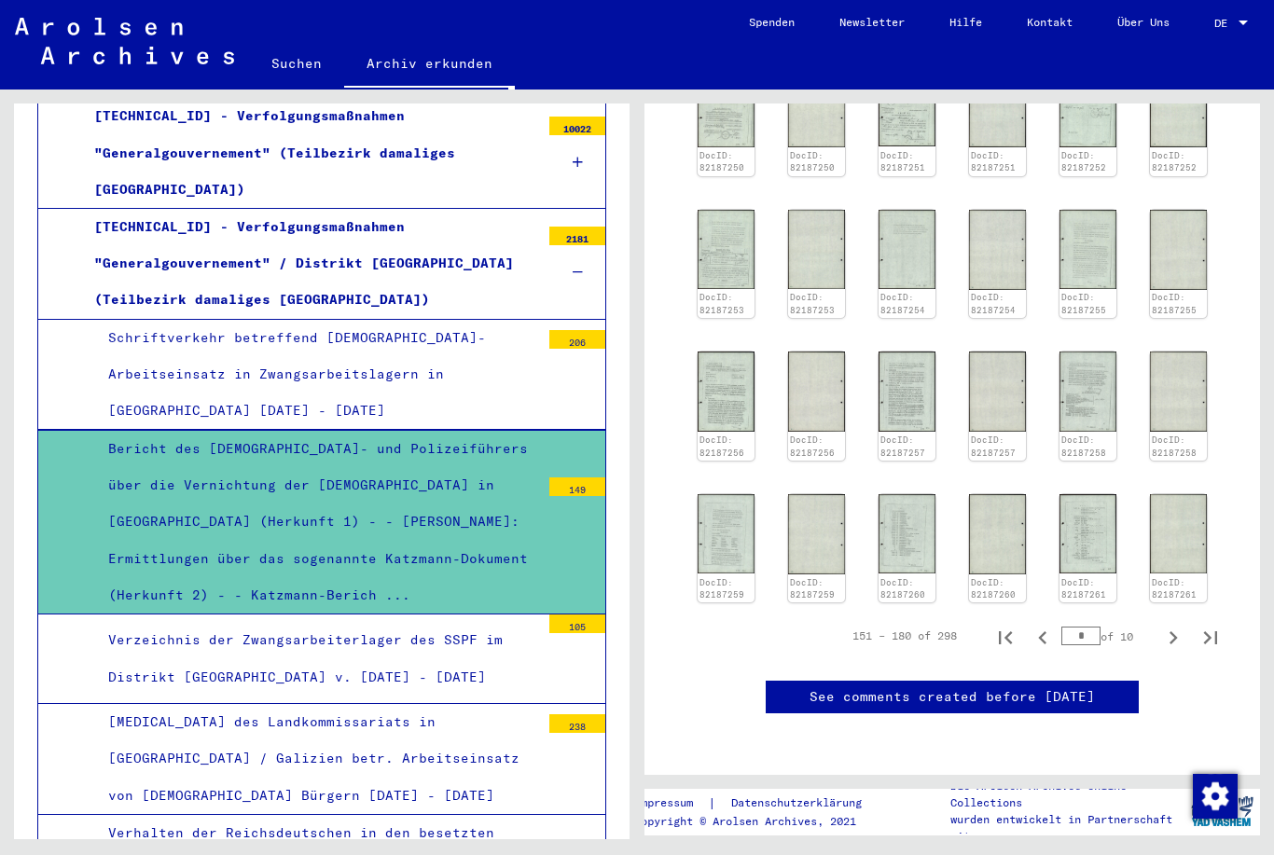
scroll to position [1089, 0]
click at [1180, 625] on icon "Next page" at bounding box center [1173, 638] width 26 height 26
type input "*"
click at [1176, 625] on icon "Next page" at bounding box center [1173, 638] width 26 height 26
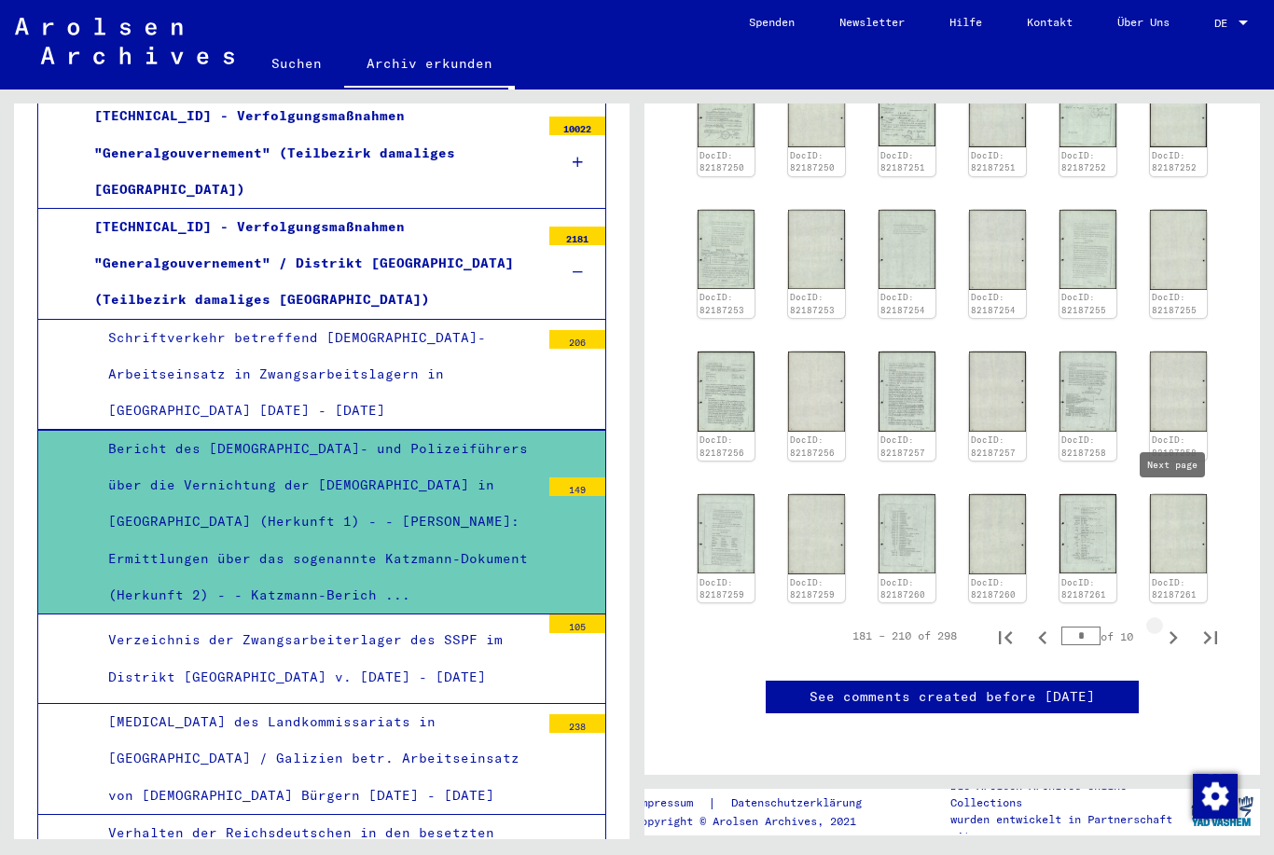
type input "*"
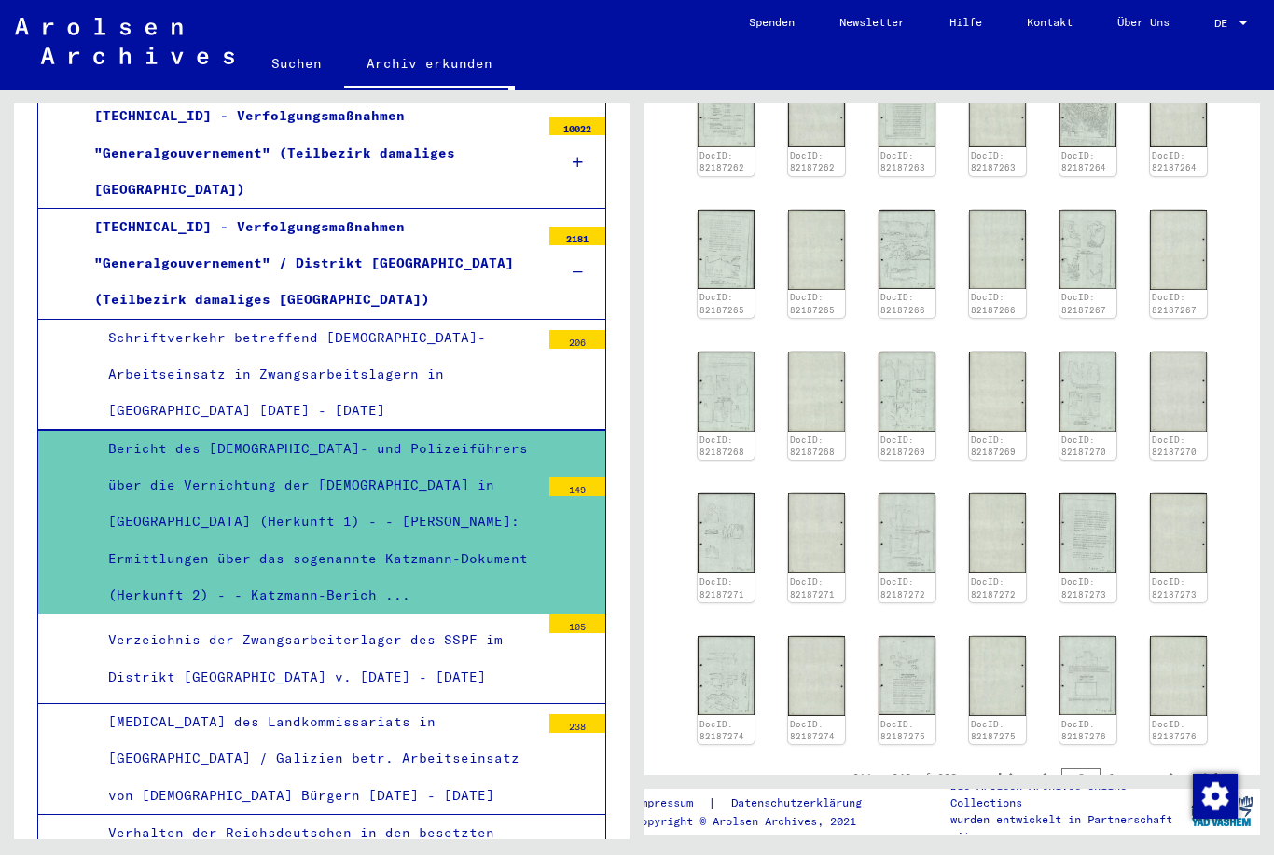
scroll to position [907, 0]
click at [1099, 634] on img at bounding box center [1087, 674] width 57 height 80
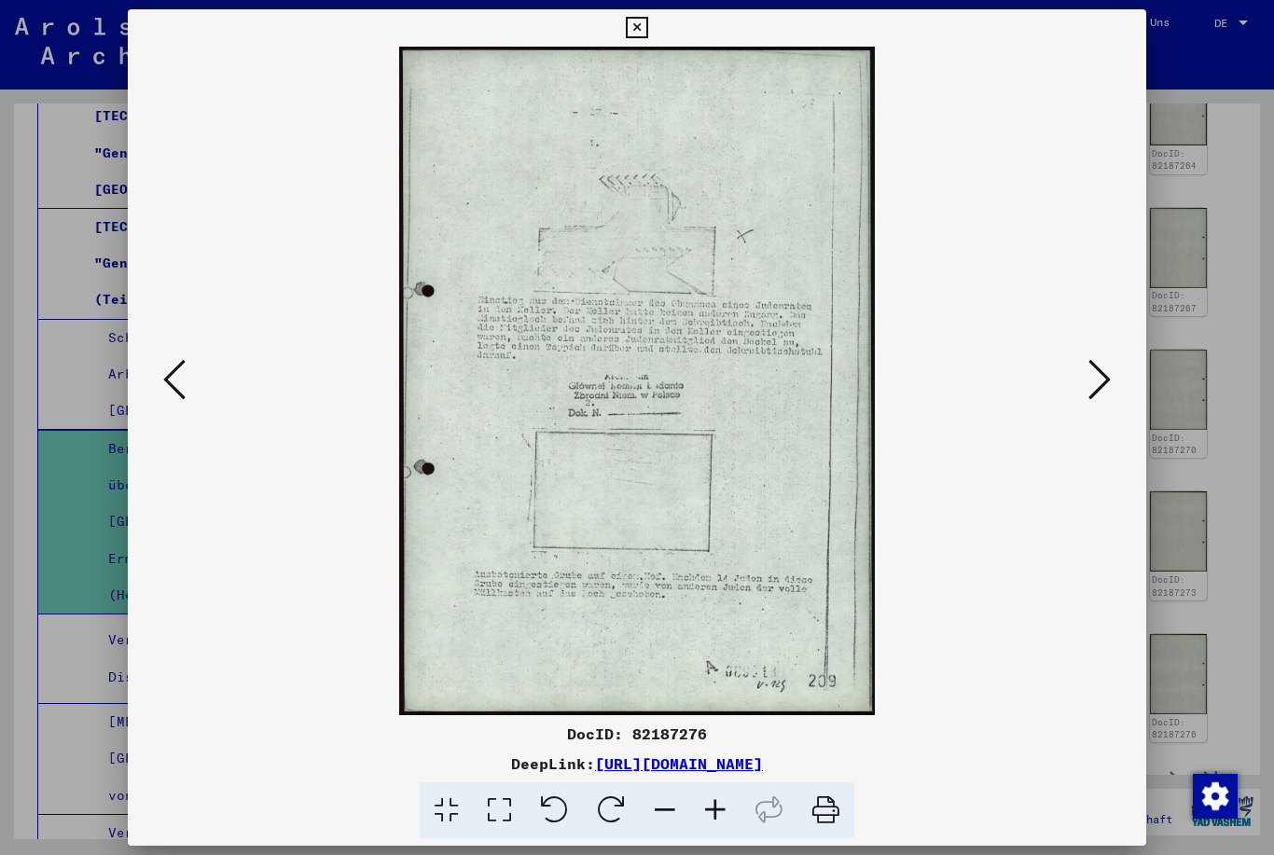
click at [653, 21] on button at bounding box center [636, 27] width 33 height 37
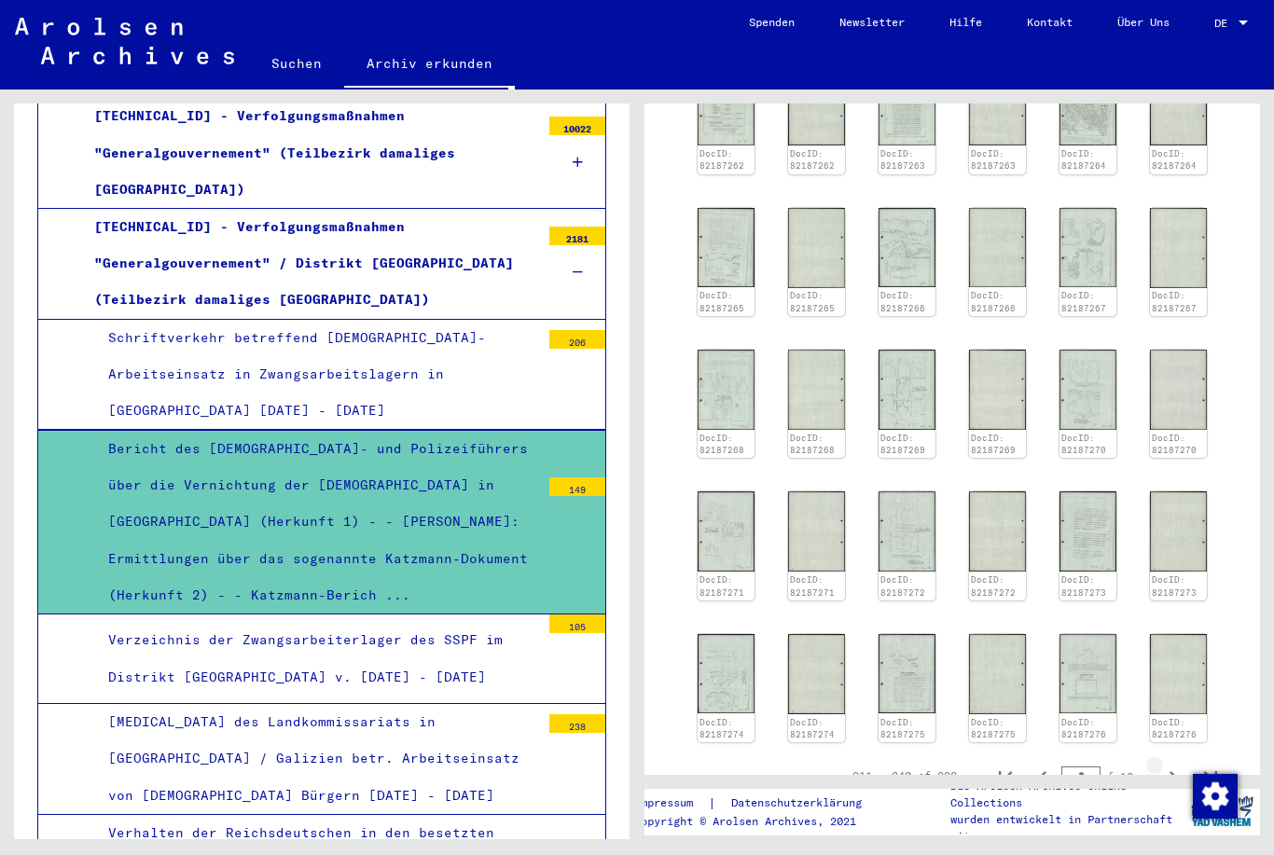
click at [1186, 757] on button "Next page" at bounding box center [1172, 775] width 37 height 37
type input "*"
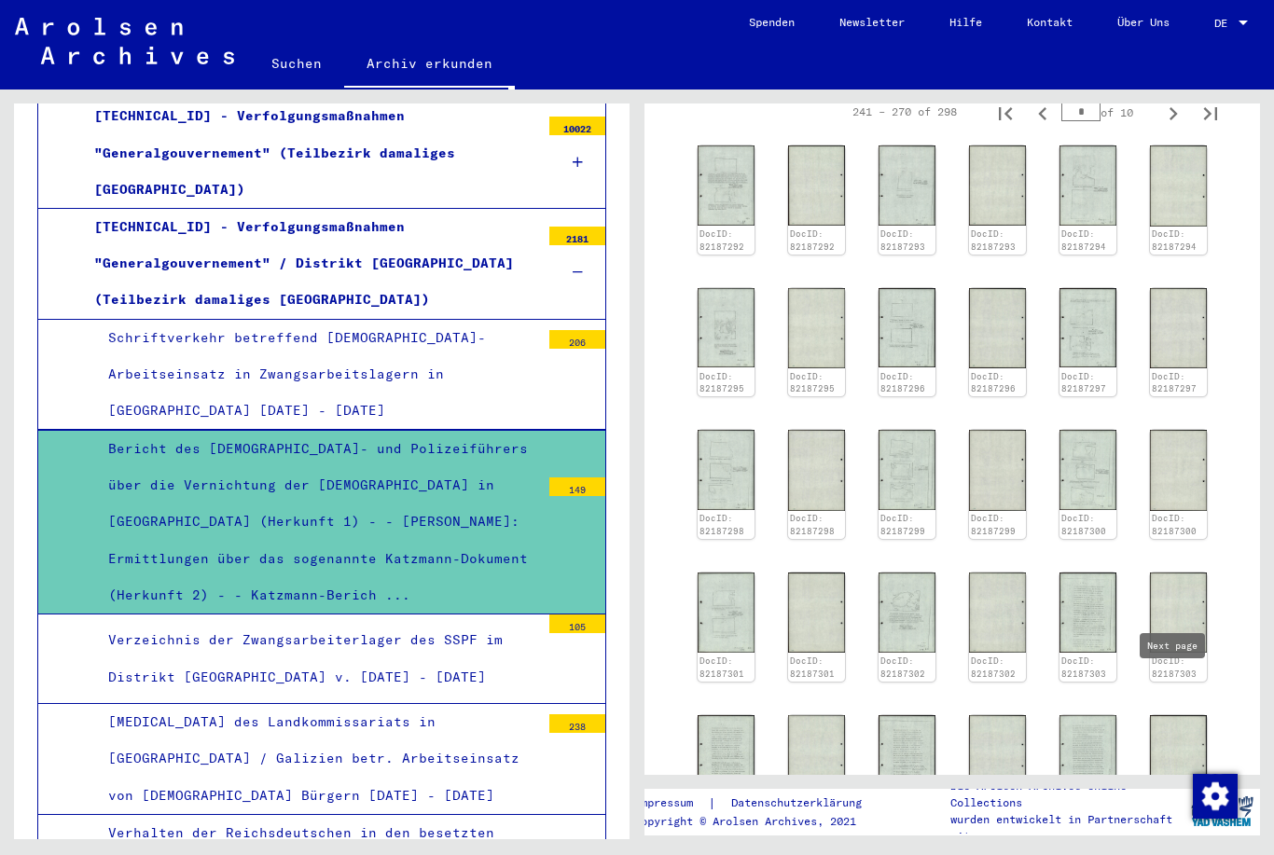
scroll to position [828, 0]
click at [1180, 844] on icon "Next page" at bounding box center [1173, 857] width 26 height 26
type input "**"
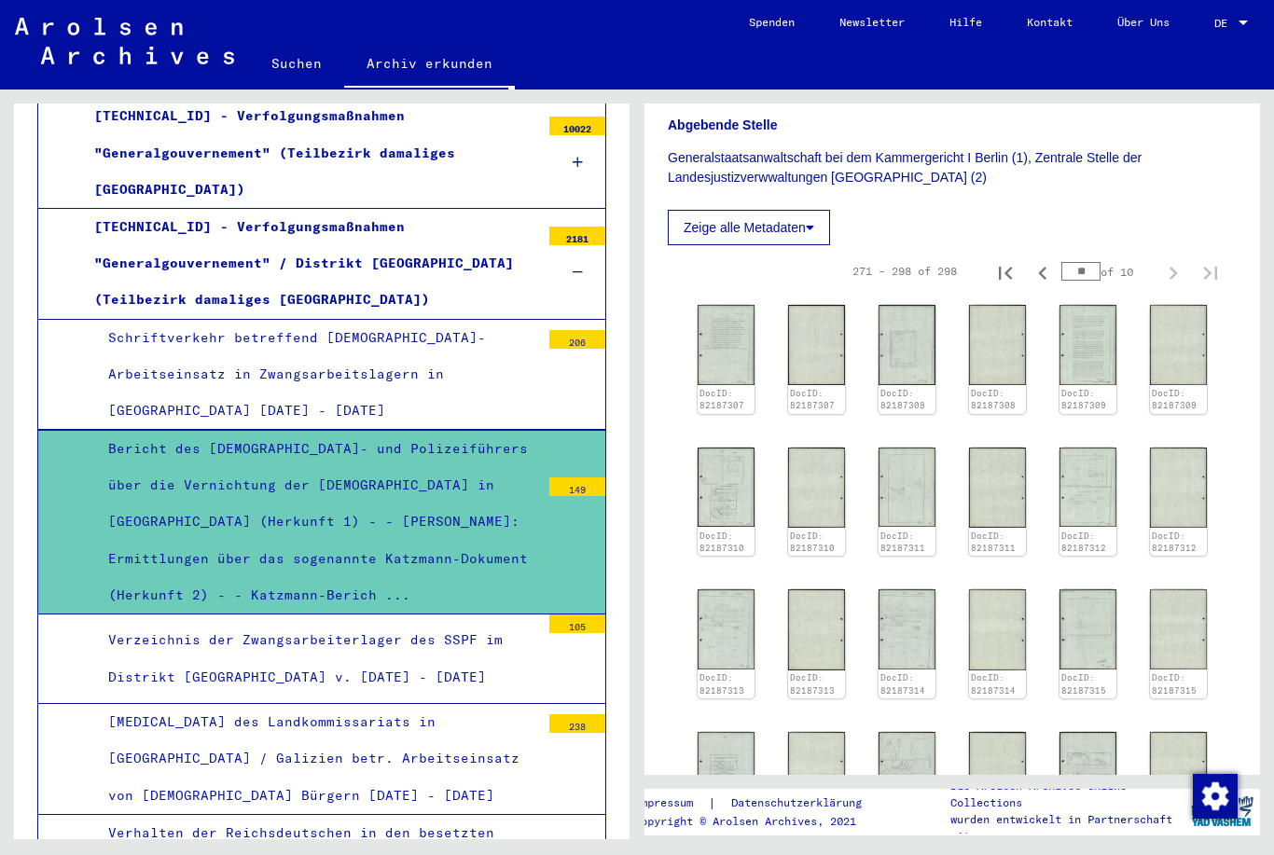
scroll to position [652, 0]
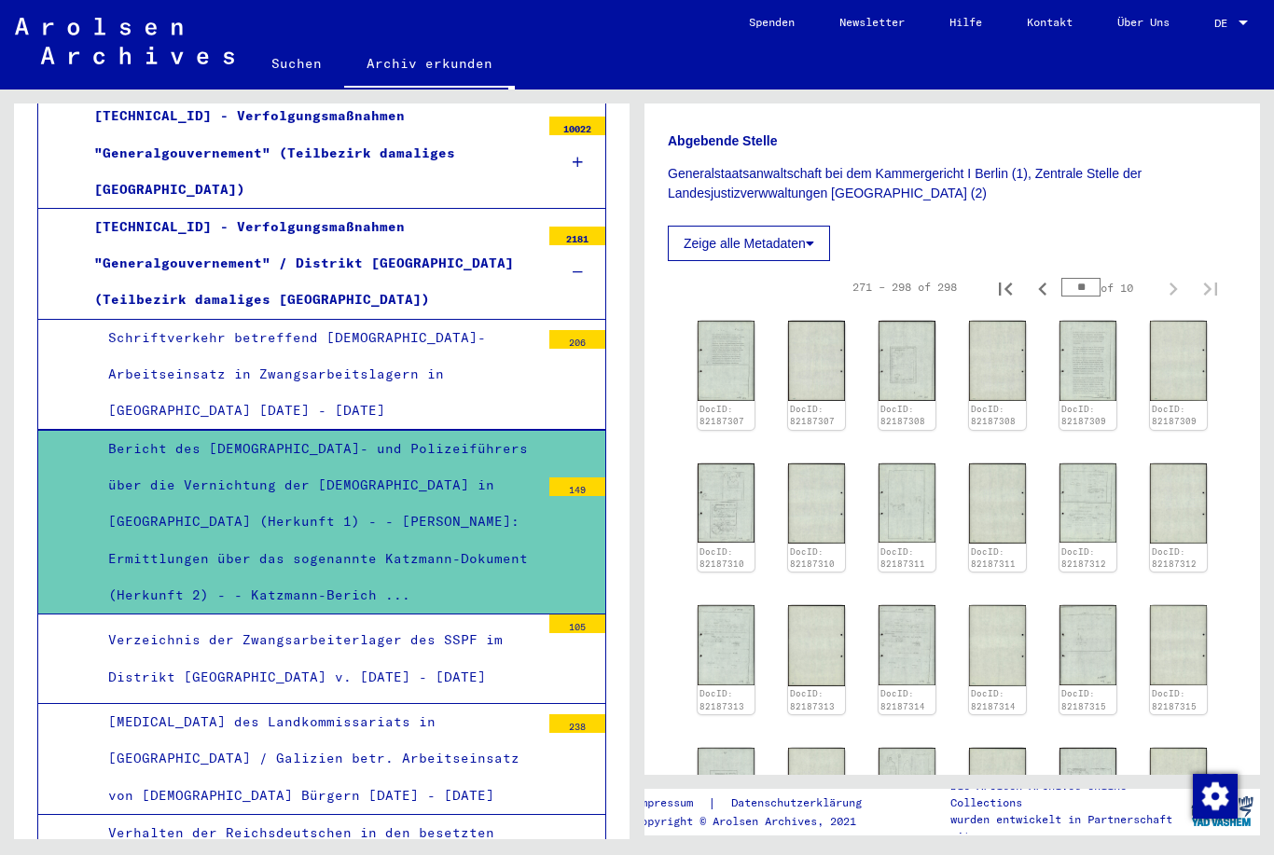
click at [907, 463] on img at bounding box center [906, 503] width 57 height 80
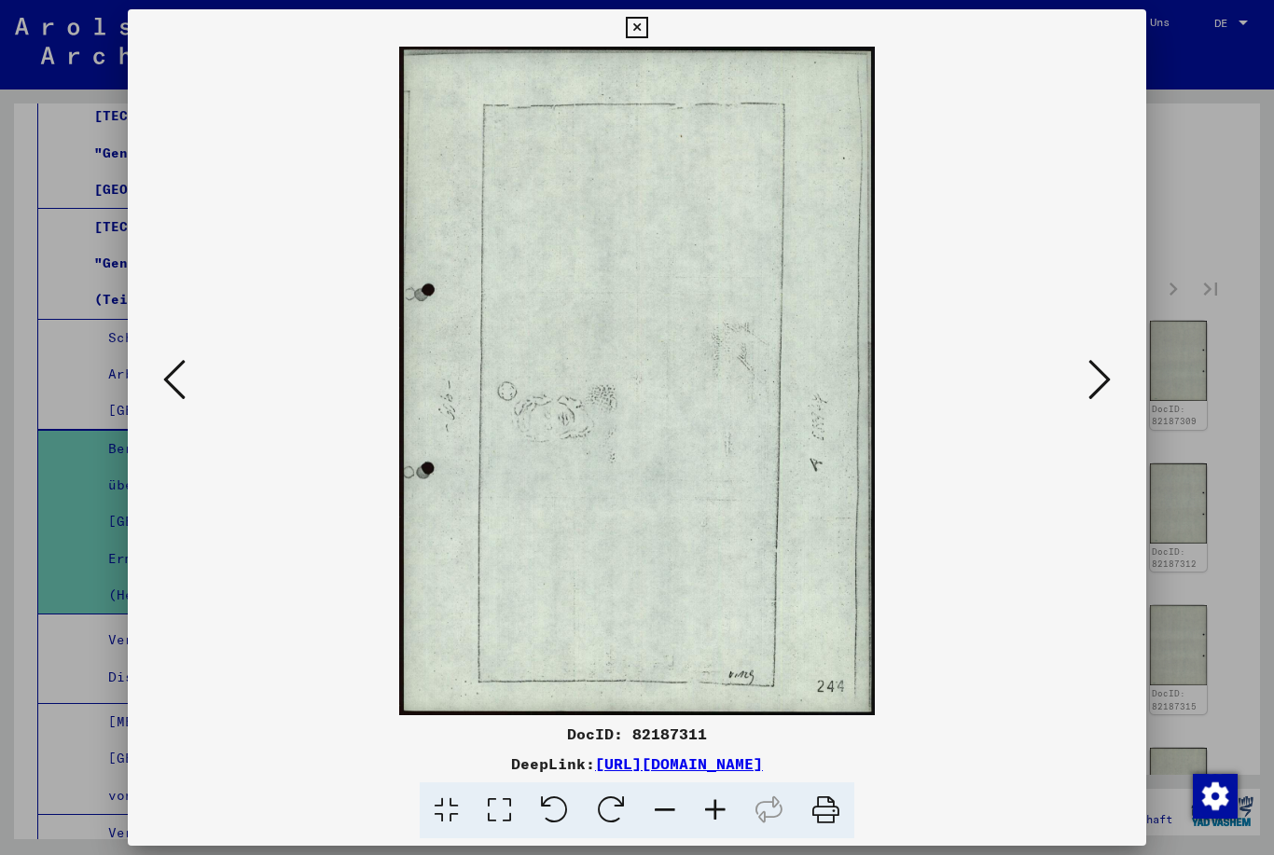
click at [165, 376] on icon at bounding box center [174, 379] width 22 height 45
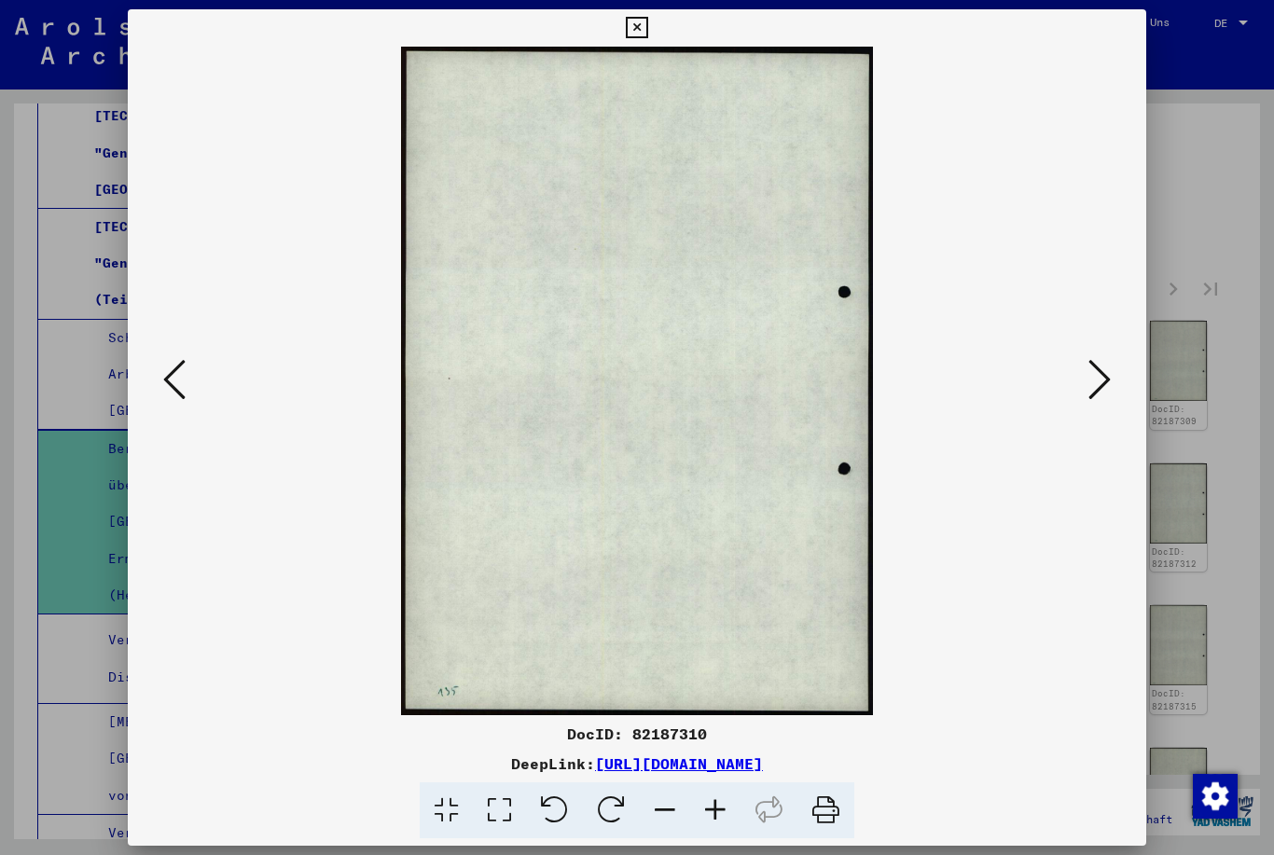
click at [164, 383] on icon at bounding box center [174, 379] width 22 height 45
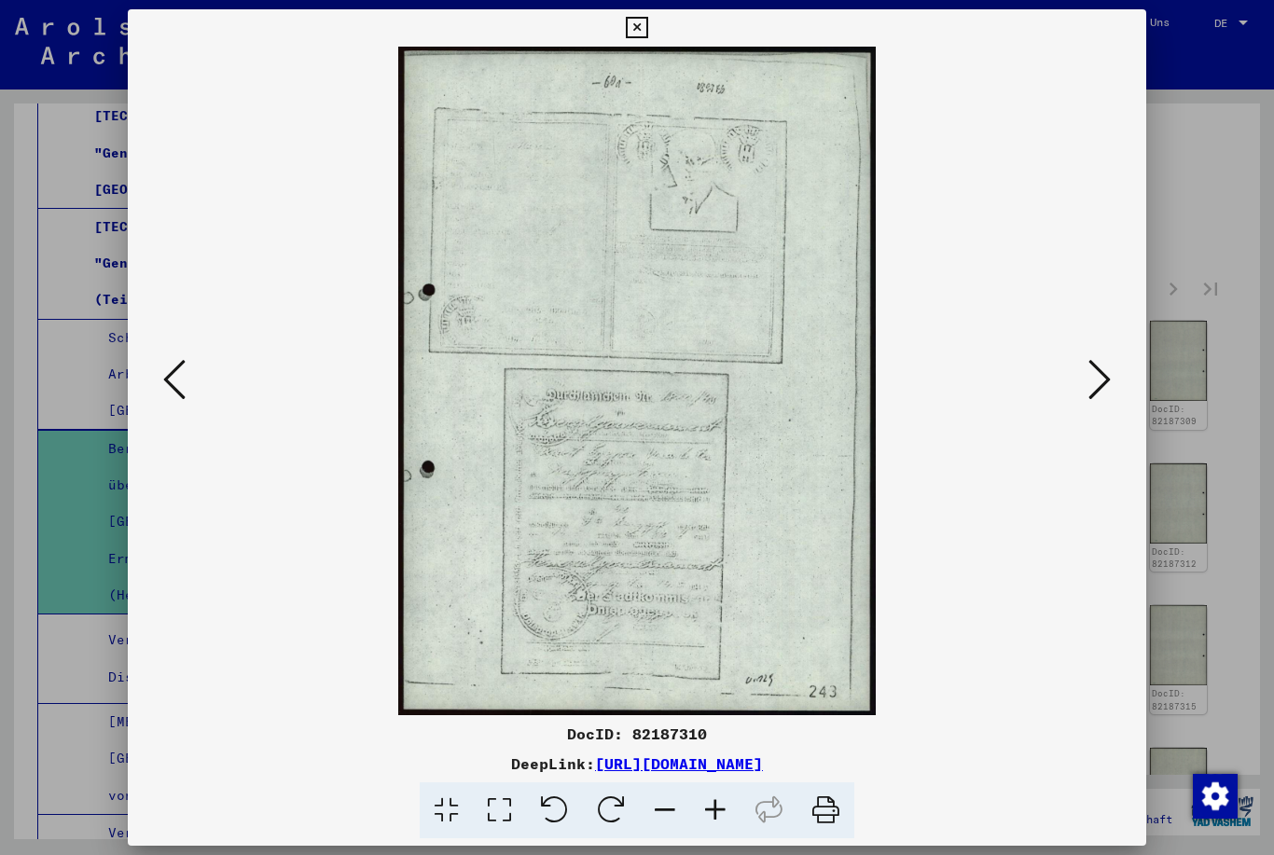
click at [158, 379] on button at bounding box center [175, 380] width 34 height 53
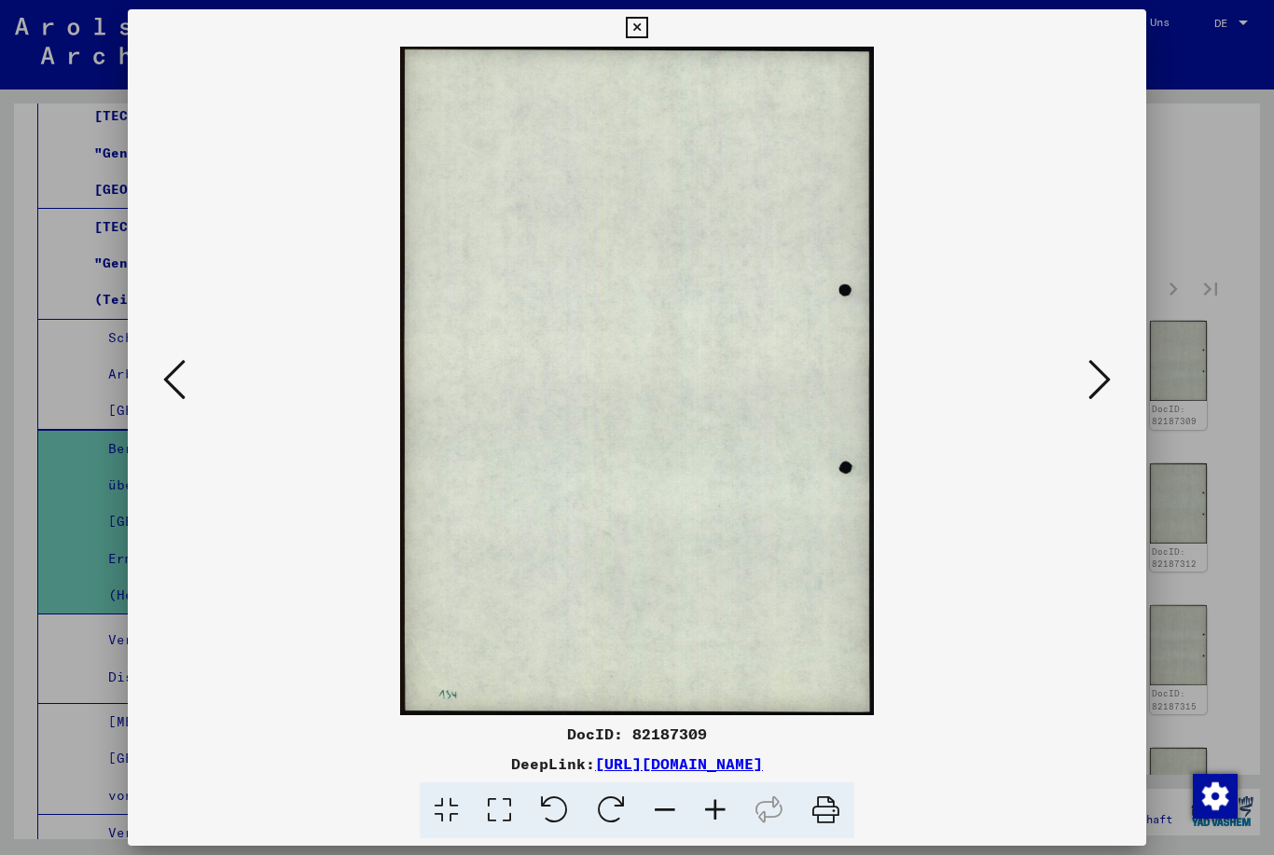
click at [163, 374] on icon at bounding box center [174, 379] width 22 height 45
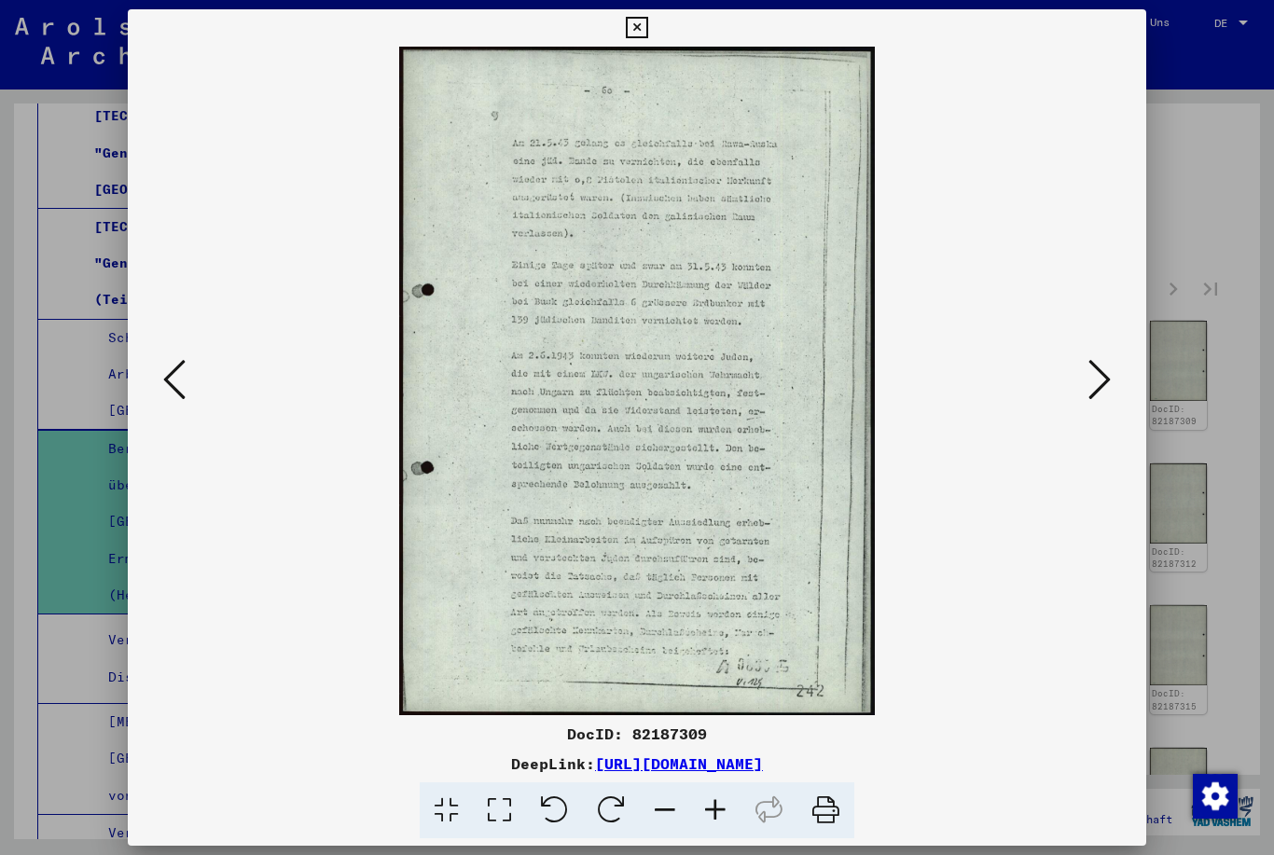
click at [161, 369] on button at bounding box center [175, 380] width 34 height 53
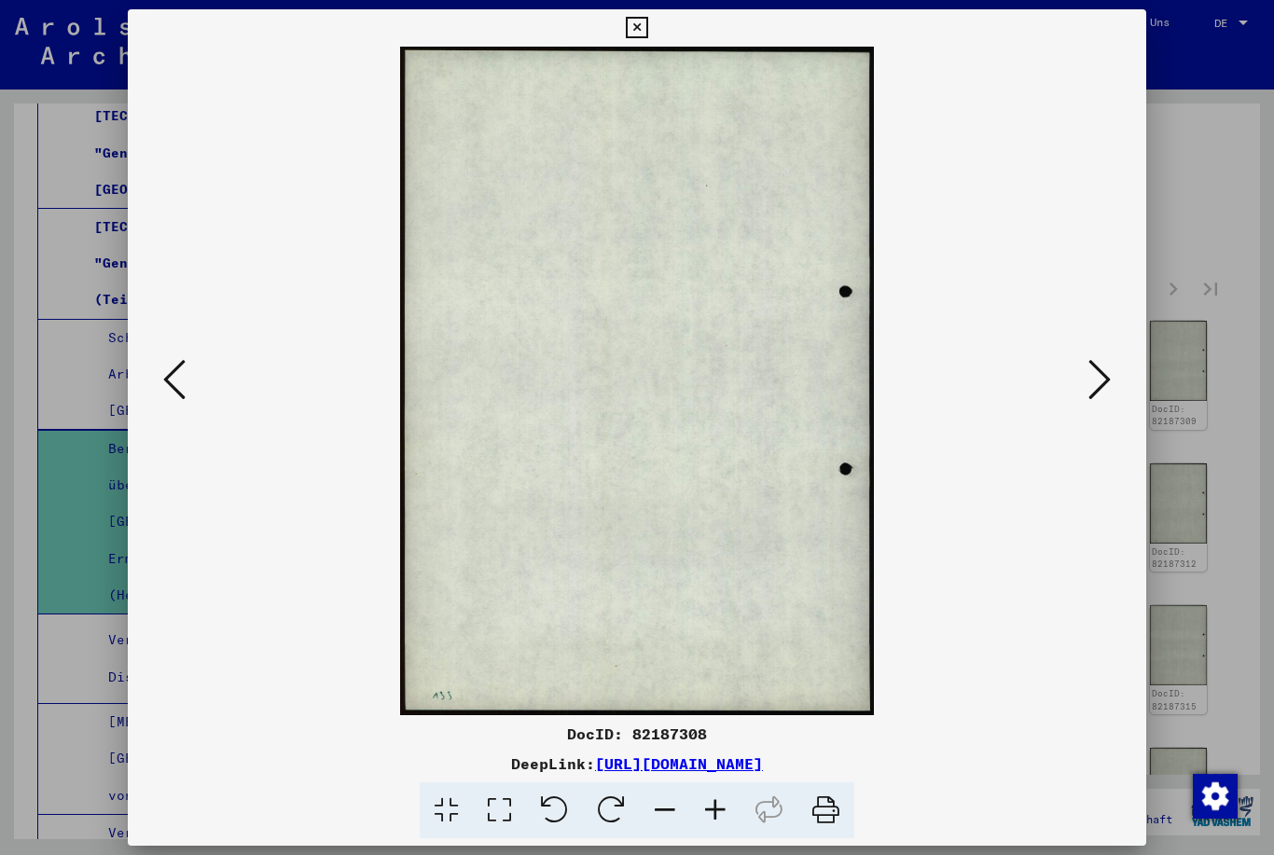
click at [168, 377] on icon at bounding box center [174, 379] width 22 height 45
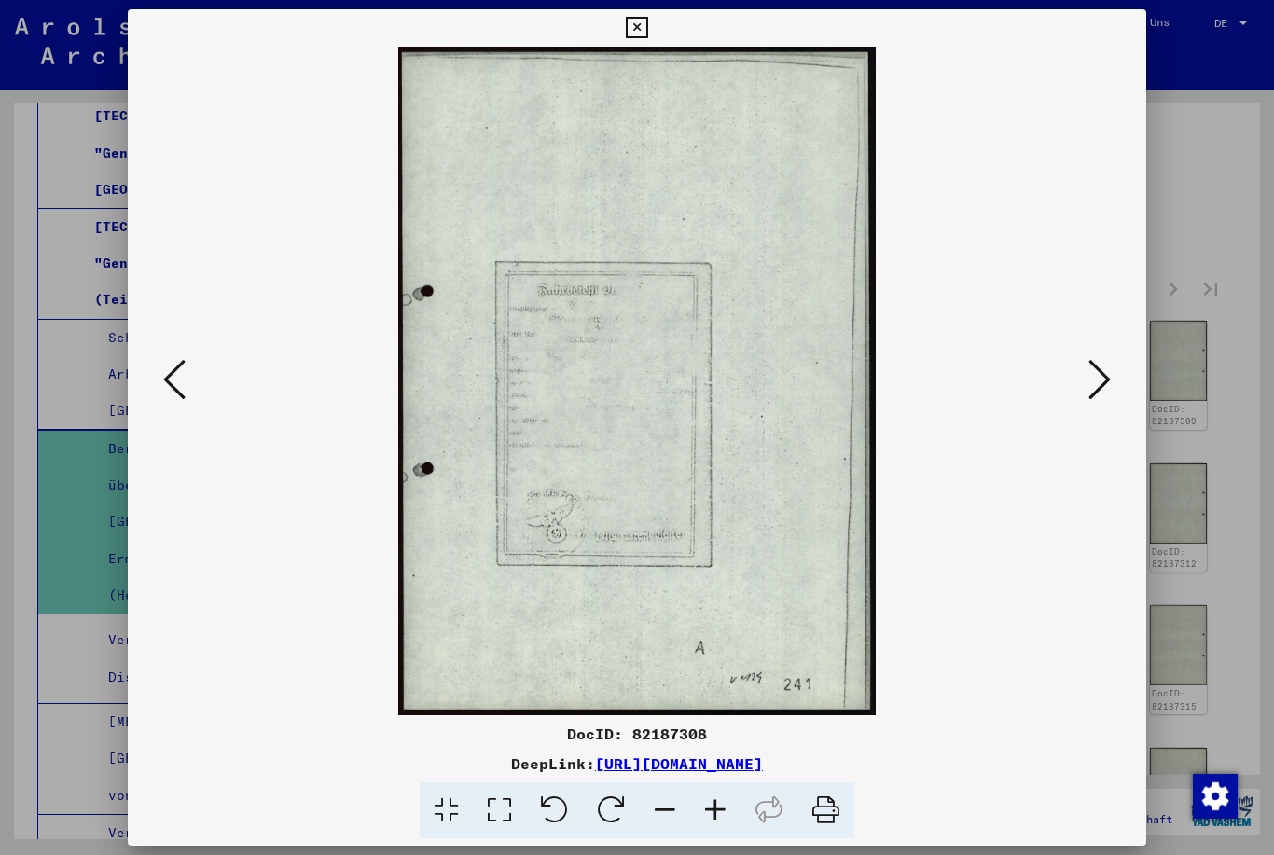
click at [169, 375] on icon at bounding box center [174, 379] width 22 height 45
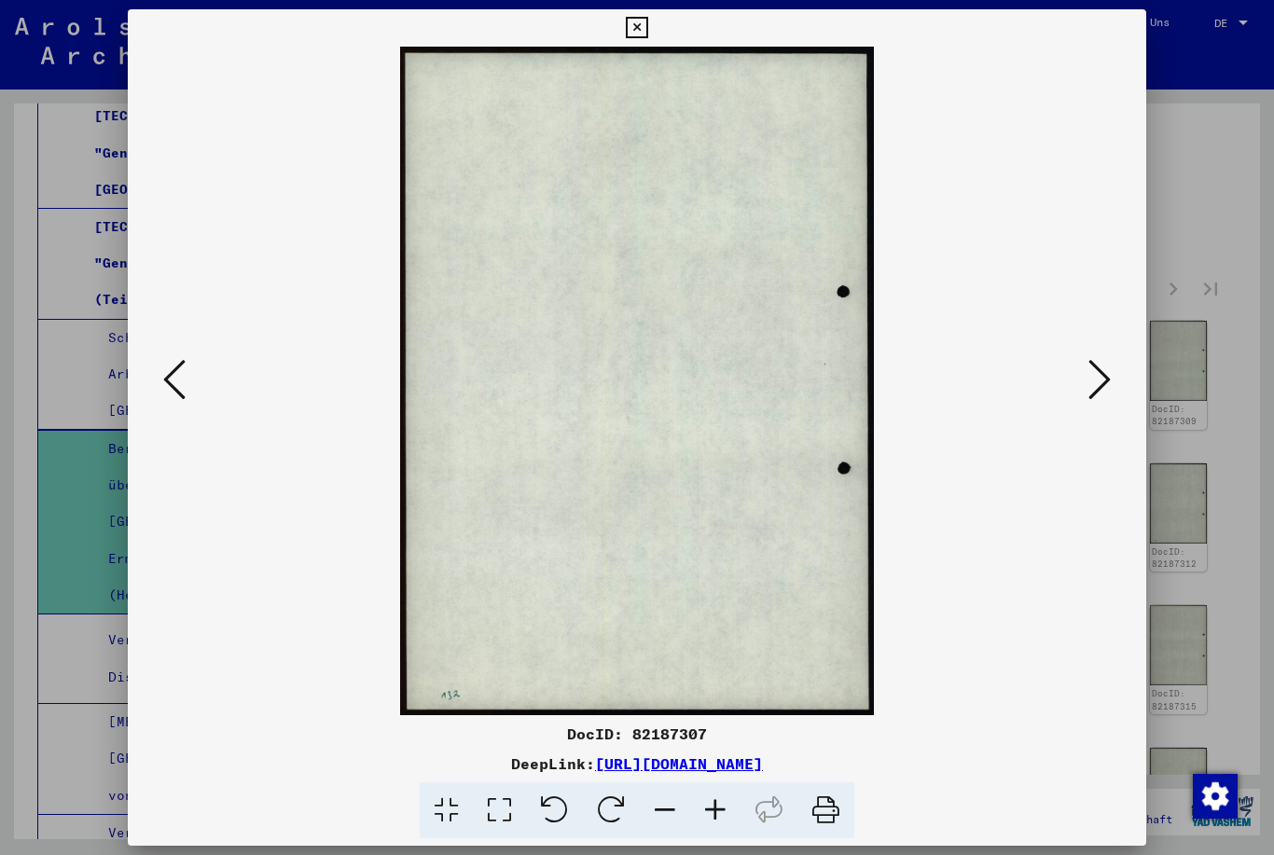
click at [161, 368] on button at bounding box center [175, 380] width 34 height 53
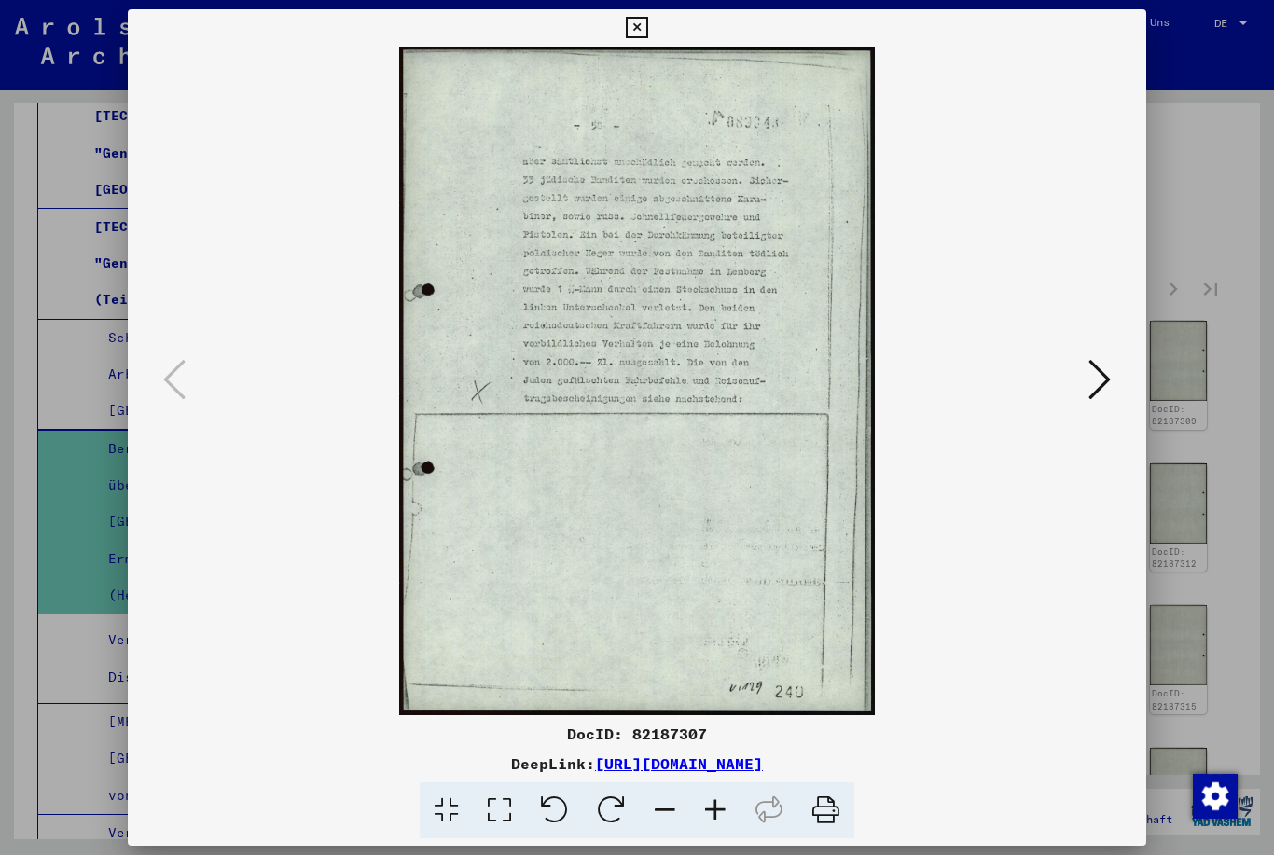
click at [1096, 385] on icon at bounding box center [1099, 379] width 22 height 45
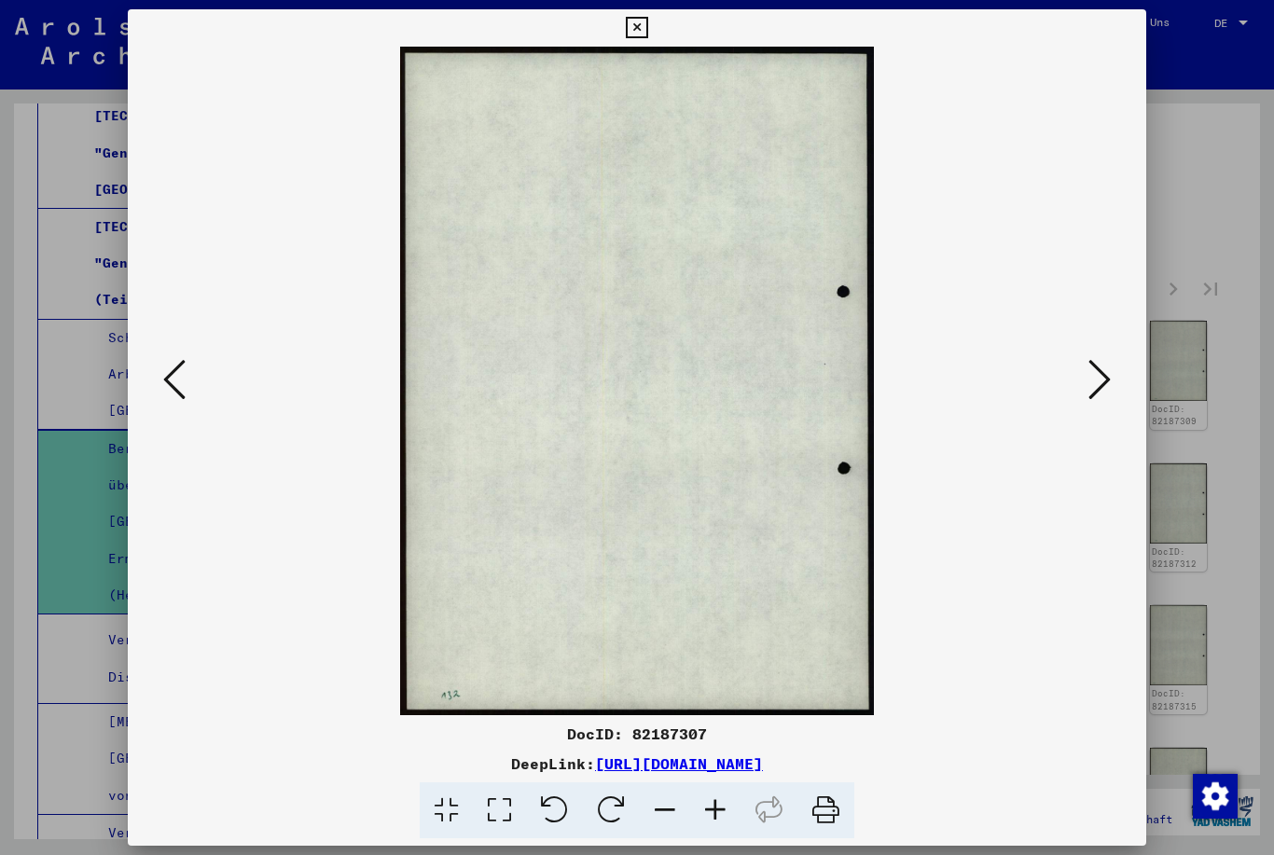
click at [1130, 377] on div at bounding box center [637, 381] width 1019 height 668
click at [1114, 368] on button at bounding box center [1099, 380] width 34 height 53
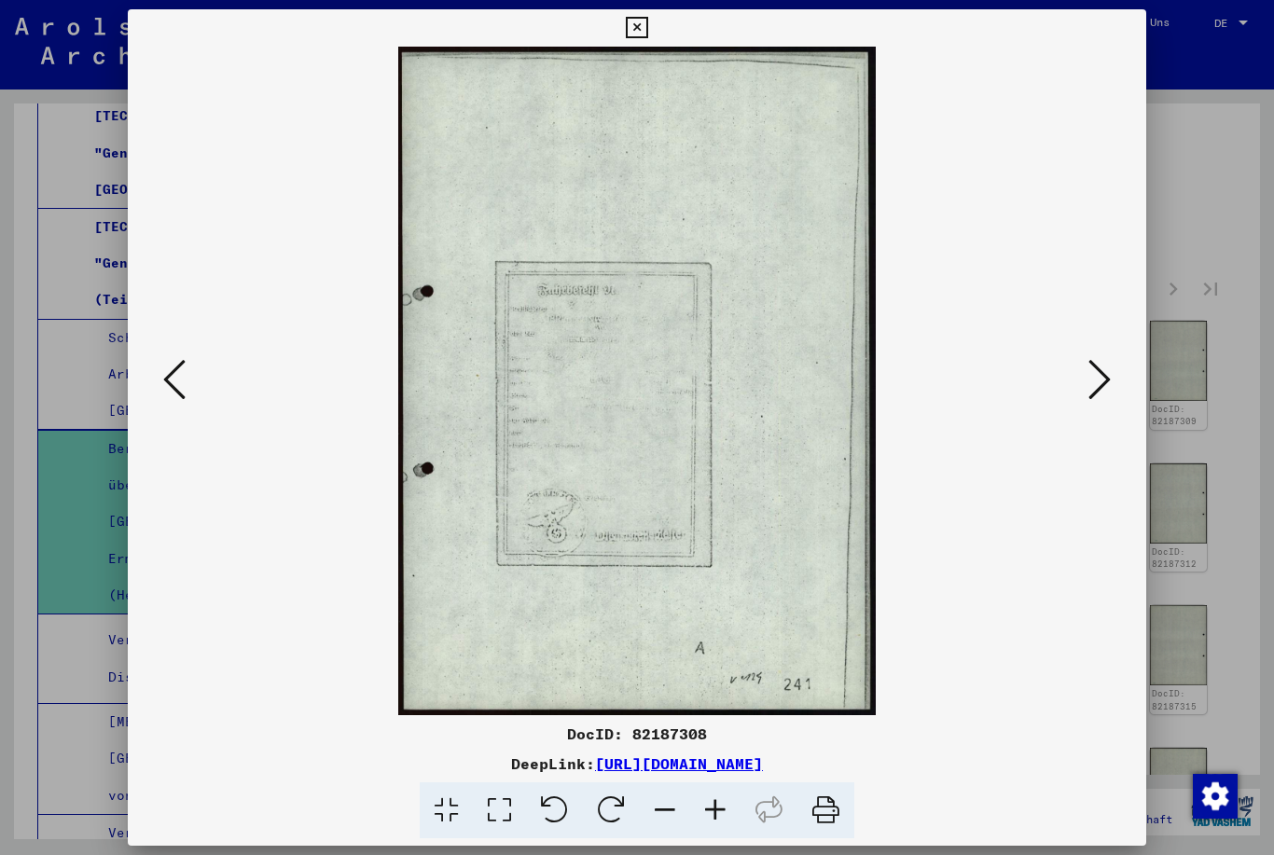
click at [1112, 382] on button at bounding box center [1099, 380] width 34 height 53
click at [1113, 383] on button at bounding box center [1099, 380] width 34 height 53
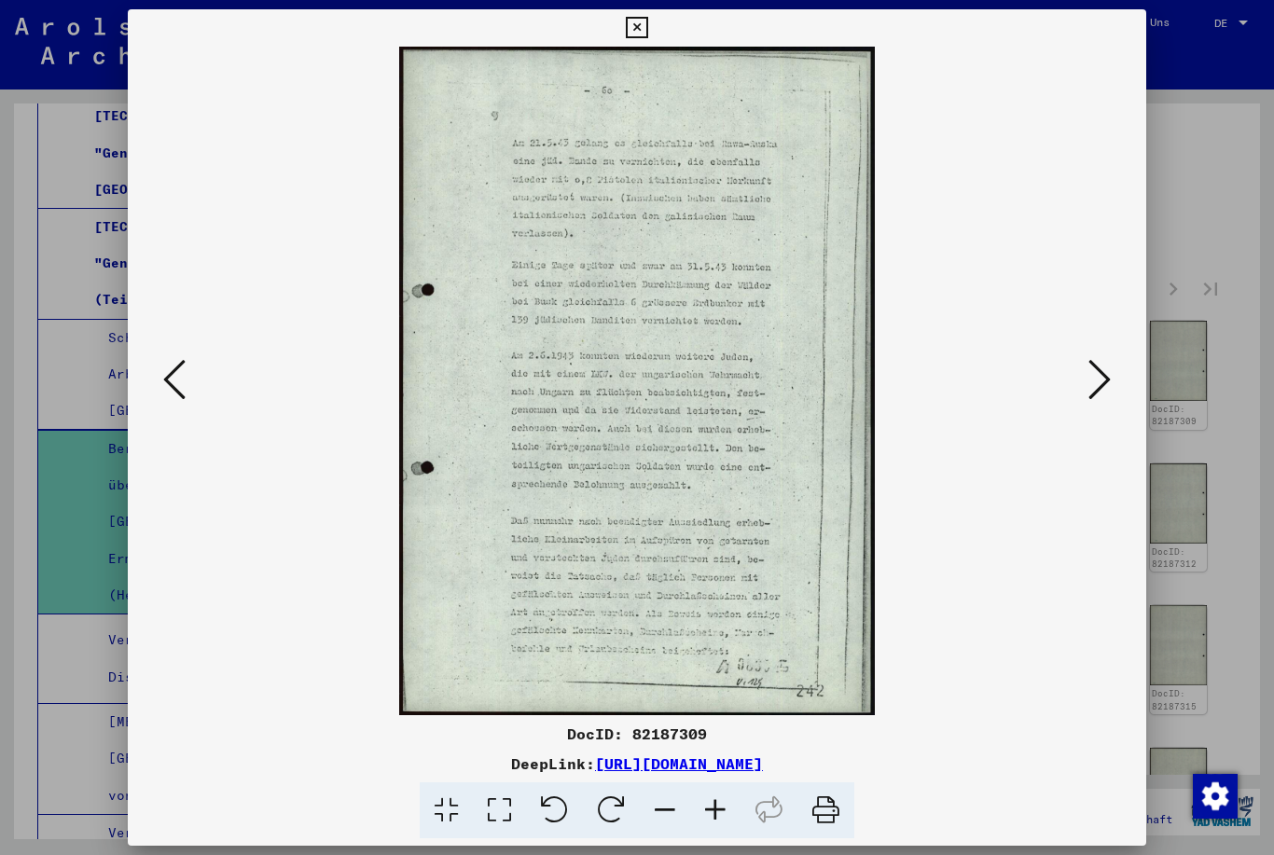
click at [1116, 381] on button at bounding box center [1099, 380] width 34 height 53
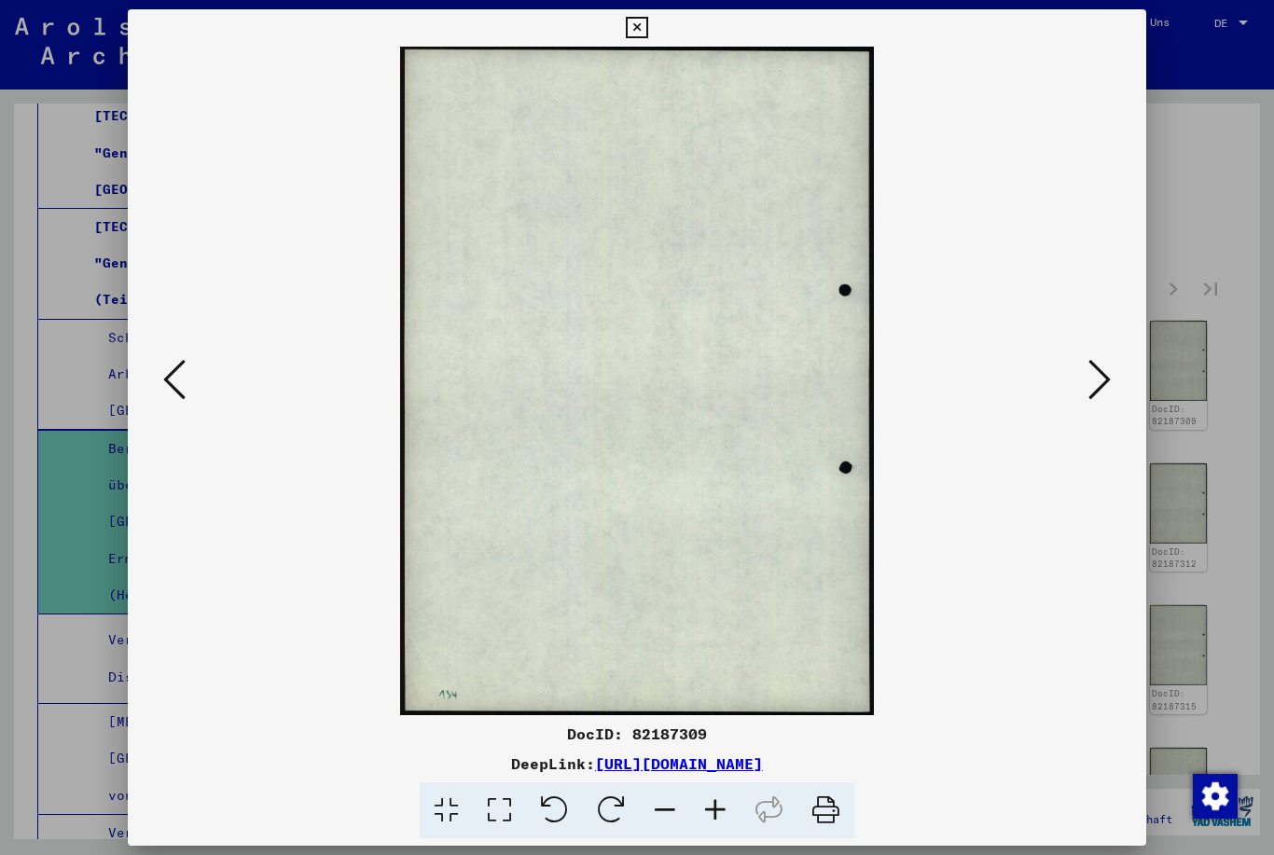
click at [1115, 380] on button at bounding box center [1099, 380] width 34 height 53
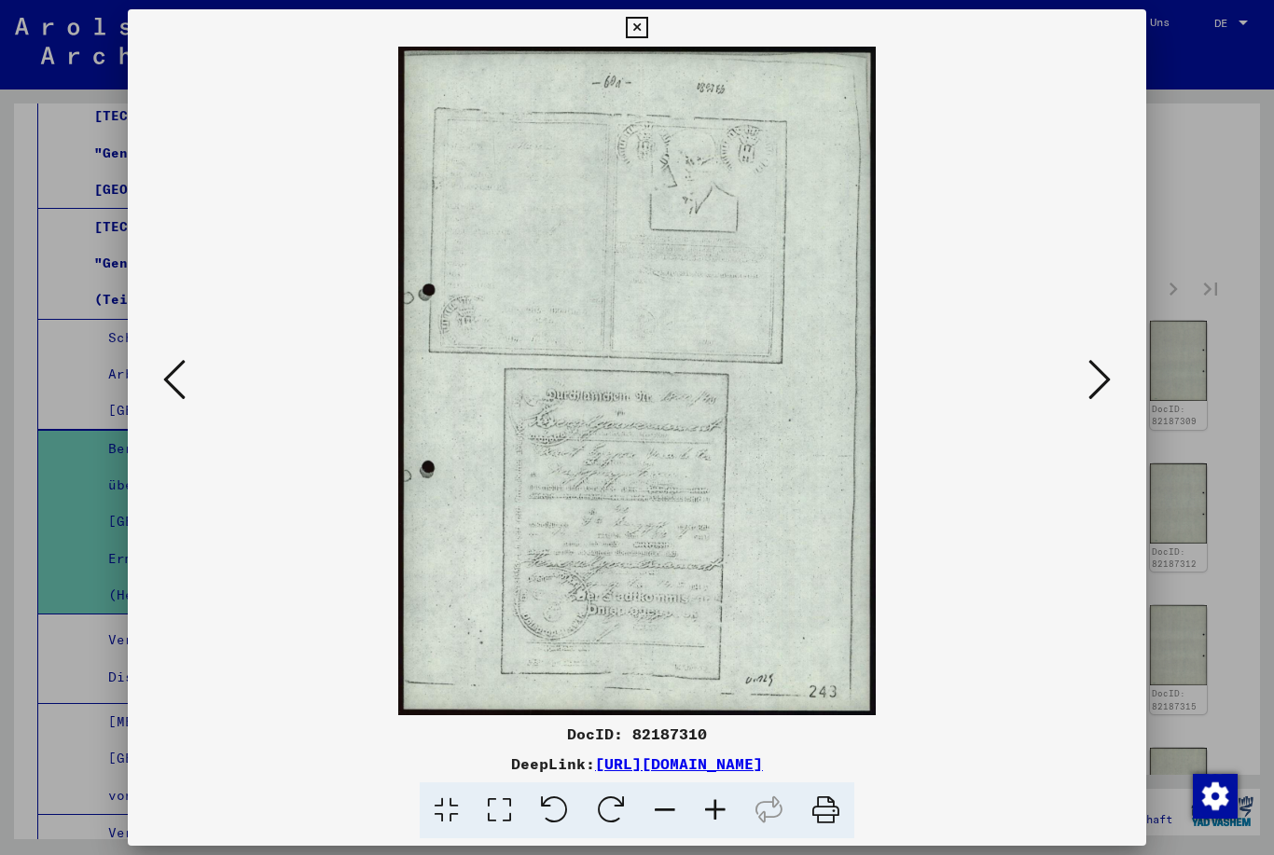
click at [1114, 387] on button at bounding box center [1099, 380] width 34 height 53
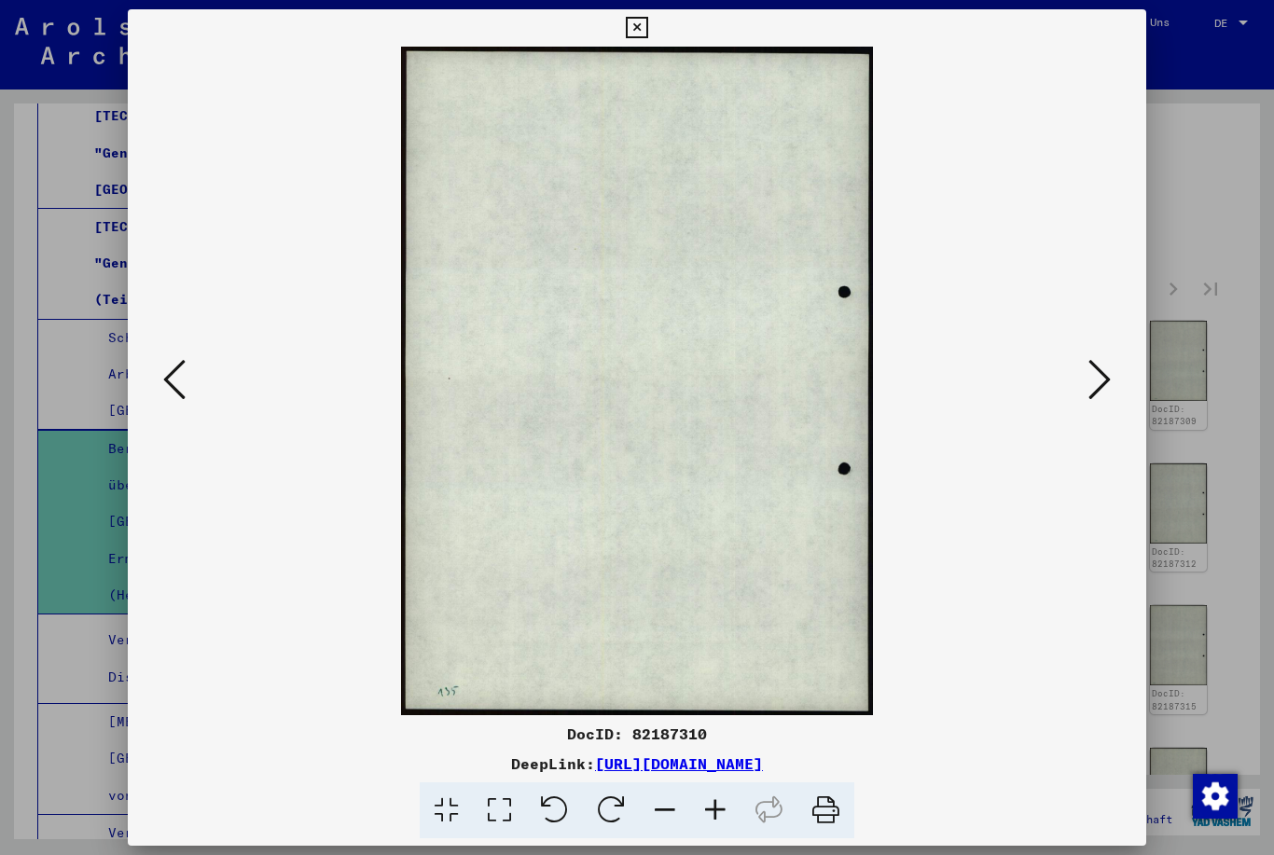
click at [1114, 378] on button at bounding box center [1099, 380] width 34 height 53
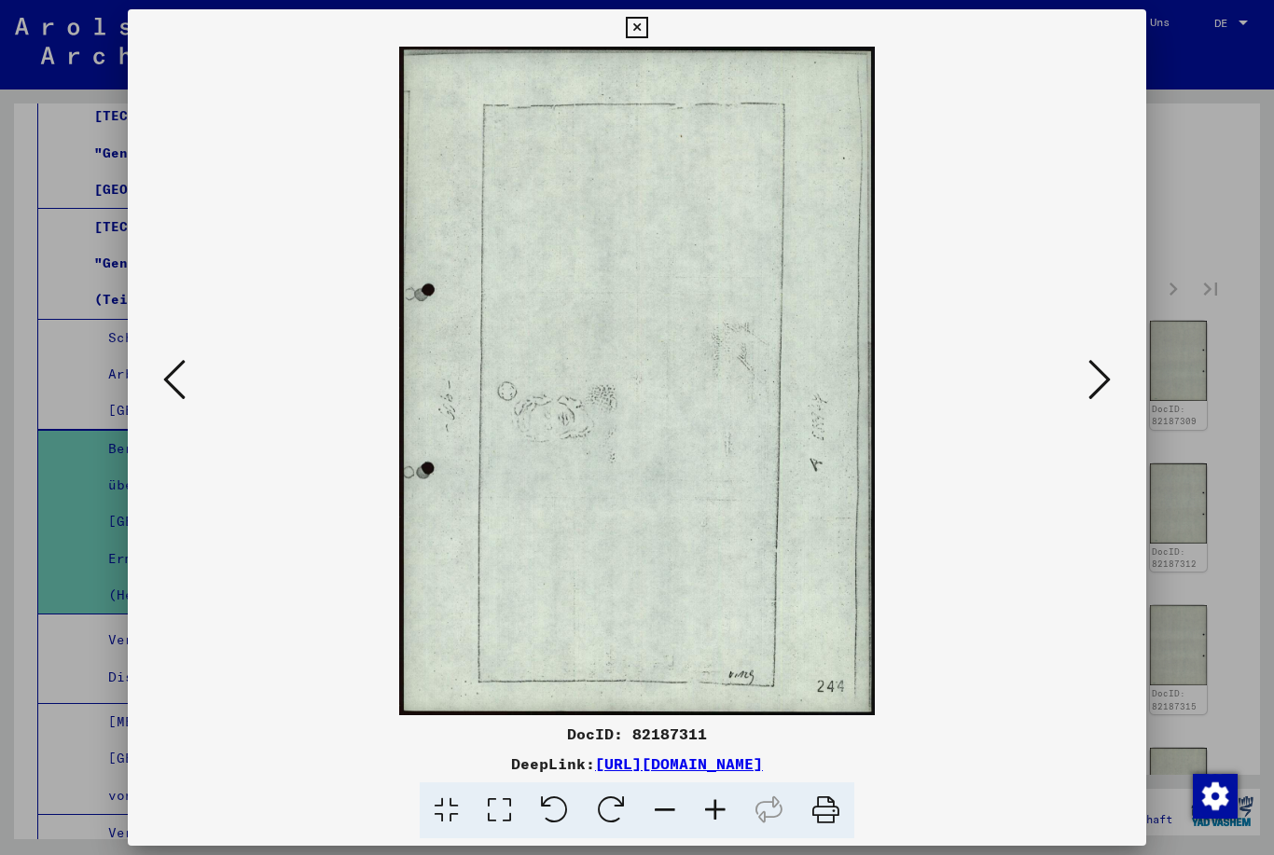
click at [1114, 377] on button at bounding box center [1099, 380] width 34 height 53
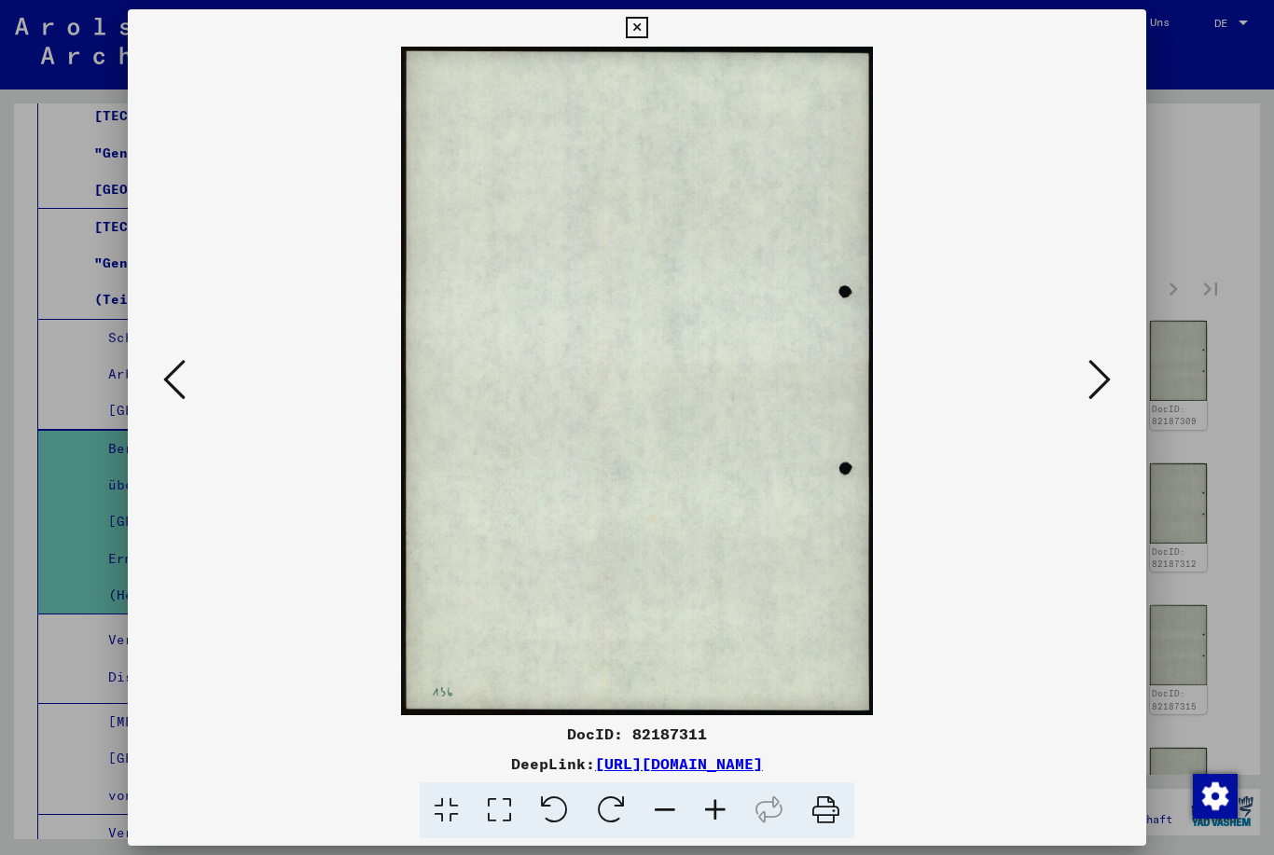
click at [1114, 381] on button at bounding box center [1099, 380] width 34 height 53
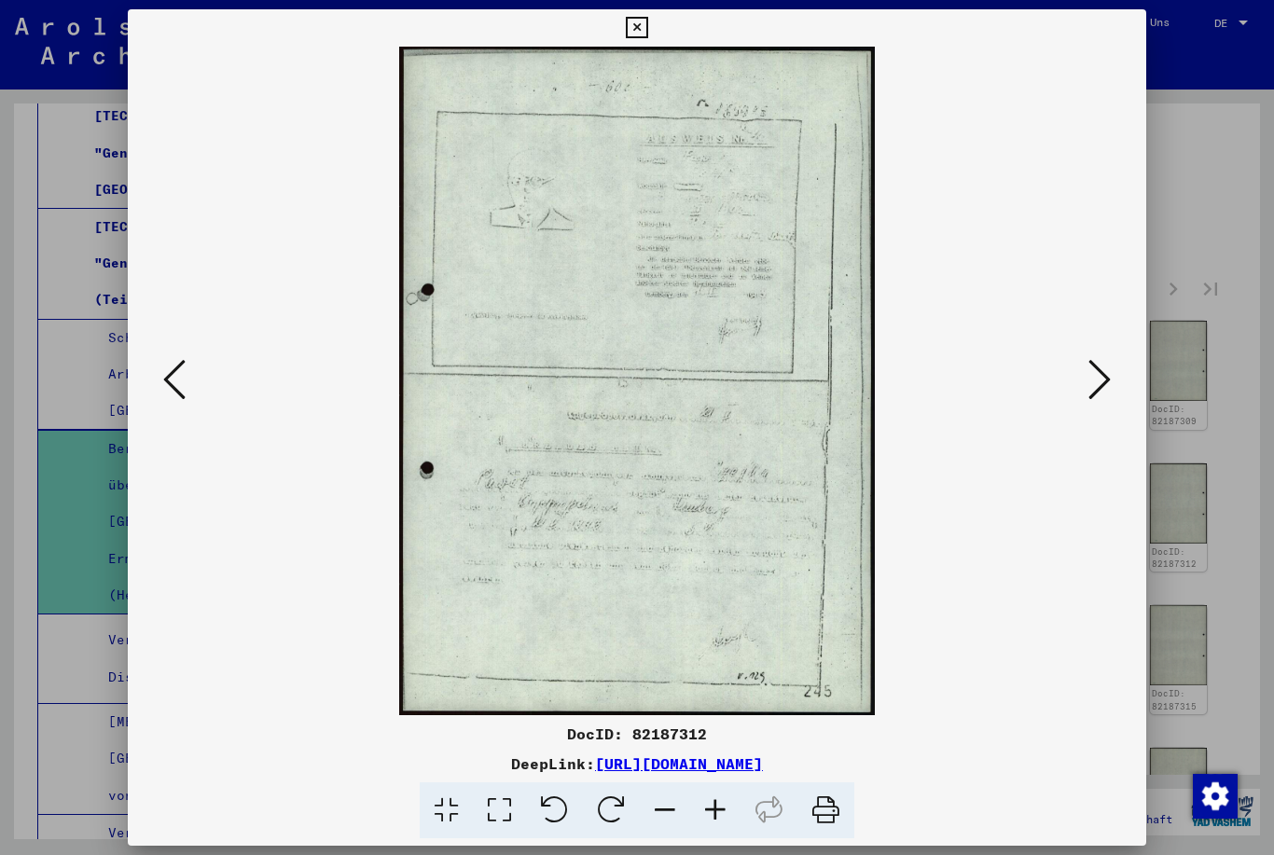
click at [1105, 386] on icon at bounding box center [1099, 379] width 22 height 45
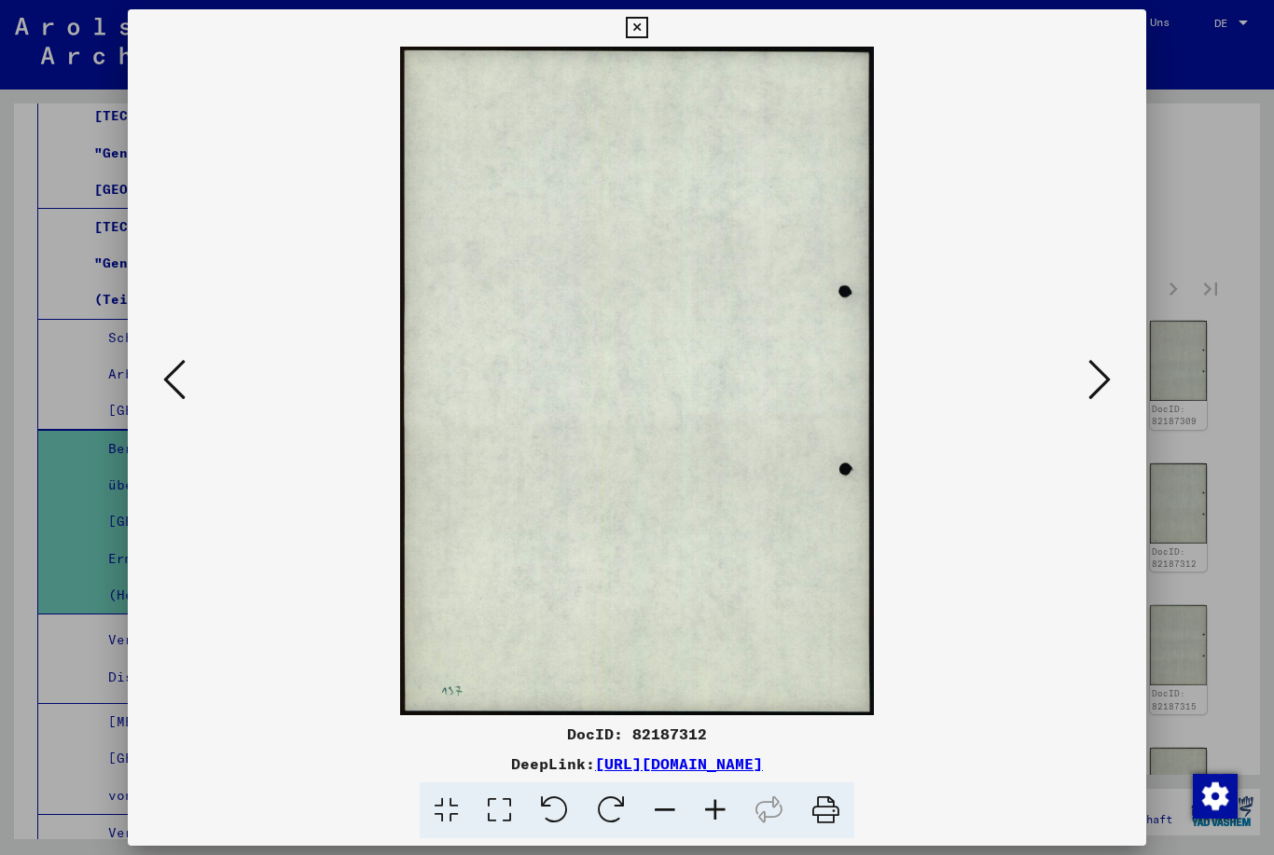
click at [1107, 386] on icon at bounding box center [1099, 379] width 22 height 45
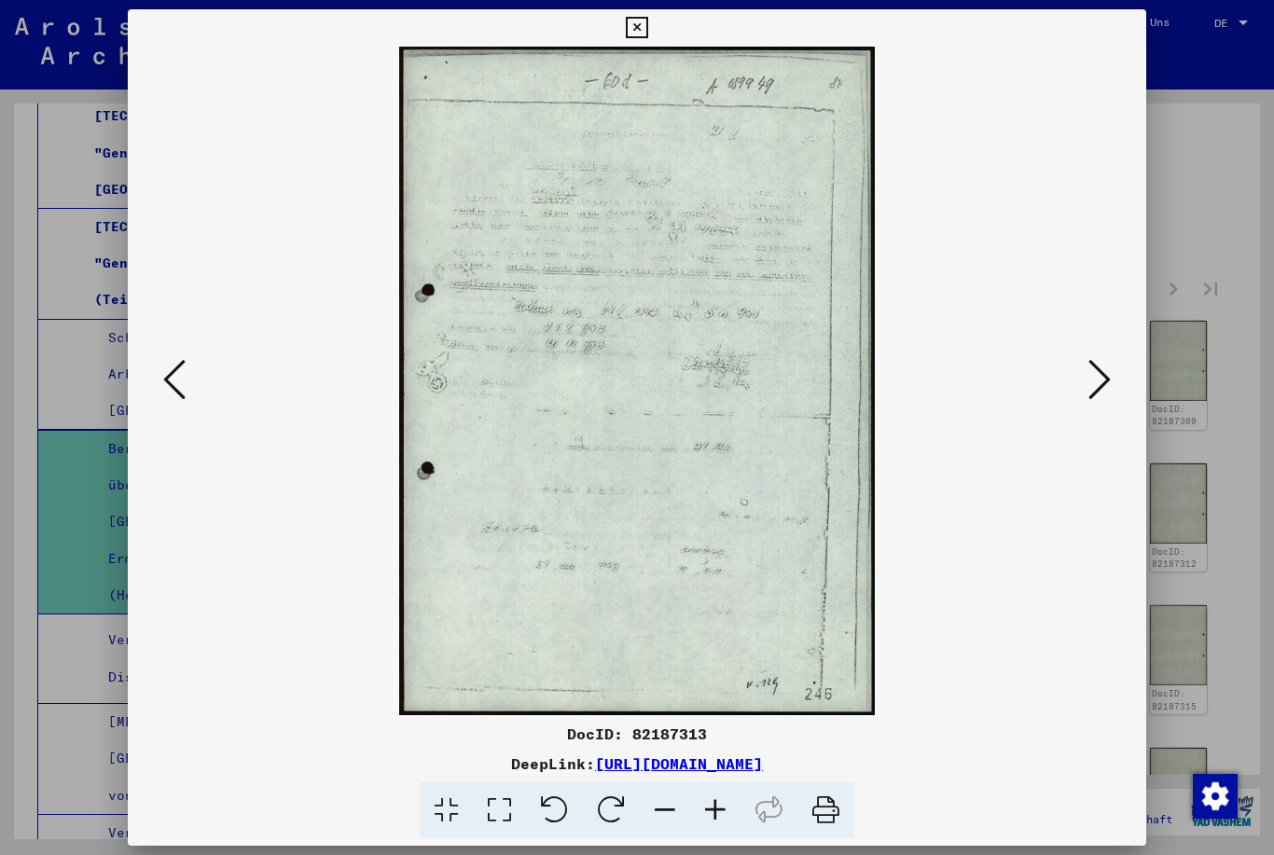
click at [1112, 384] on button at bounding box center [1099, 380] width 34 height 53
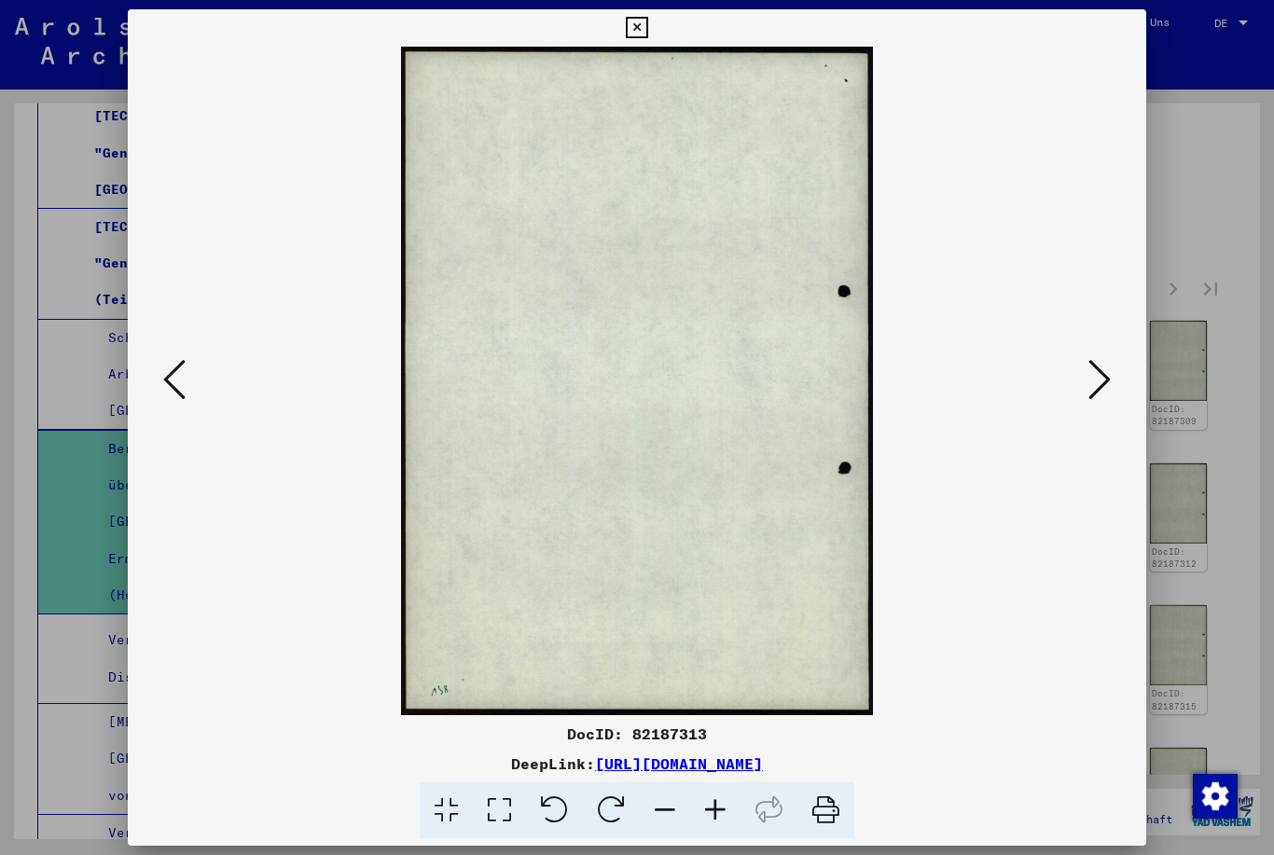
click at [1105, 384] on icon at bounding box center [1099, 379] width 22 height 45
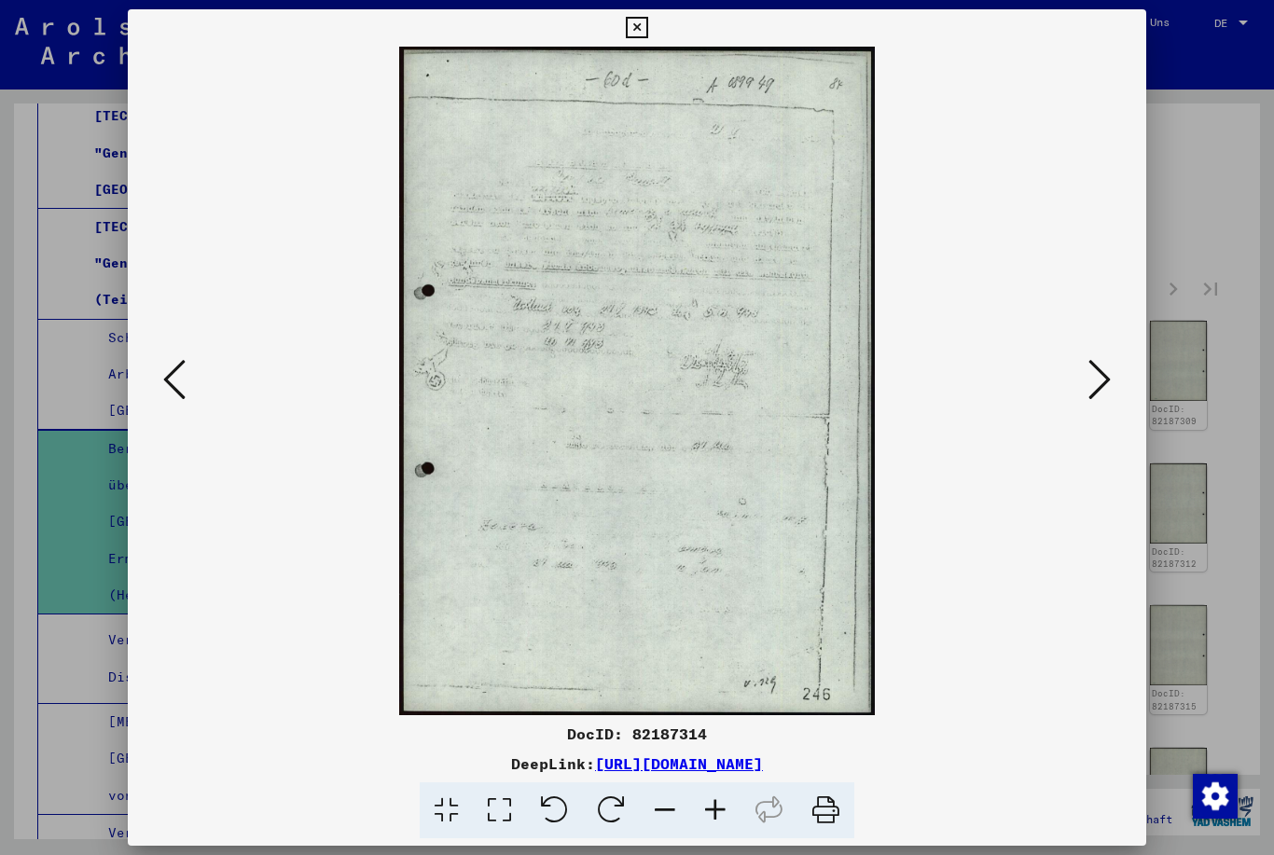
click at [1101, 386] on icon at bounding box center [1099, 379] width 22 height 45
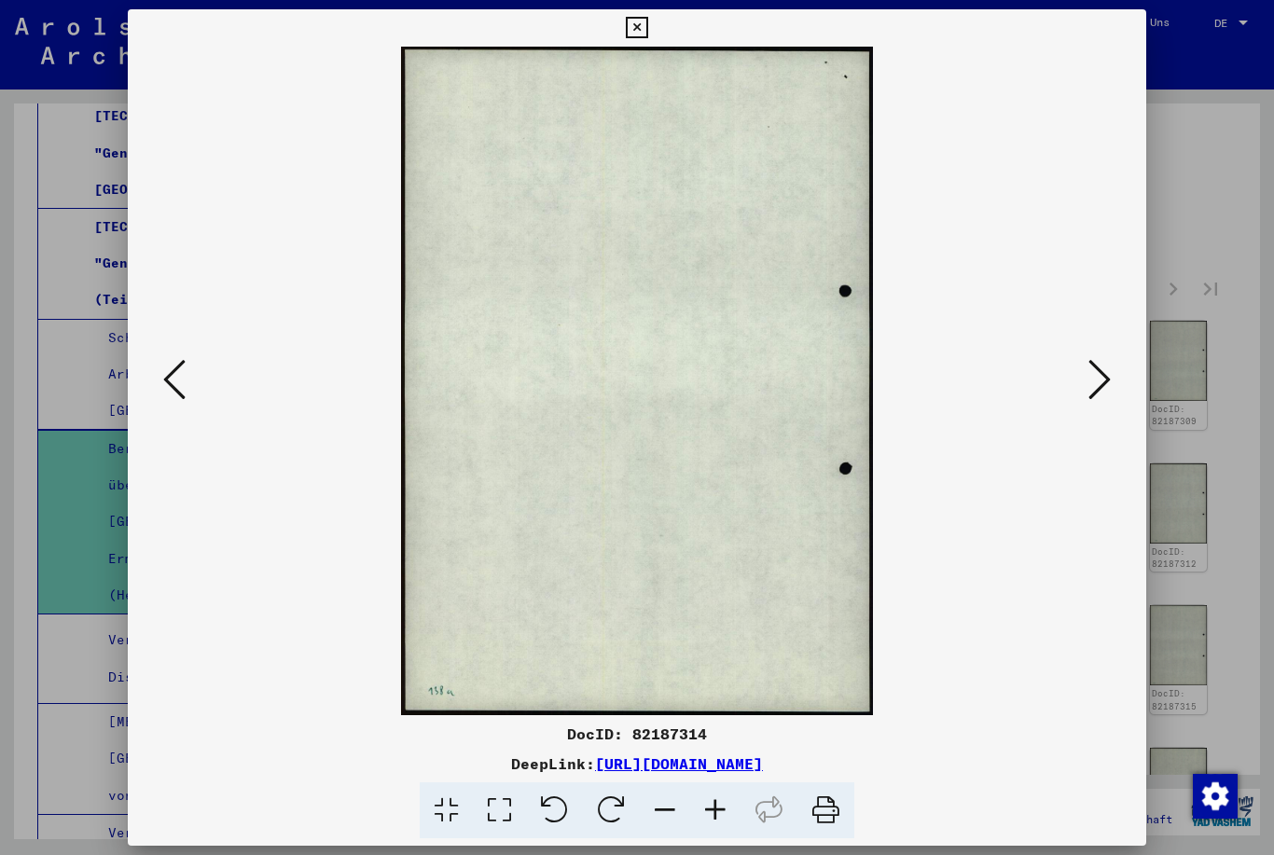
click at [1109, 383] on icon at bounding box center [1099, 379] width 22 height 45
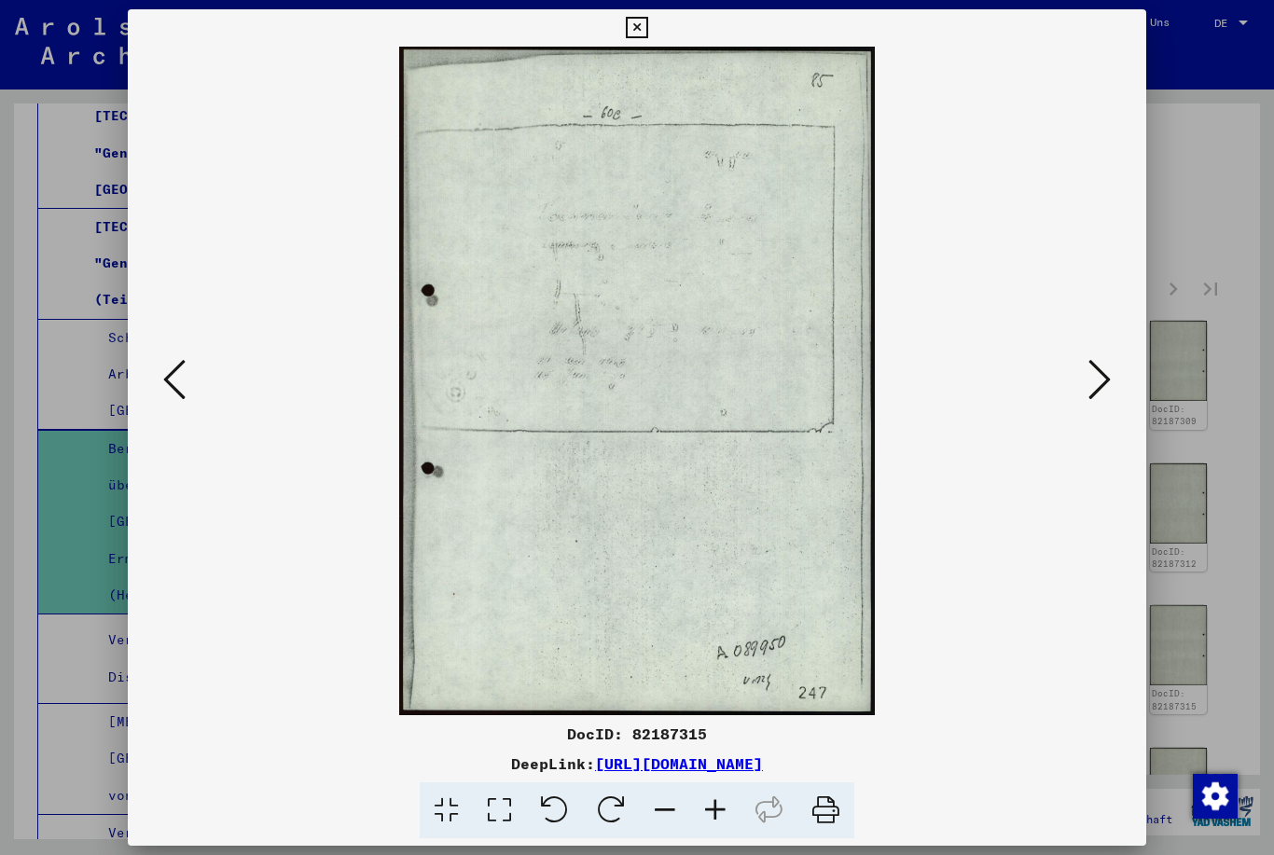
click at [1109, 384] on icon at bounding box center [1099, 379] width 22 height 45
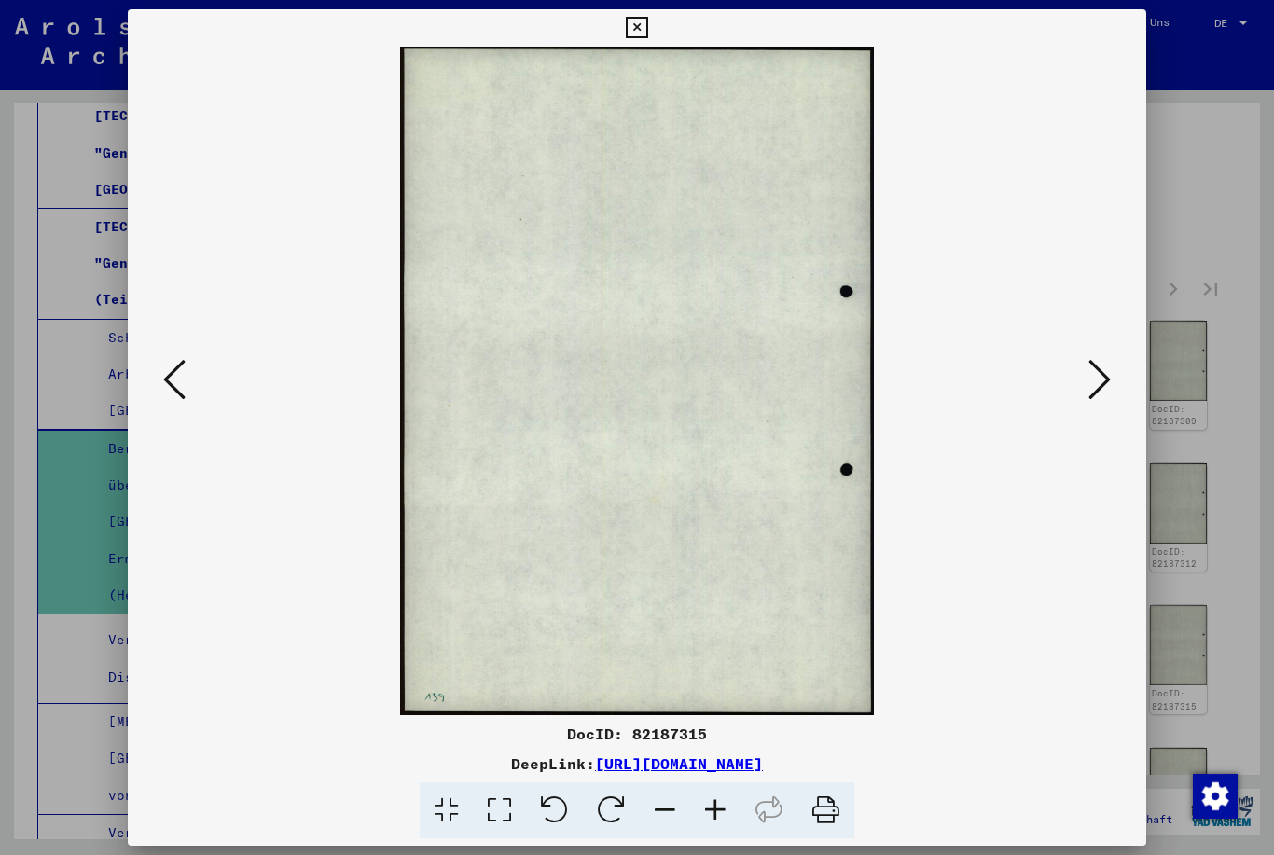
click at [1116, 381] on button at bounding box center [1099, 380] width 34 height 53
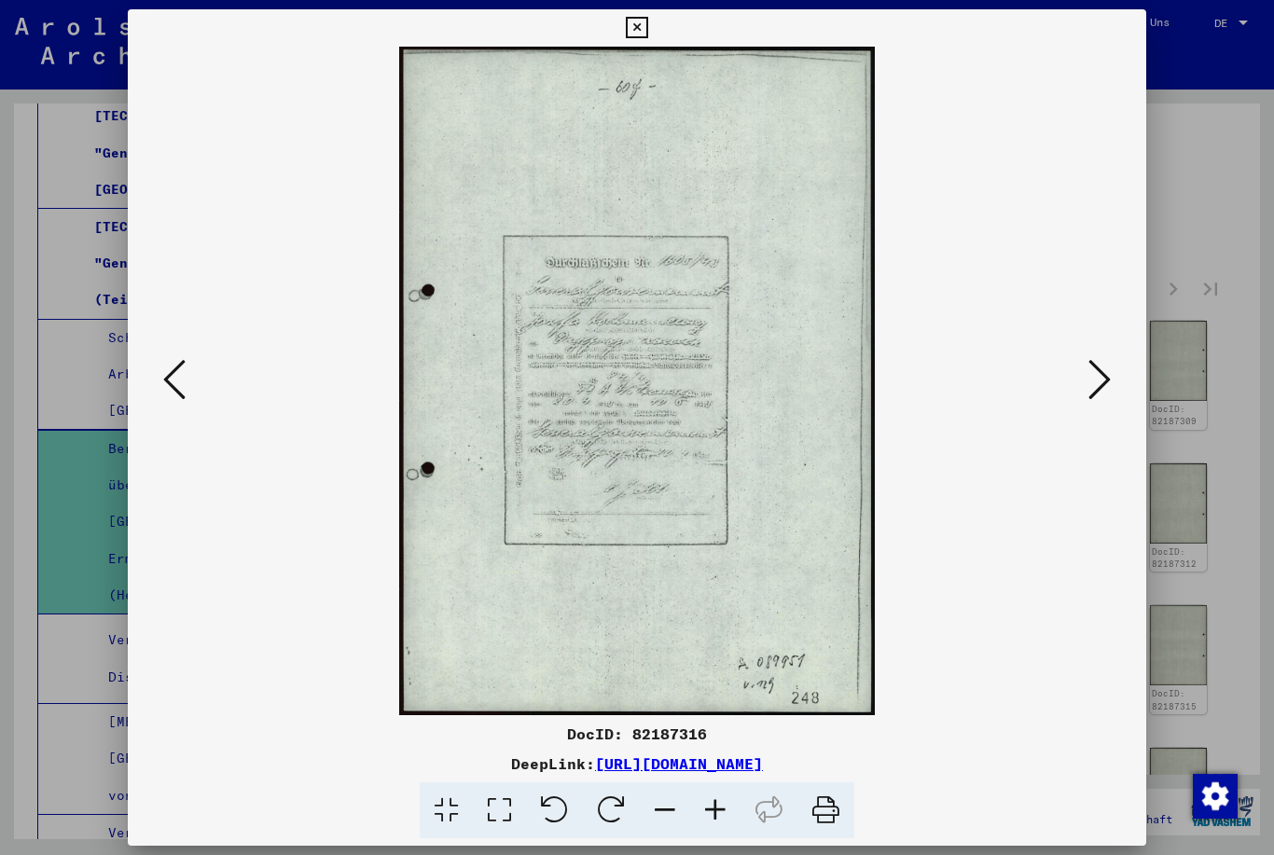
click at [1114, 381] on button at bounding box center [1099, 380] width 34 height 53
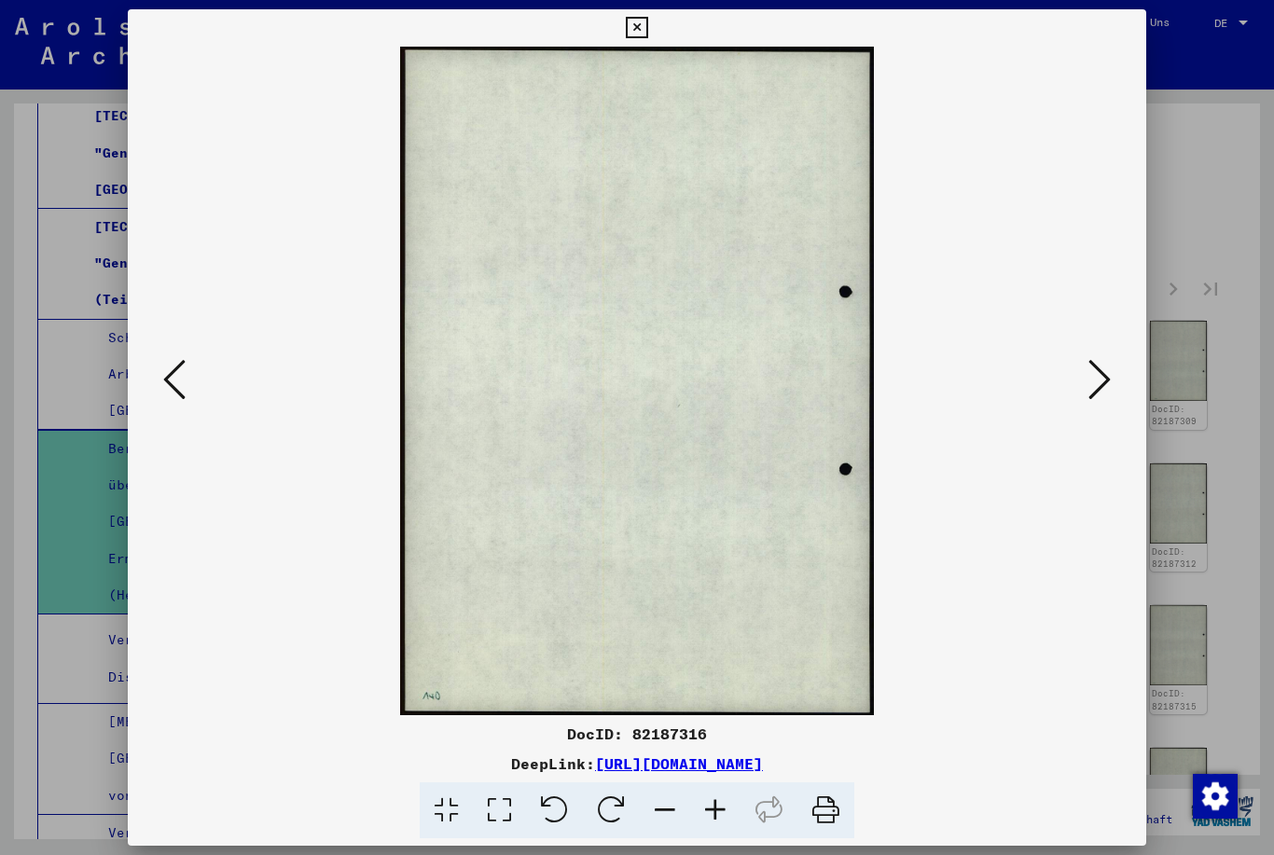
click at [1108, 388] on icon at bounding box center [1099, 379] width 22 height 45
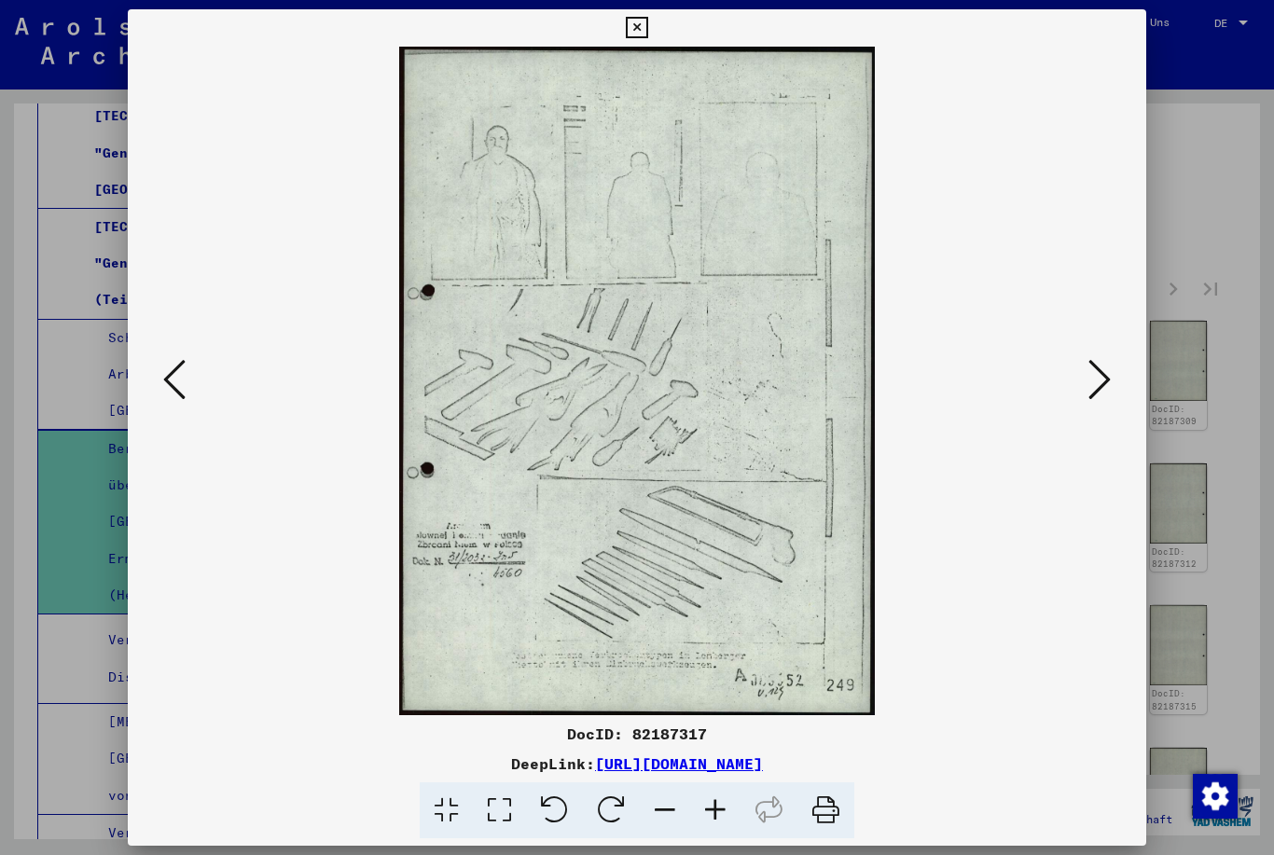
click at [1116, 392] on button at bounding box center [1099, 380] width 34 height 53
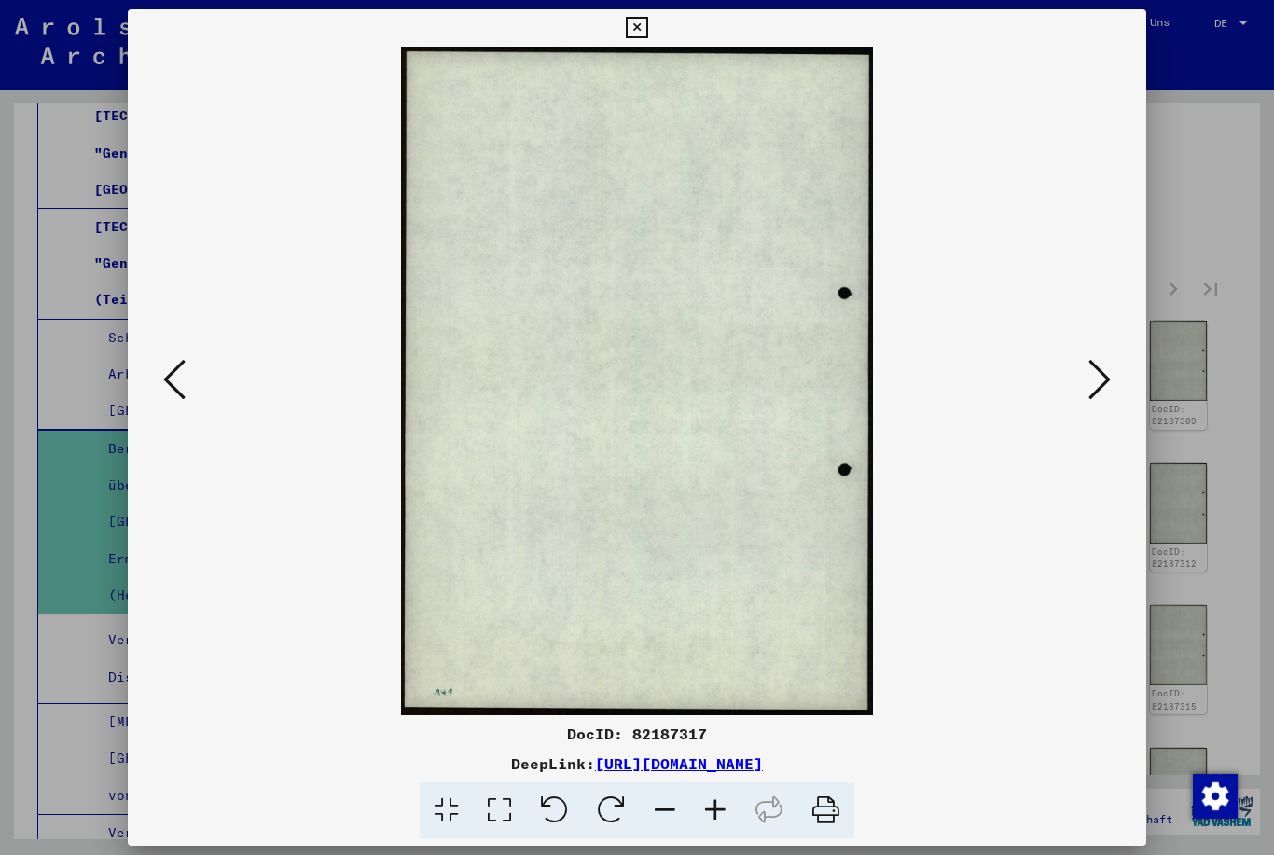
click at [1114, 384] on button at bounding box center [1099, 380] width 34 height 53
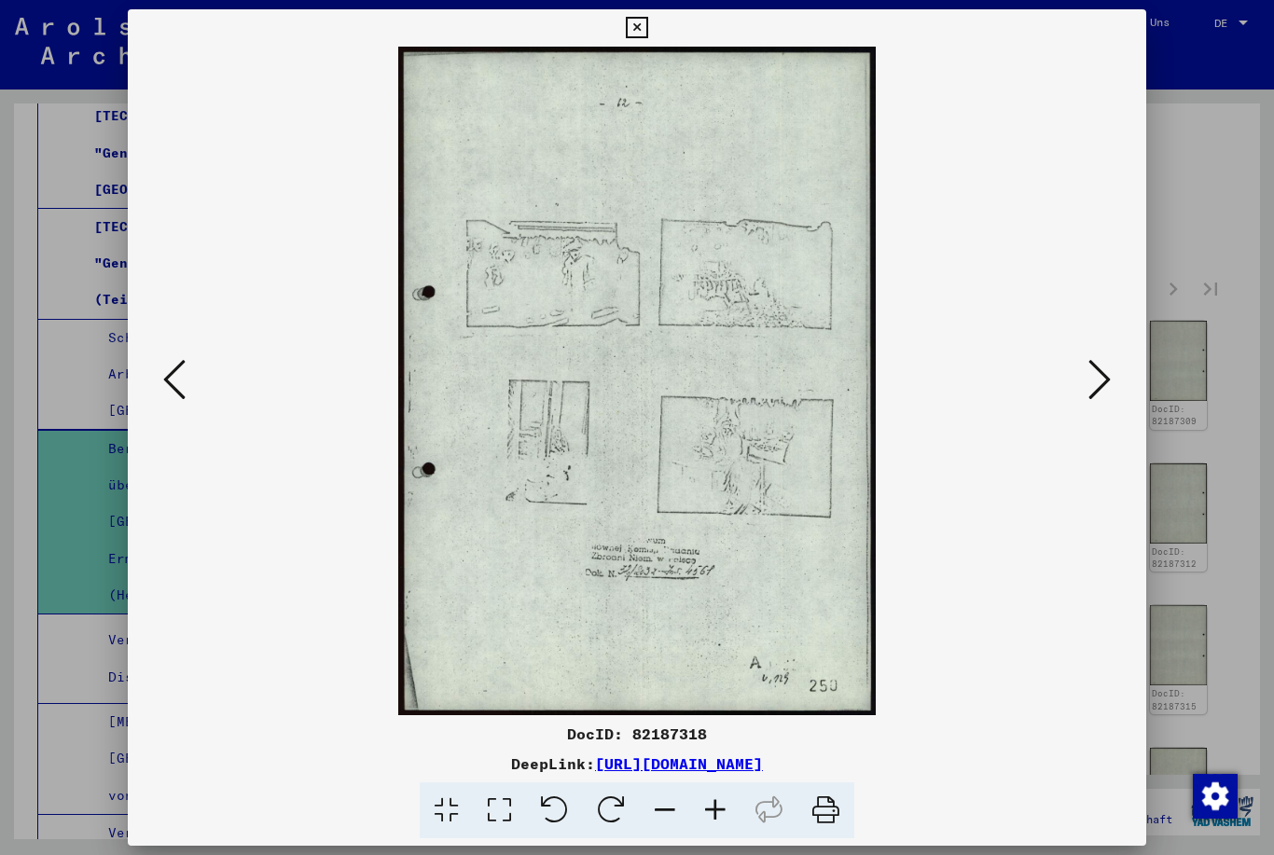
click at [1109, 392] on icon at bounding box center [1099, 379] width 22 height 45
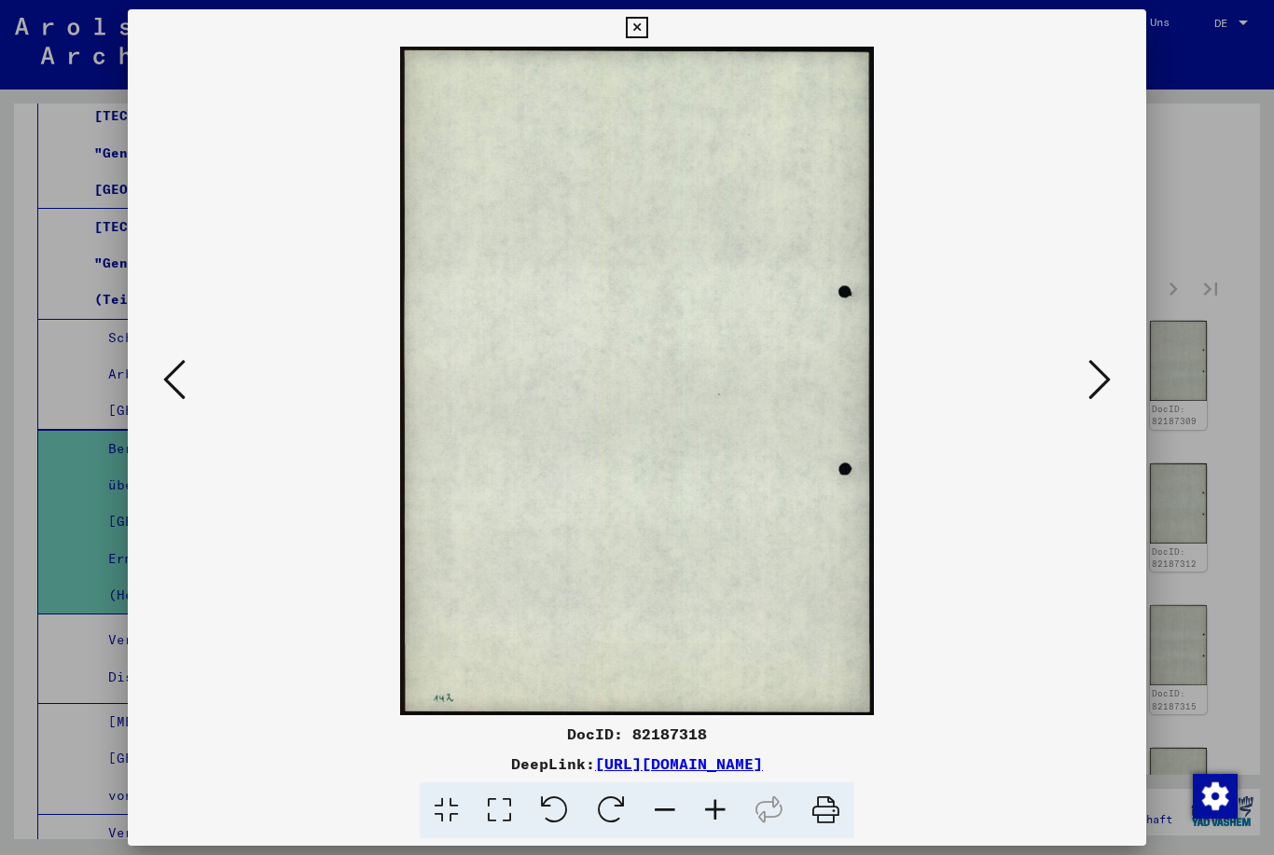
click at [1113, 389] on button at bounding box center [1099, 380] width 34 height 53
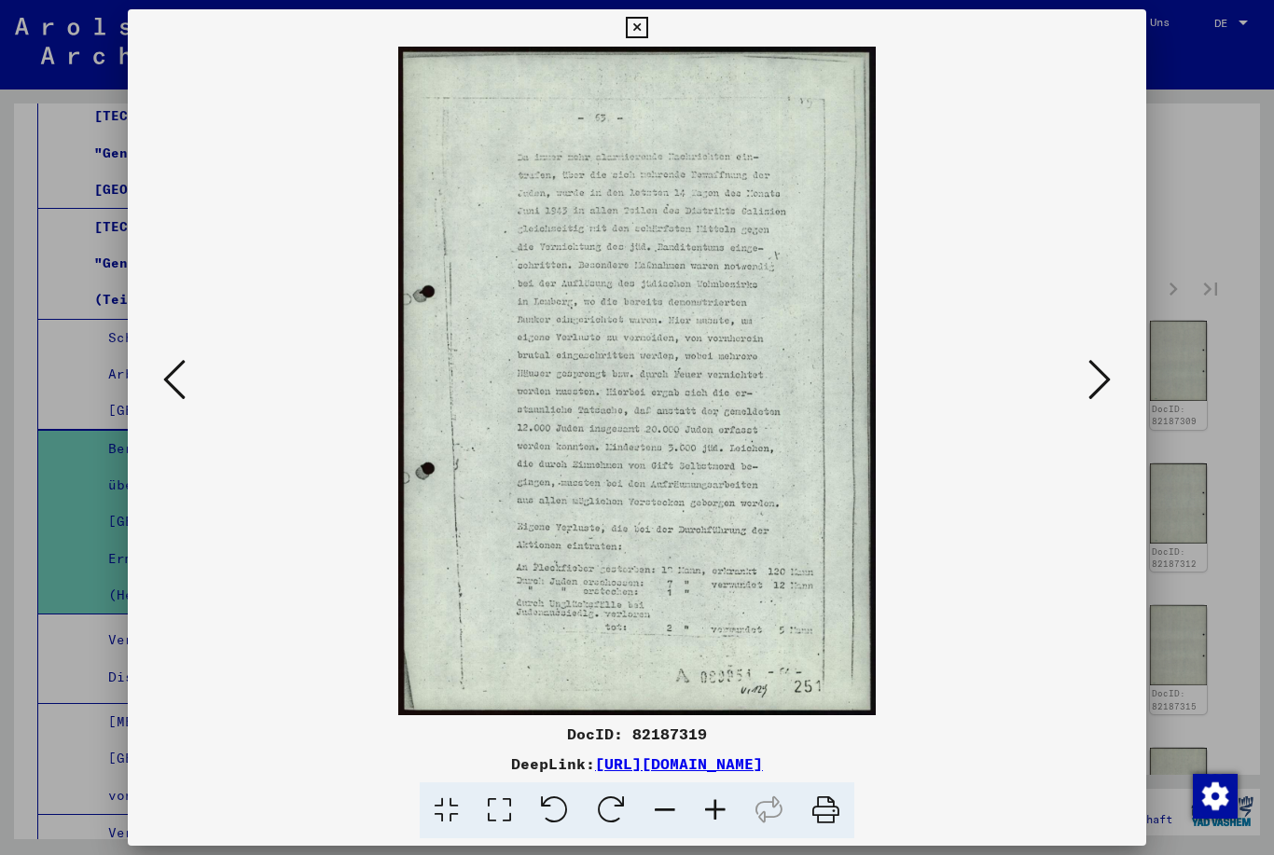
click at [1104, 391] on icon at bounding box center [1099, 379] width 22 height 45
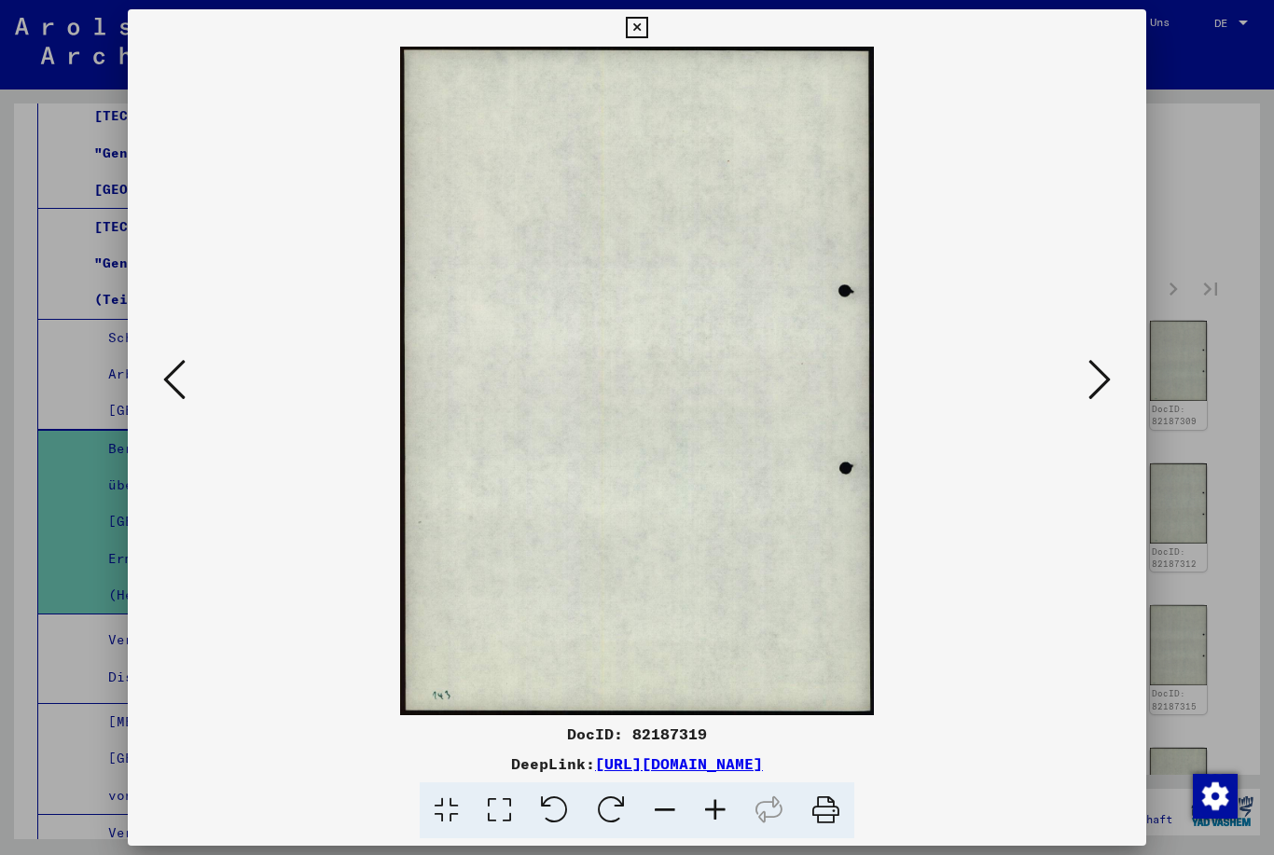
click at [1103, 392] on icon at bounding box center [1099, 379] width 22 height 45
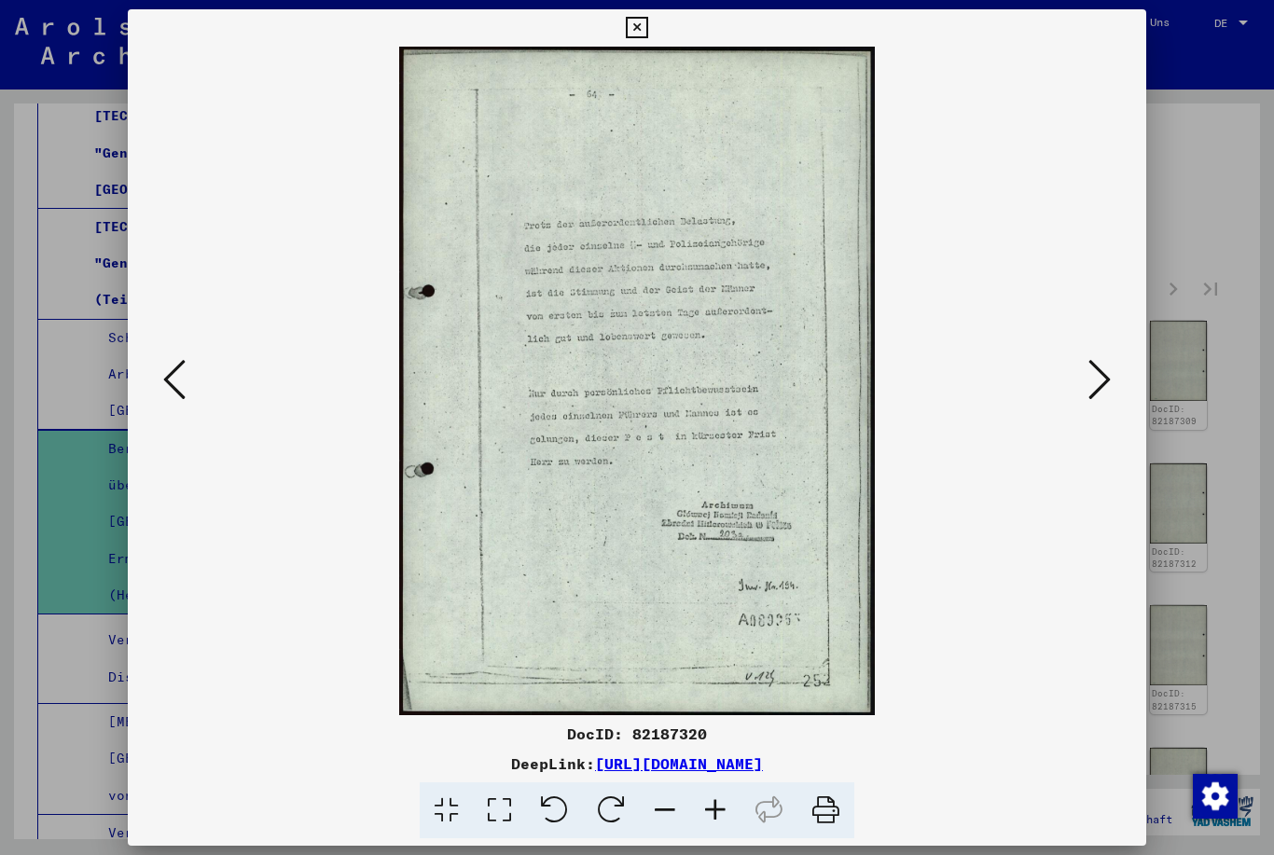
click at [1110, 387] on icon at bounding box center [1099, 379] width 22 height 45
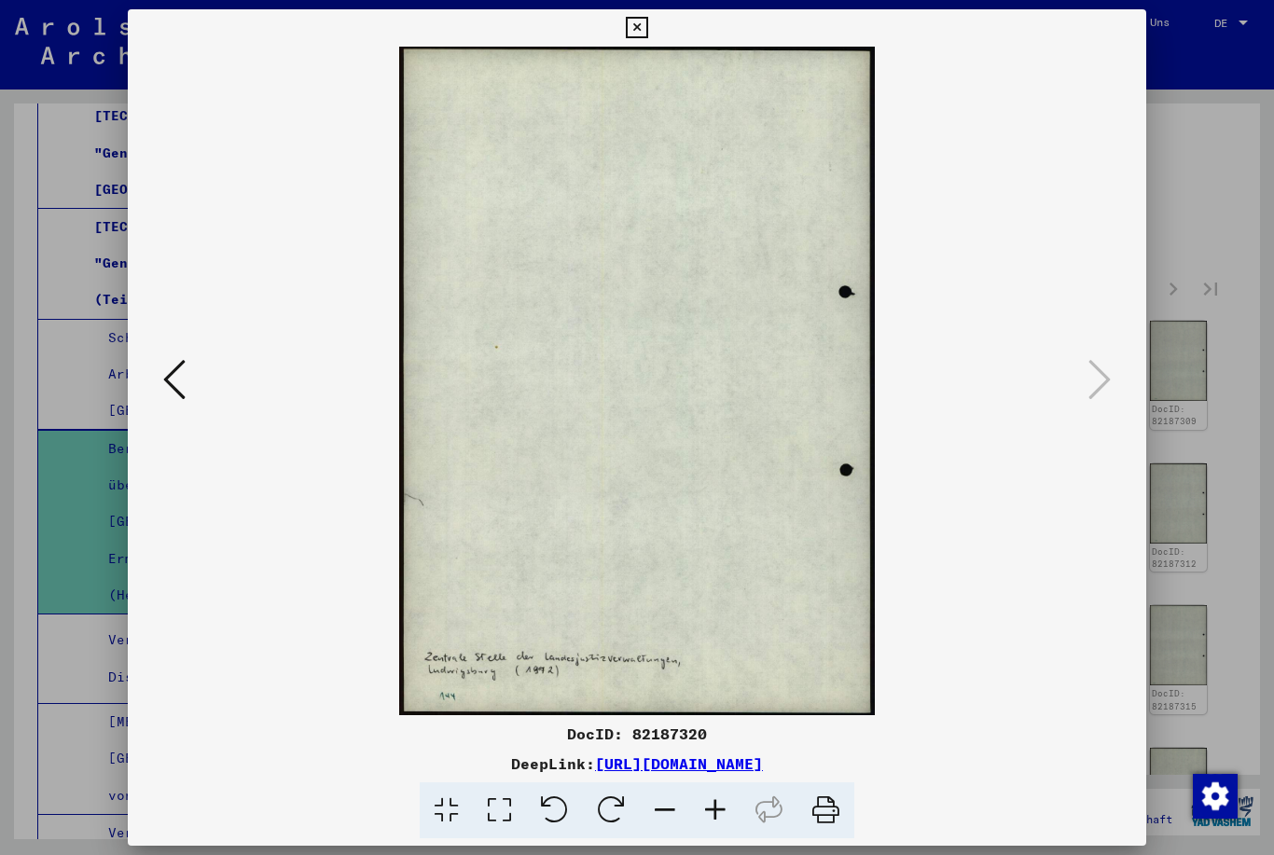
click at [647, 30] on icon at bounding box center [636, 28] width 21 height 22
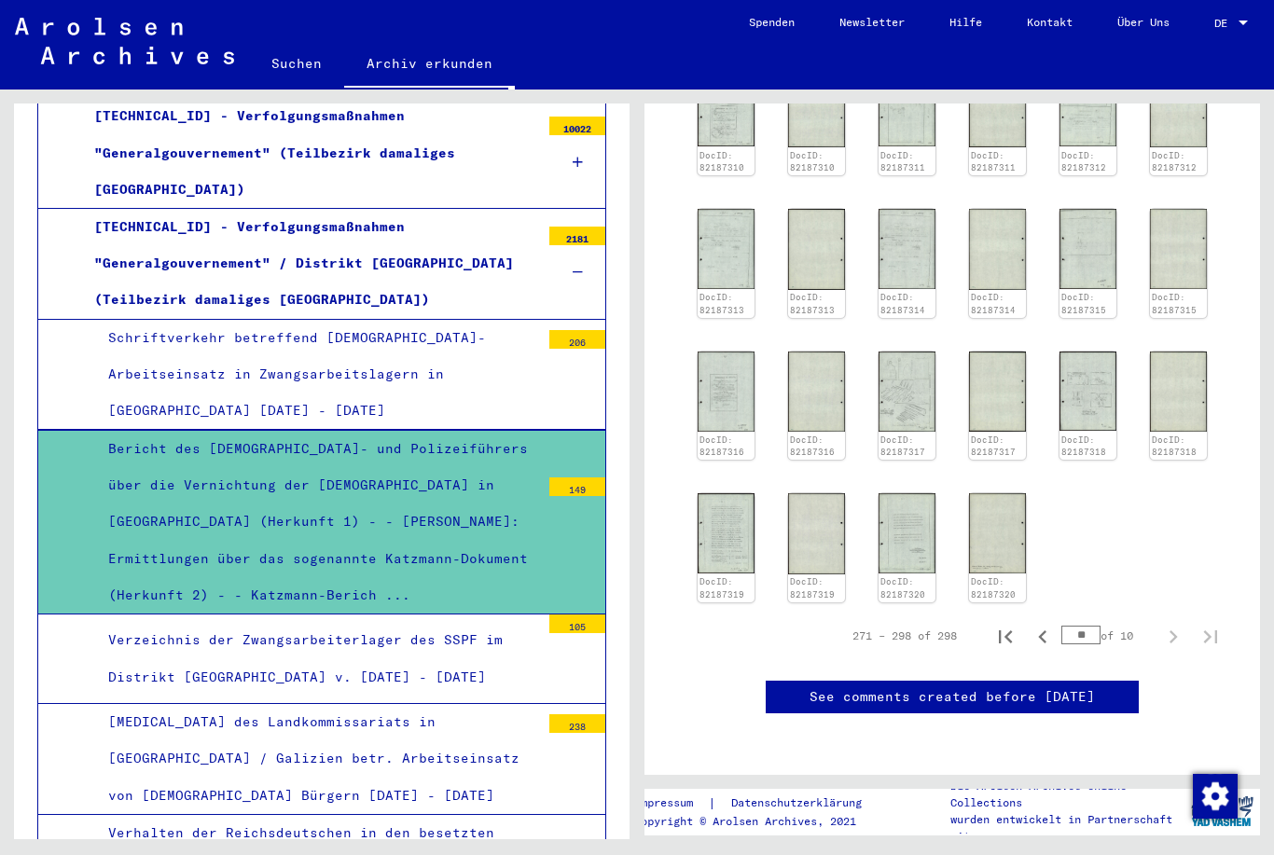
scroll to position [1176, 0]
click at [1009, 624] on icon "First page" at bounding box center [1005, 637] width 26 height 26
type input "*"
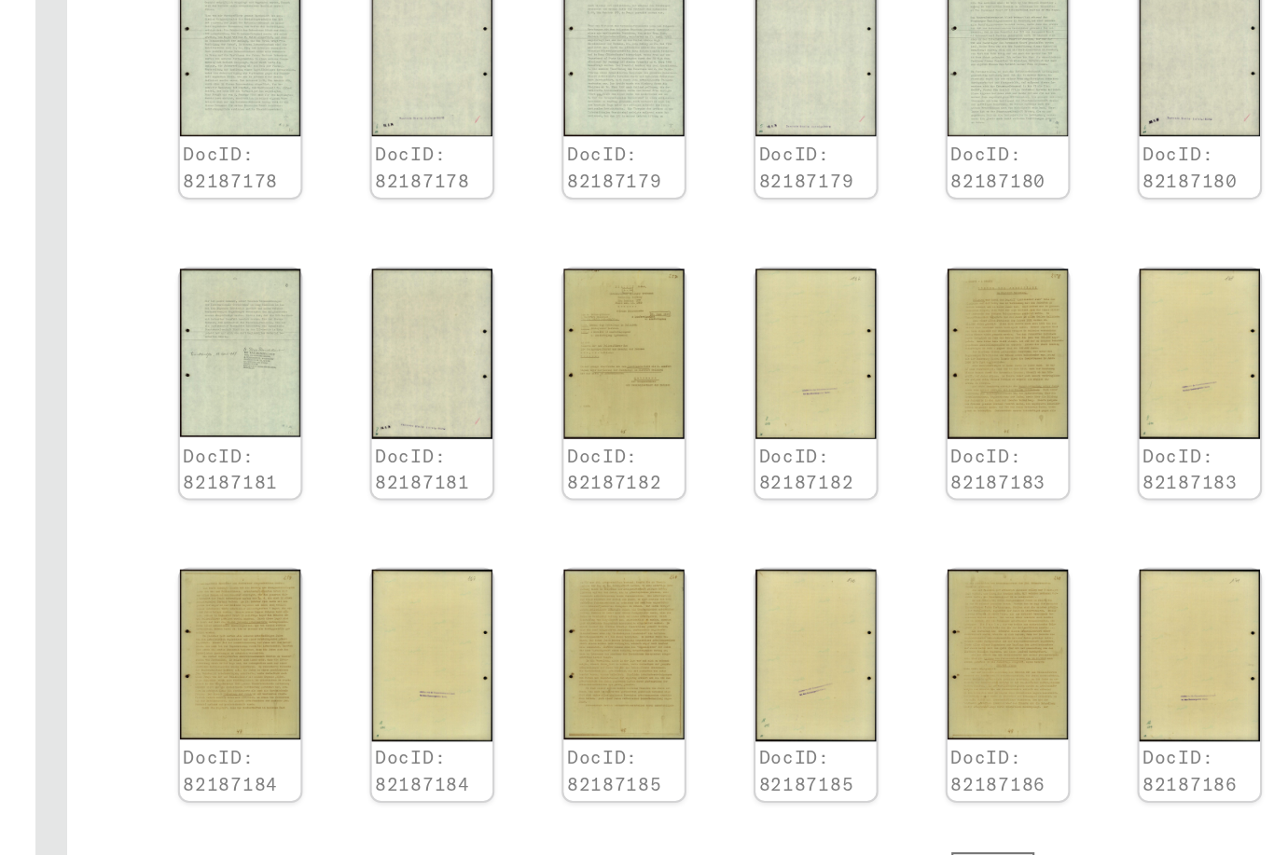
scroll to position [1159, 0]
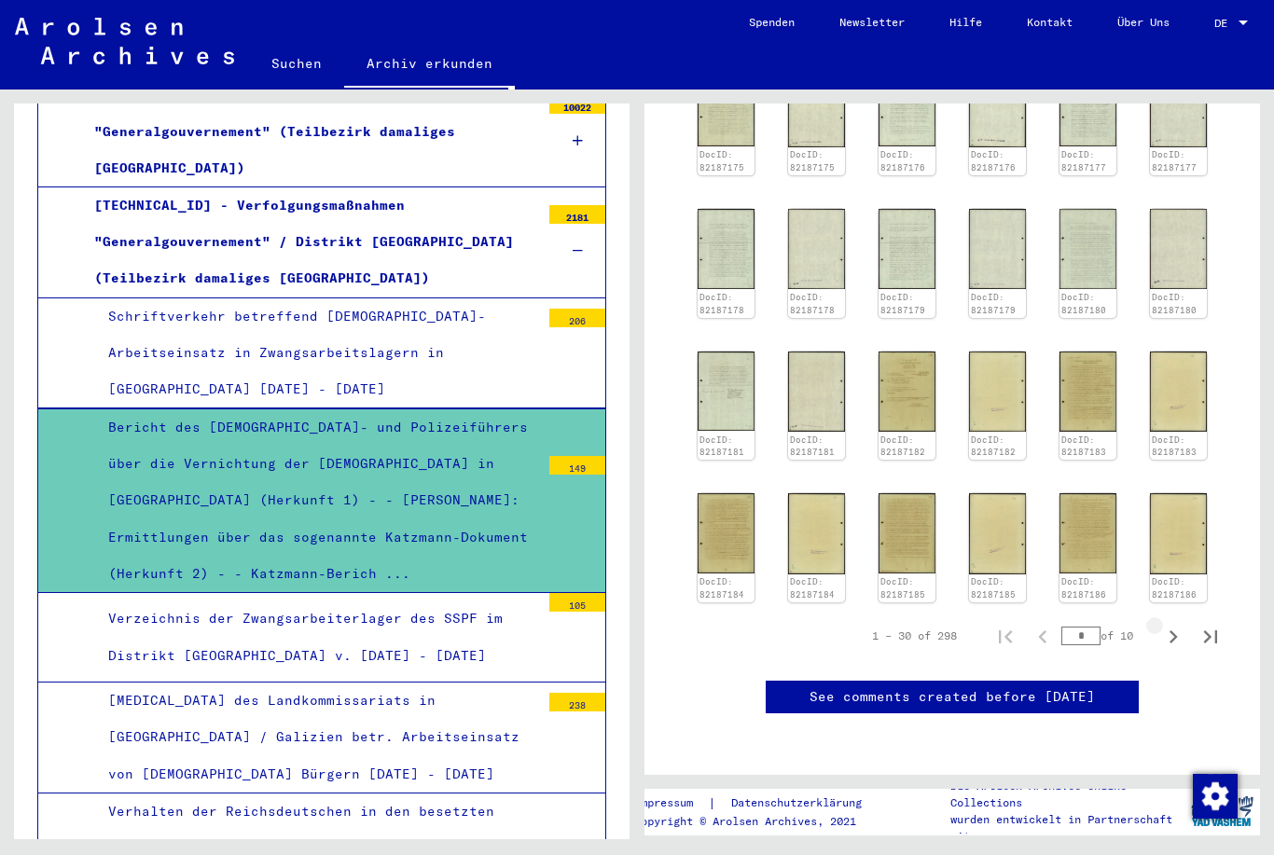
click at [1168, 624] on icon "Next page" at bounding box center [1173, 637] width 26 height 26
type input "*"
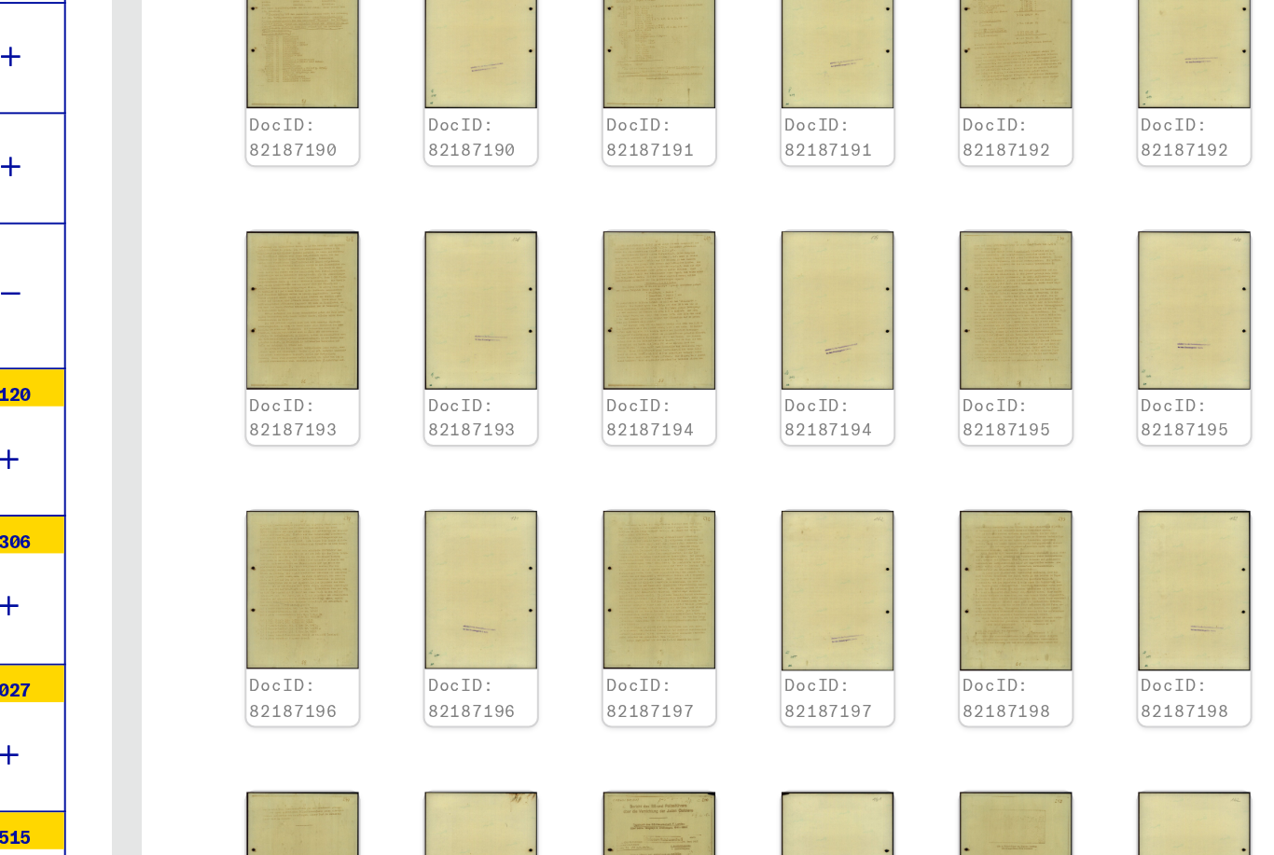
scroll to position [1047, 0]
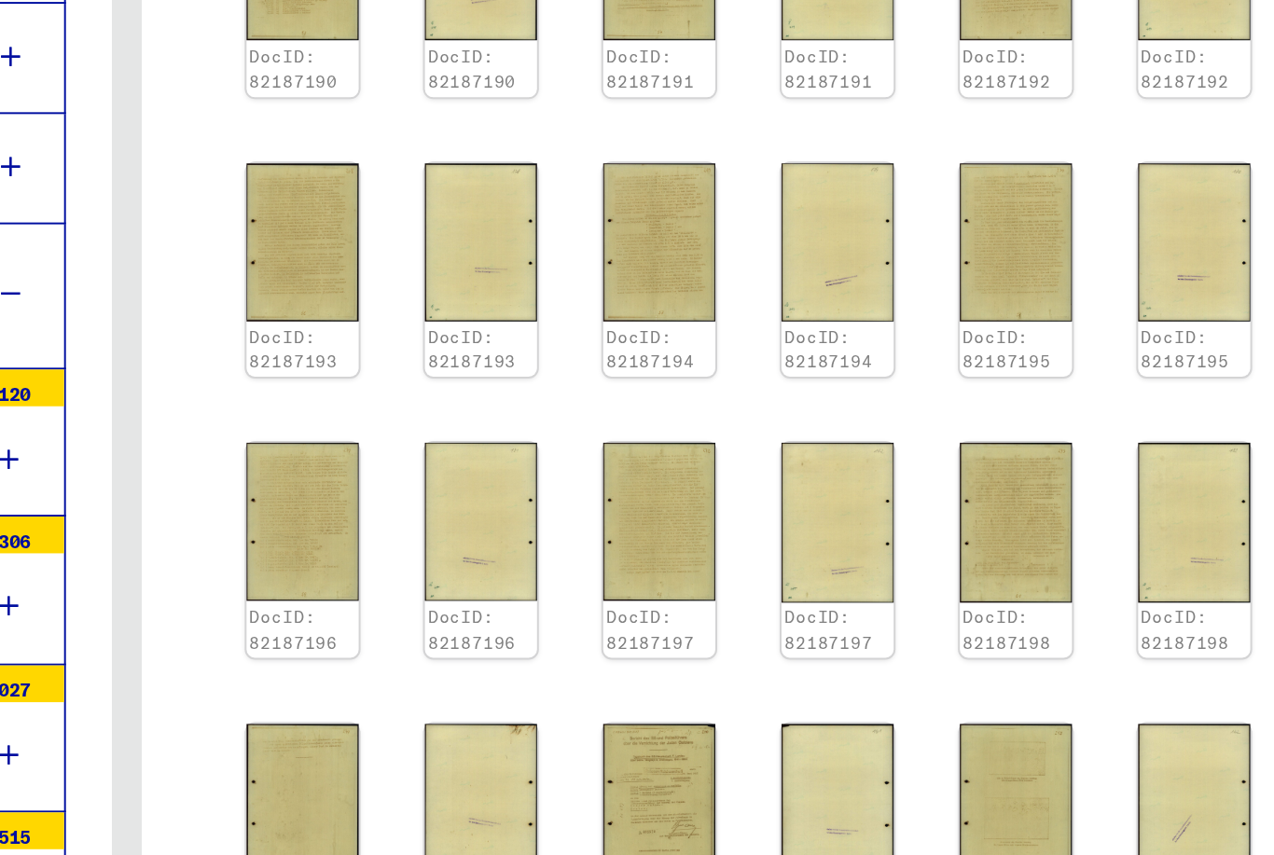
click at [1169, 632] on icon "Next page" at bounding box center [1173, 638] width 8 height 13
type input "*"
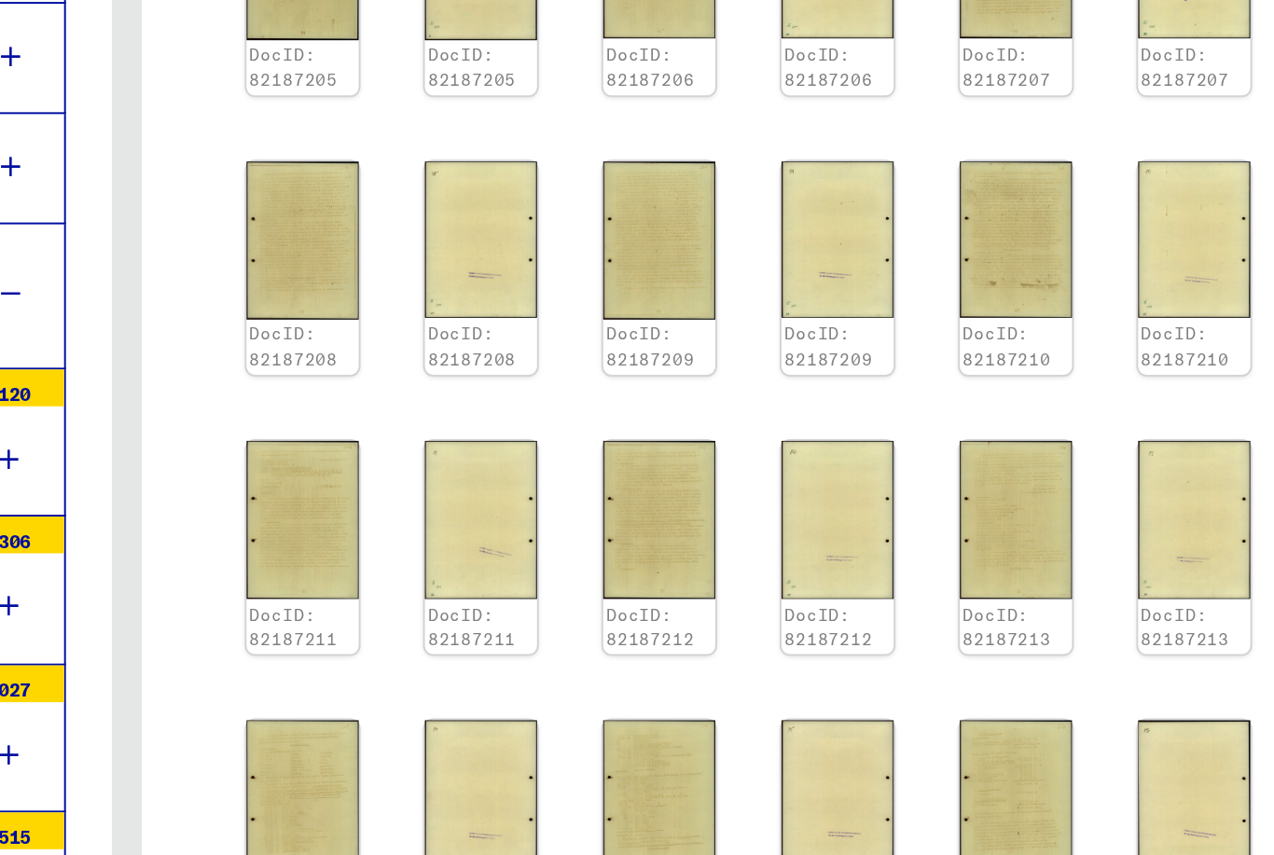
scroll to position [1131, 0]
click at [1160, 624] on icon "Next page" at bounding box center [1173, 637] width 26 height 26
type input "*"
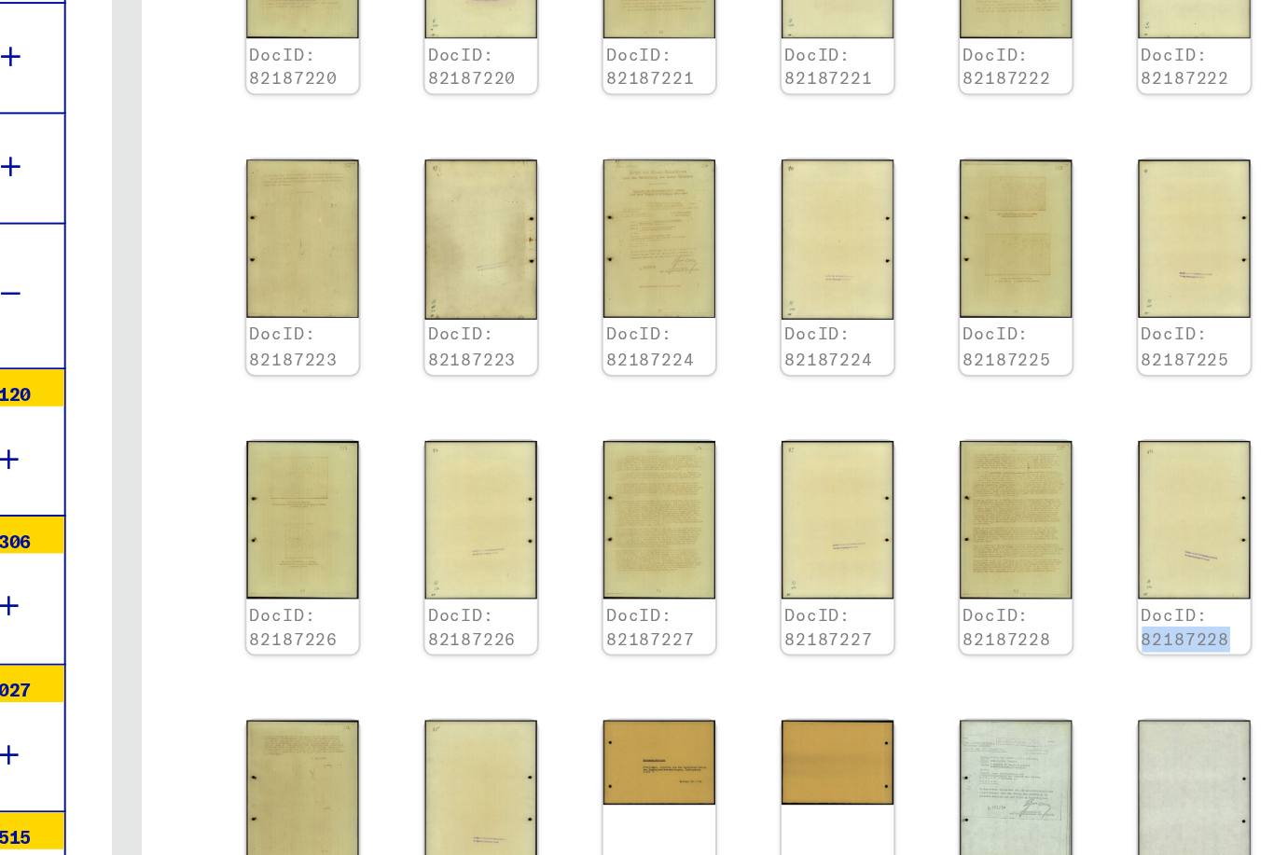
scroll to position [1061, 0]
click at [1169, 630] on icon "Next page" at bounding box center [1173, 636] width 8 height 13
type input "*"
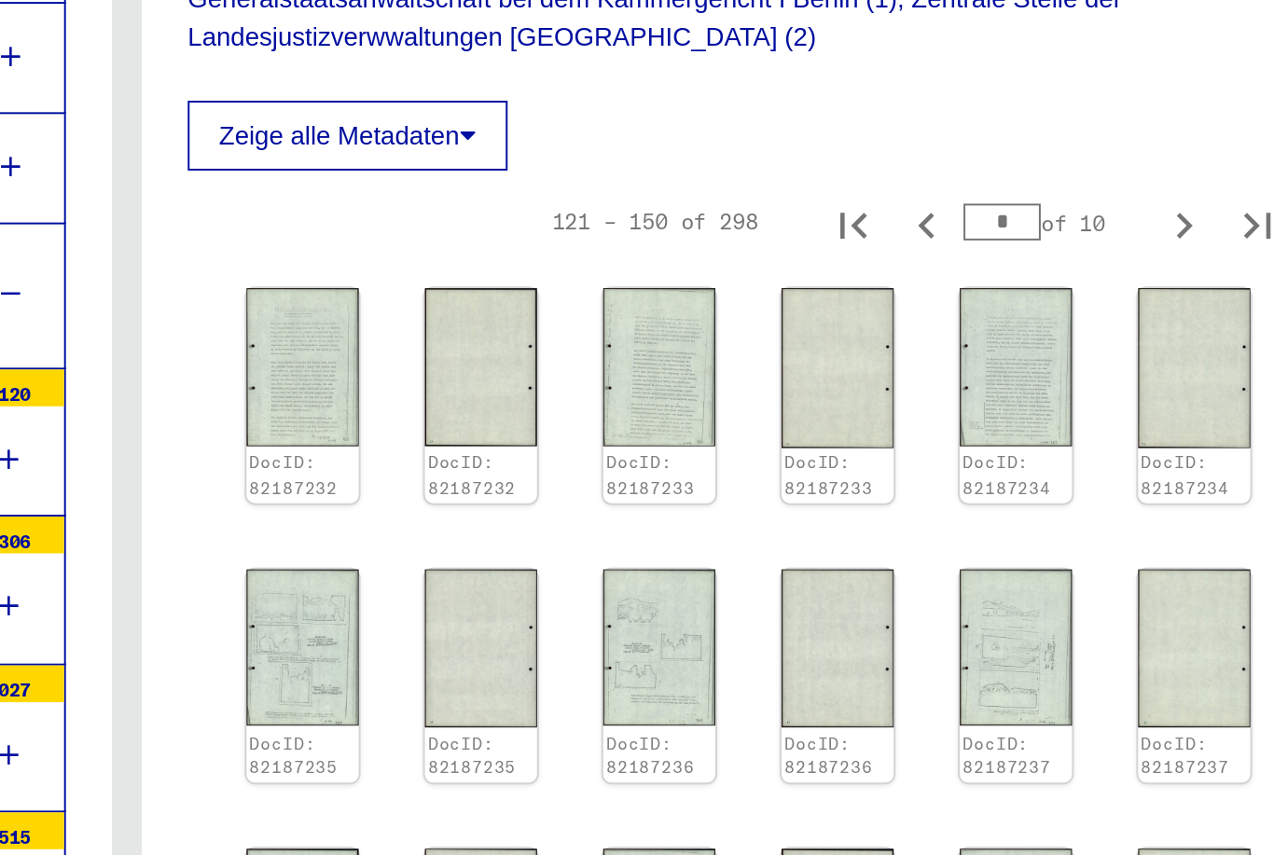
scroll to position [695, 0]
